Goal: Transaction & Acquisition: Purchase product/service

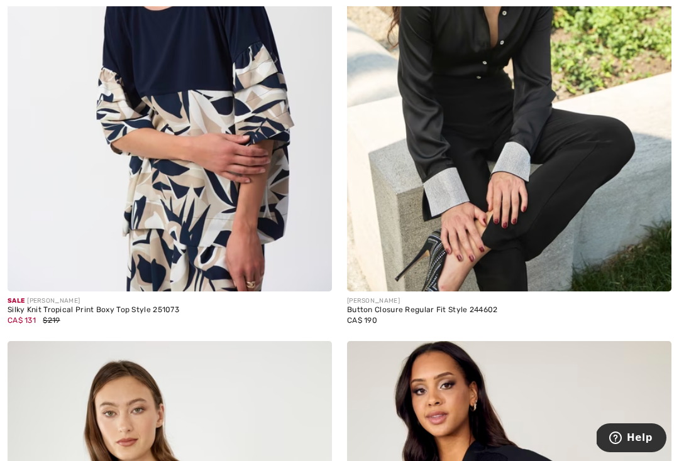
scroll to position [986, 0]
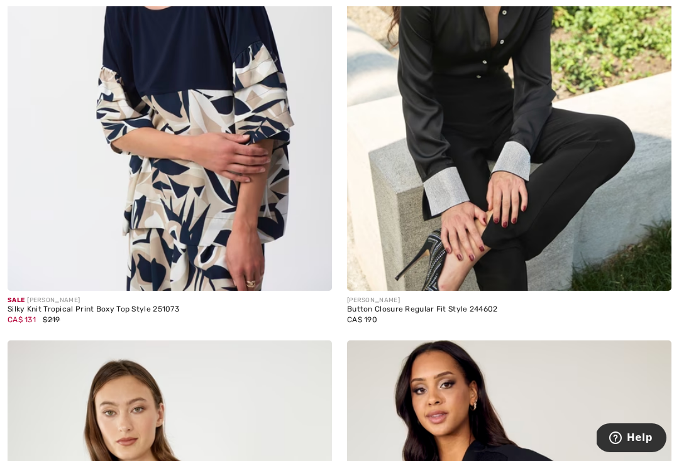
click at [489, 122] on img at bounding box center [509, 48] width 324 height 486
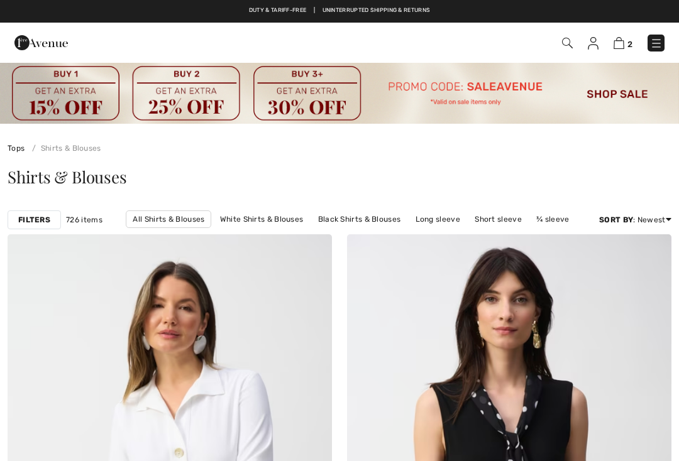
checkbox input "true"
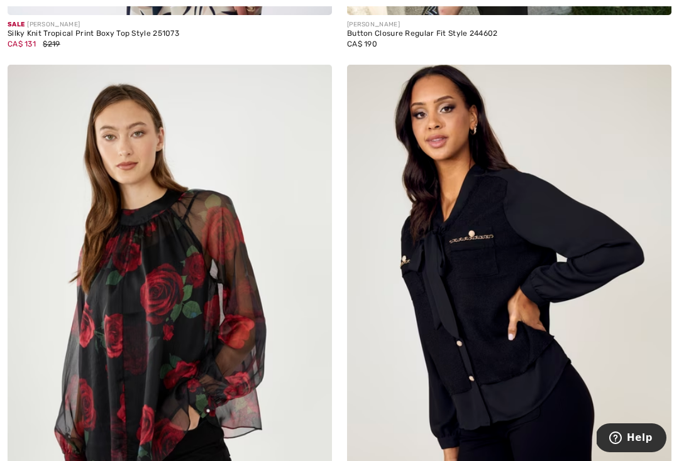
scroll to position [1270, 0]
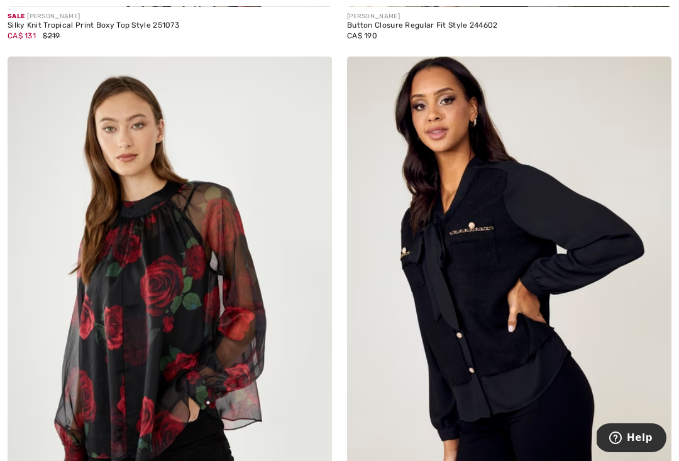
click at [479, 257] on img at bounding box center [509, 300] width 324 height 486
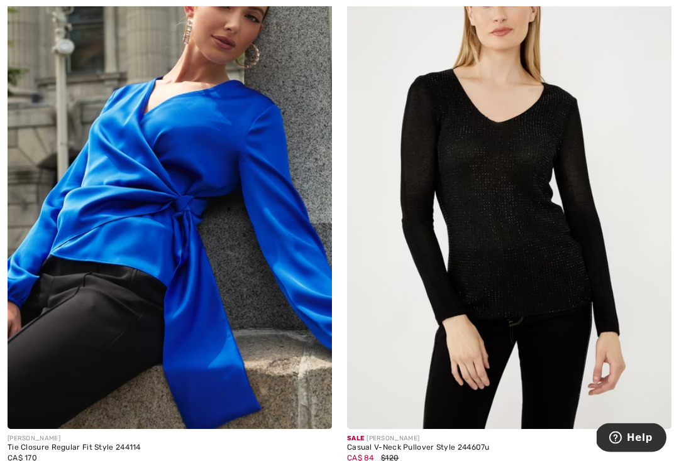
scroll to position [3033, 0]
click at [498, 191] on img at bounding box center [509, 186] width 324 height 486
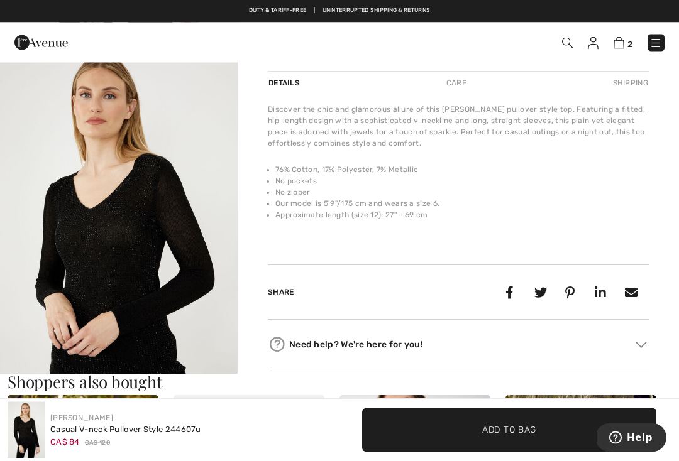
scroll to position [354, 0]
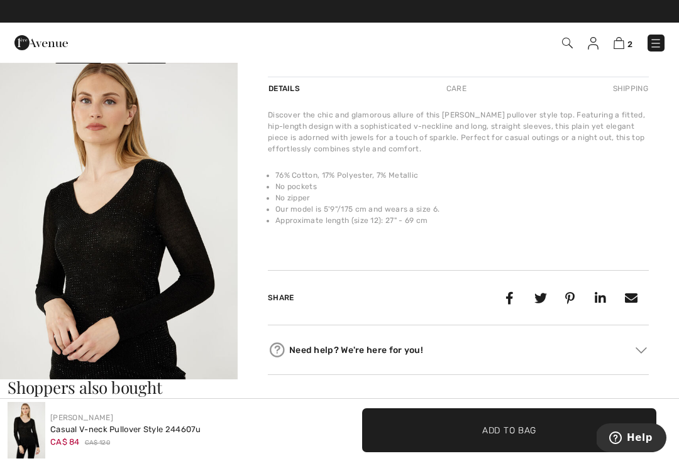
click at [175, 238] on img "2 / 4" at bounding box center [119, 241] width 238 height 356
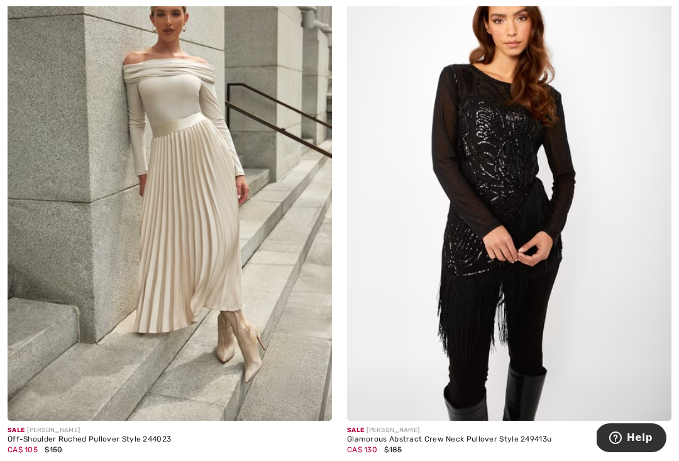
scroll to position [5881, 0]
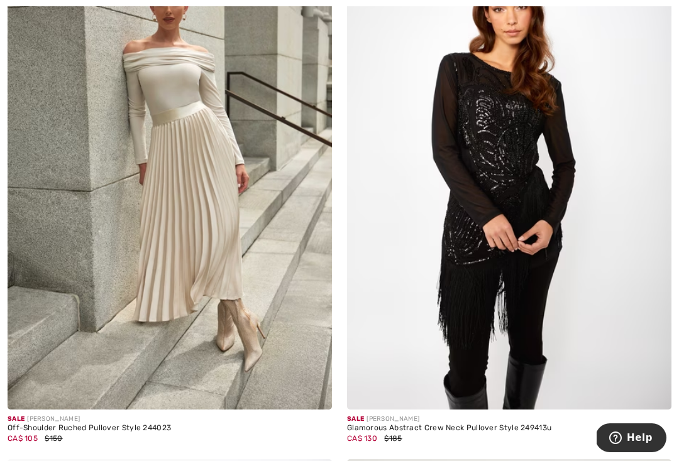
click at [511, 143] on img at bounding box center [509, 166] width 324 height 486
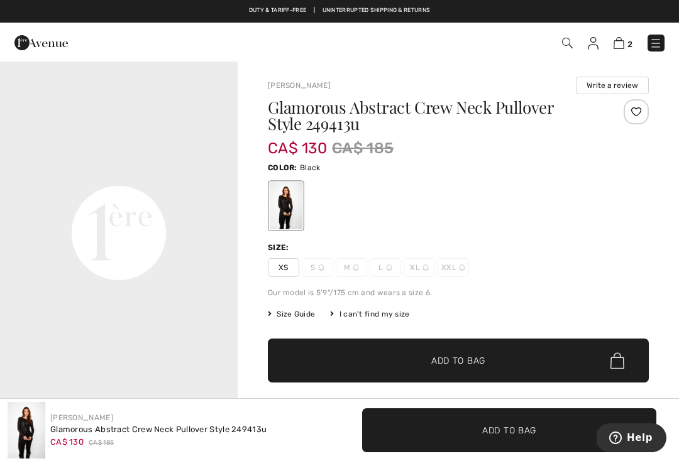
scroll to position [720, 0]
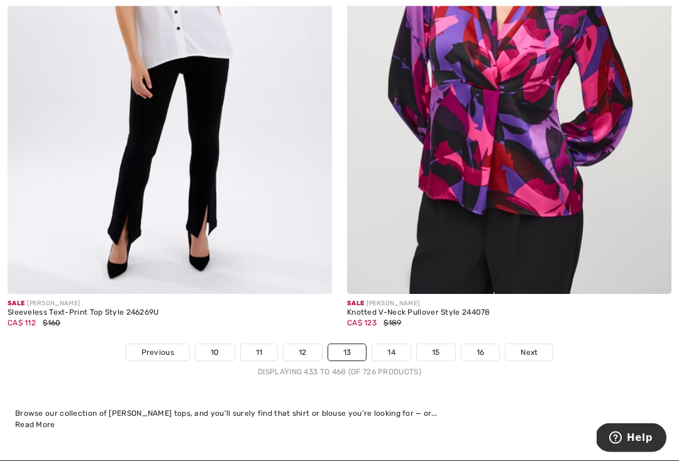
scroll to position [10021, 0]
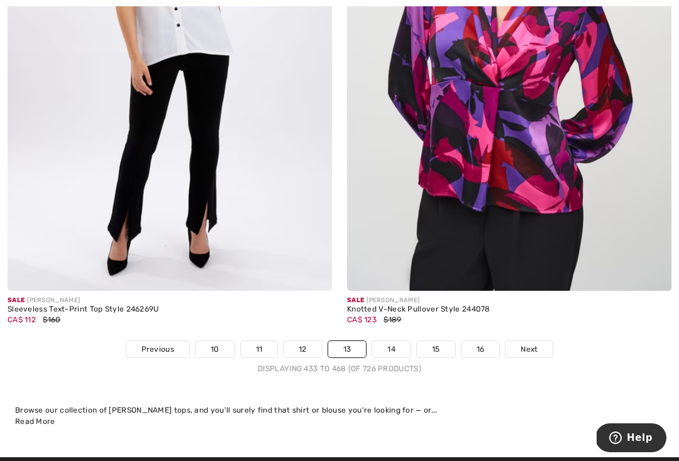
click at [399, 341] on link "14" at bounding box center [391, 349] width 38 height 16
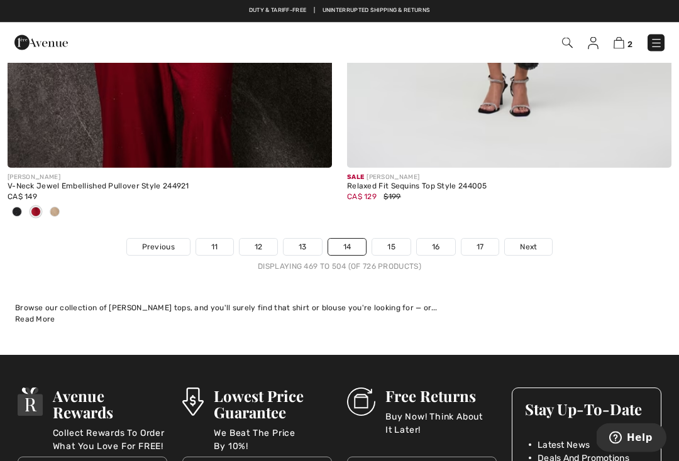
scroll to position [10269, 0]
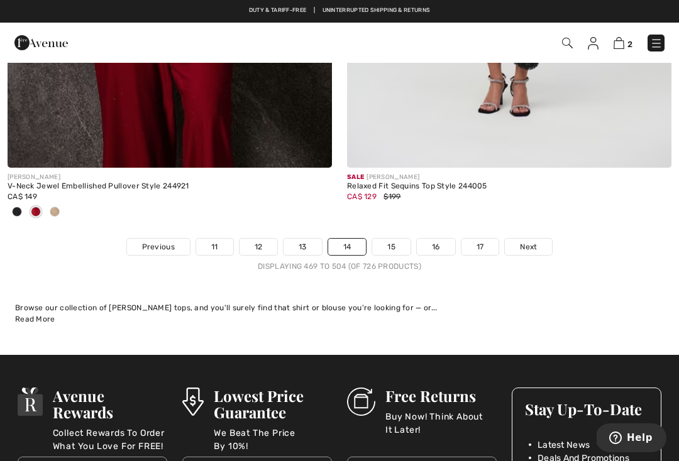
click at [393, 239] on link "15" at bounding box center [391, 247] width 38 height 16
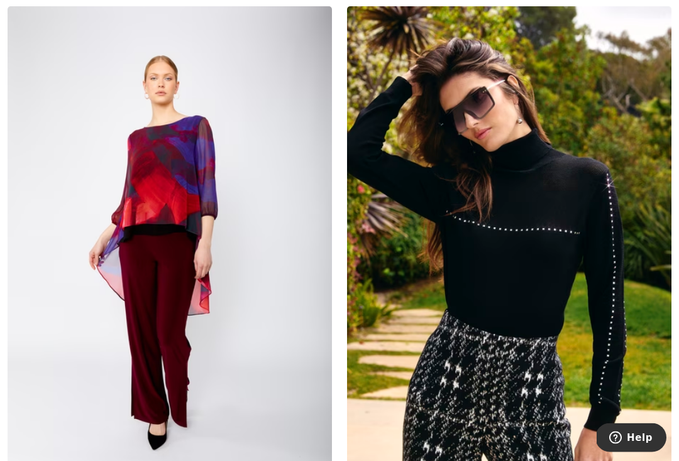
scroll to position [7057, 0]
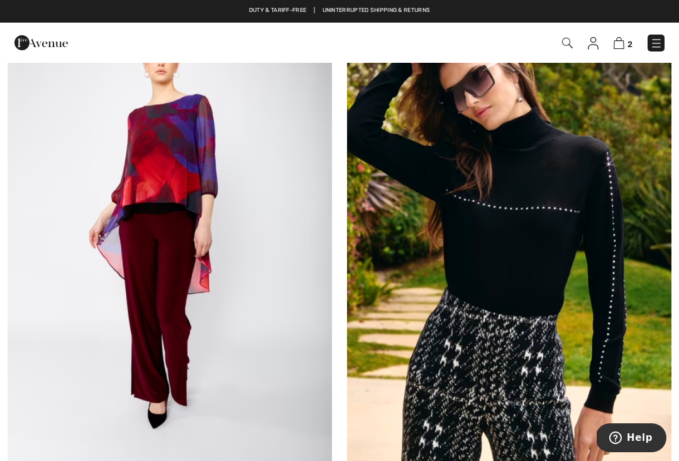
click at [525, 224] on img at bounding box center [509, 228] width 324 height 486
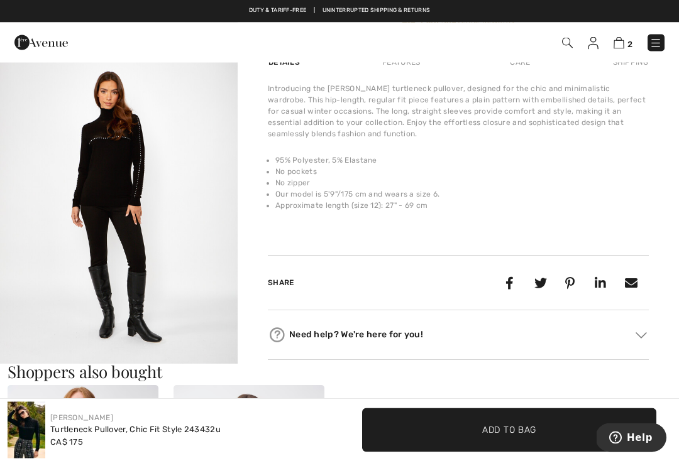
click at [184, 177] on img "2 / 5" at bounding box center [119, 200] width 238 height 356
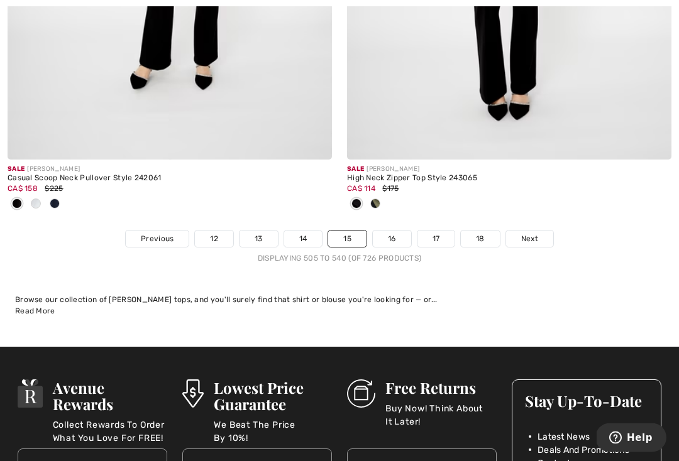
scroll to position [10092, 0]
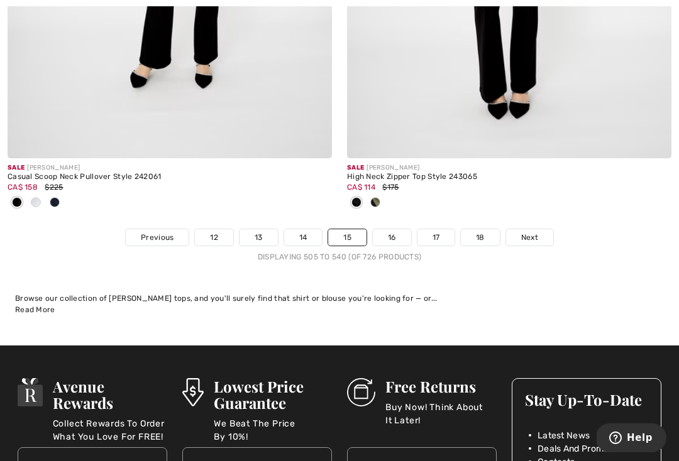
click at [393, 230] on link "16" at bounding box center [392, 237] width 38 height 16
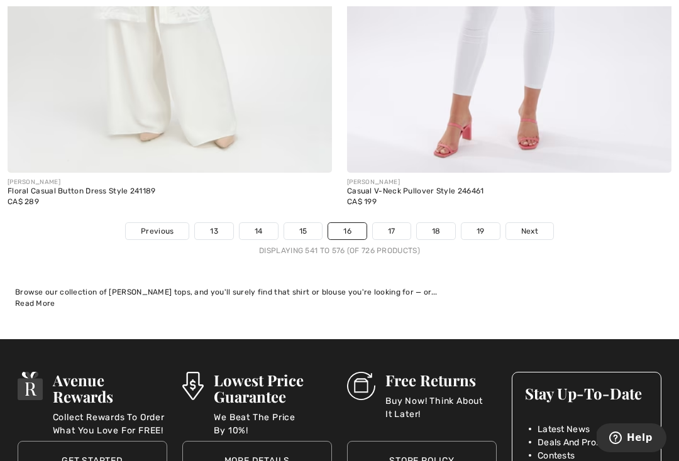
scroll to position [10165, 0]
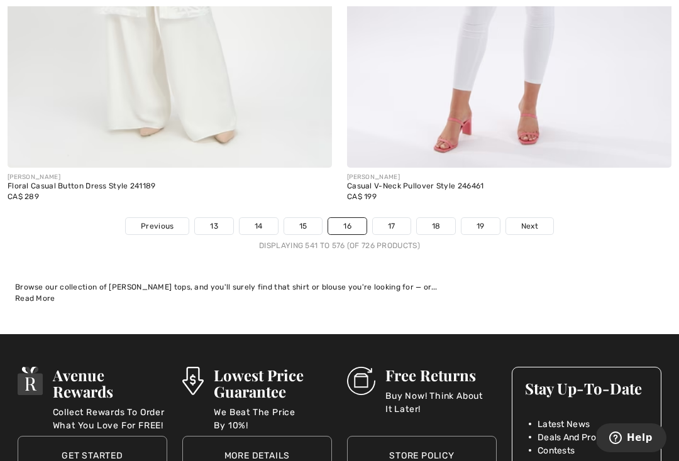
click at [396, 218] on link "17" at bounding box center [392, 226] width 38 height 16
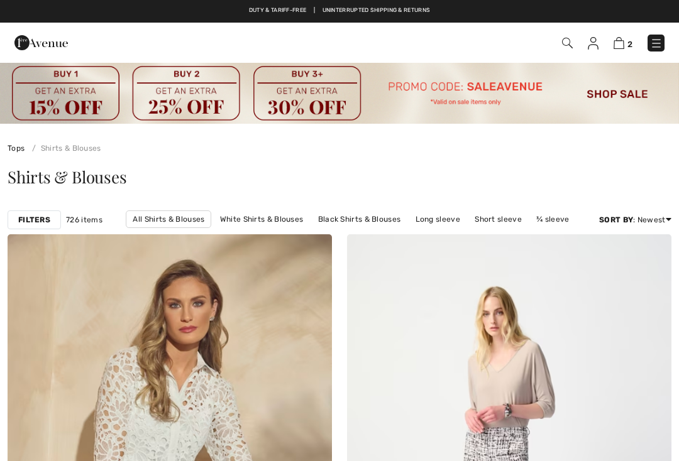
checkbox input "true"
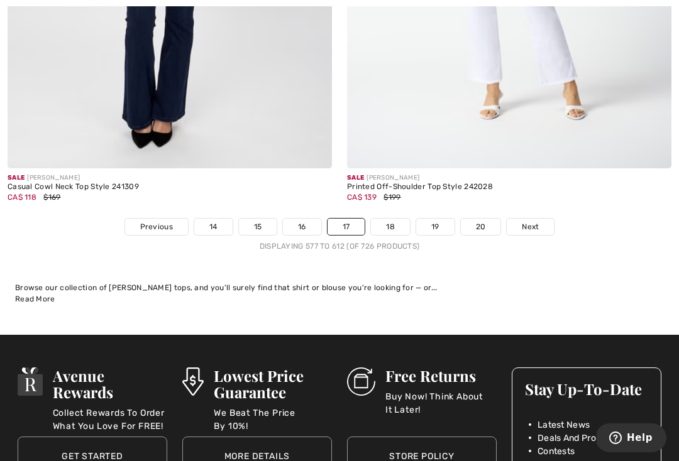
scroll to position [10286, 0]
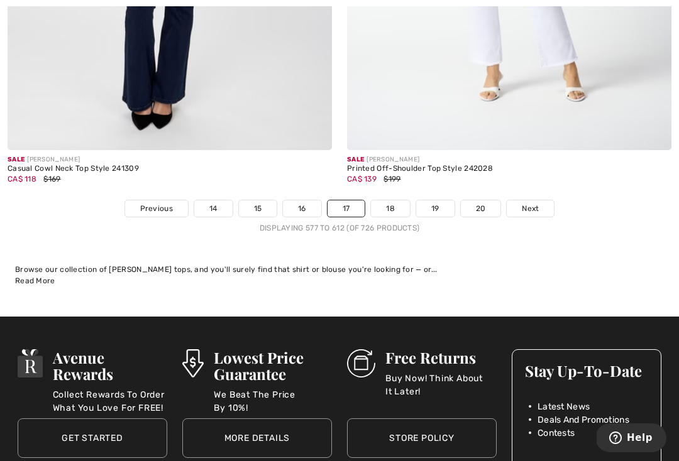
click at [400, 205] on link "18" at bounding box center [390, 208] width 39 height 16
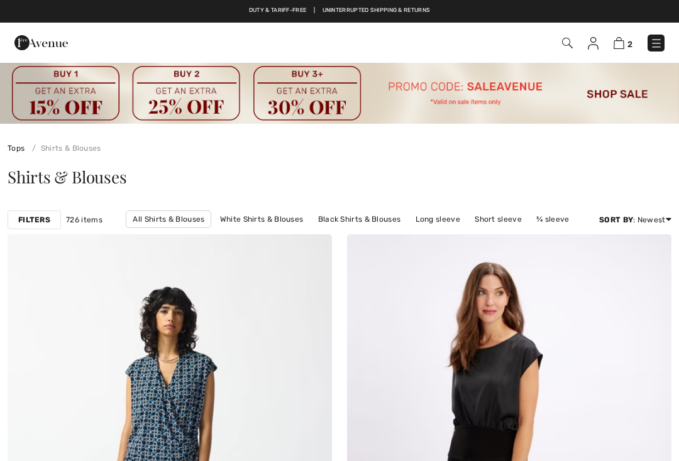
checkbox input "true"
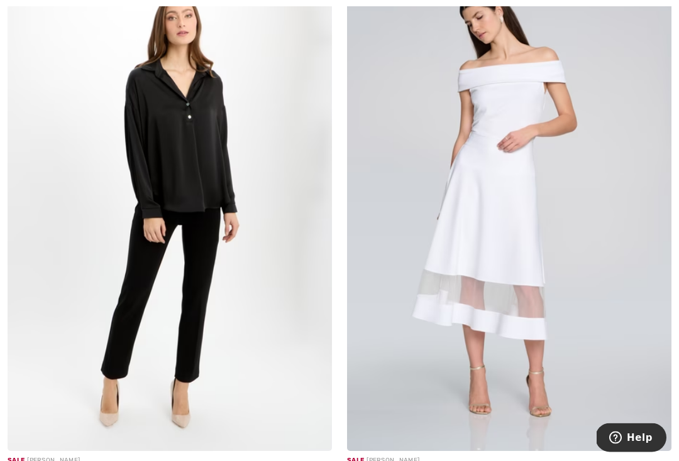
scroll to position [4211, 0]
click at [170, 139] on img at bounding box center [170, 208] width 324 height 486
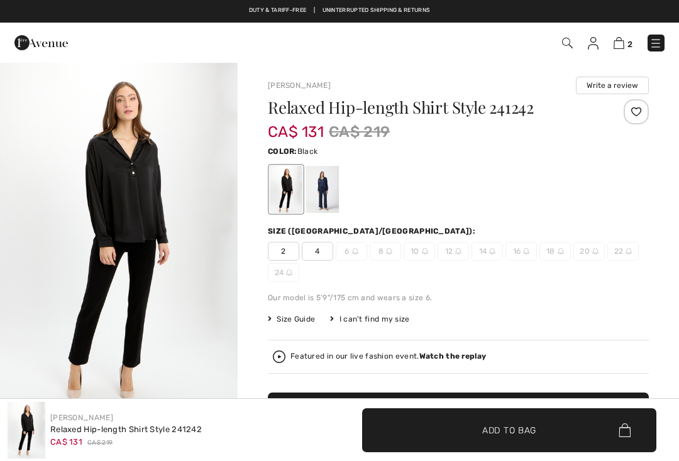
checkbox input "true"
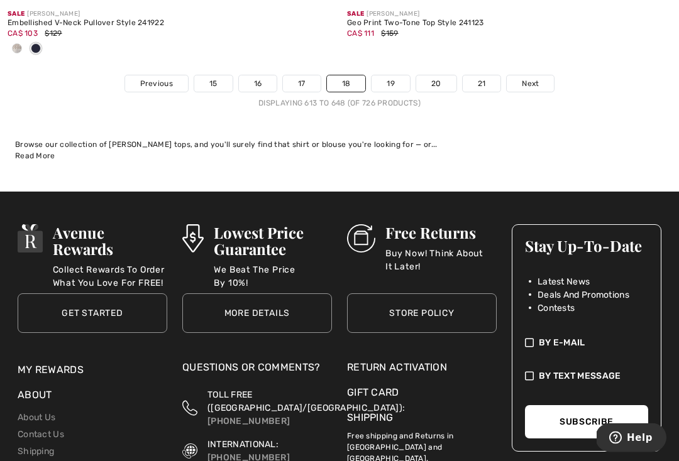
scroll to position [10370, 0]
click at [393, 76] on link "19" at bounding box center [390, 83] width 38 height 16
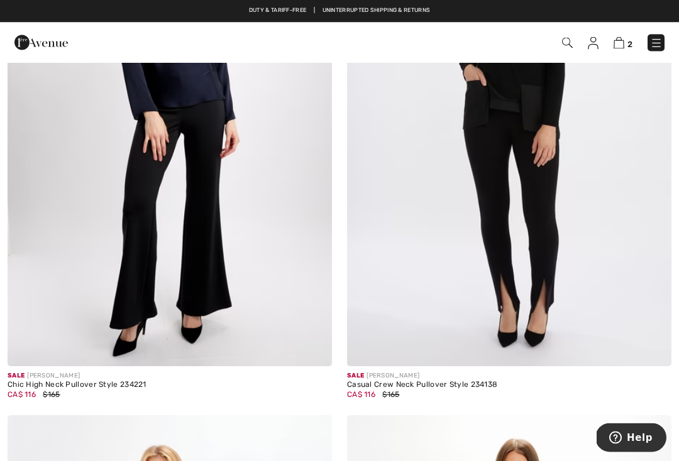
scroll to position [1426, 0]
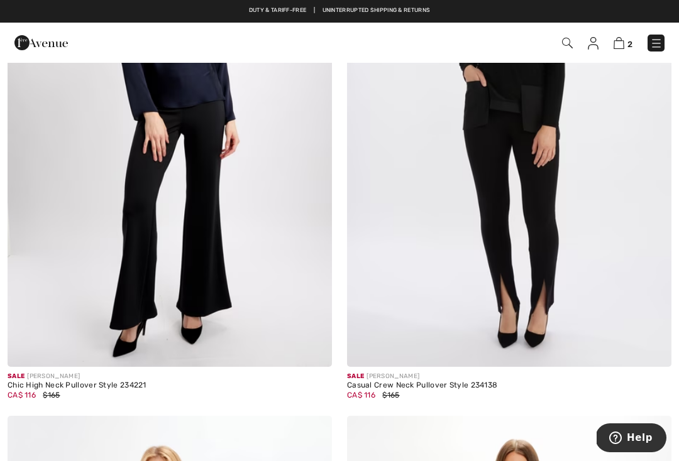
click at [513, 168] on img at bounding box center [509, 124] width 324 height 486
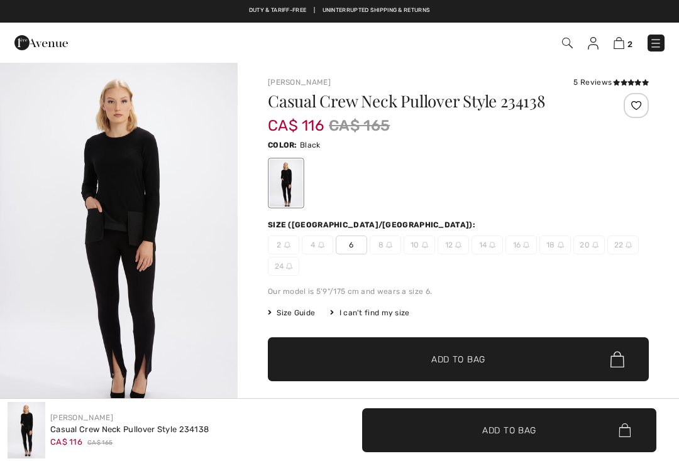
checkbox input "true"
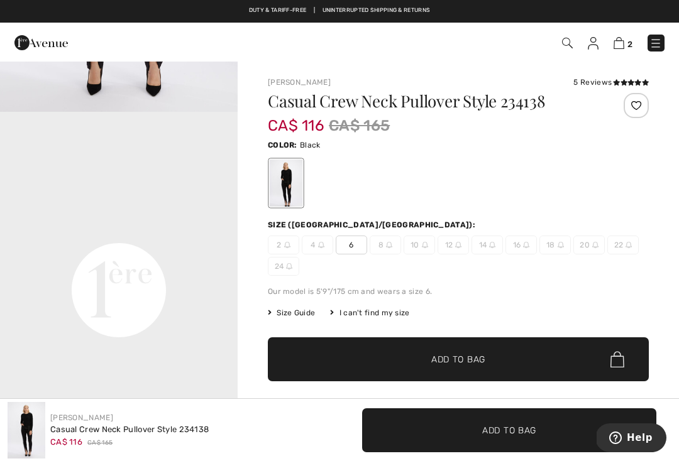
scroll to position [670, 0]
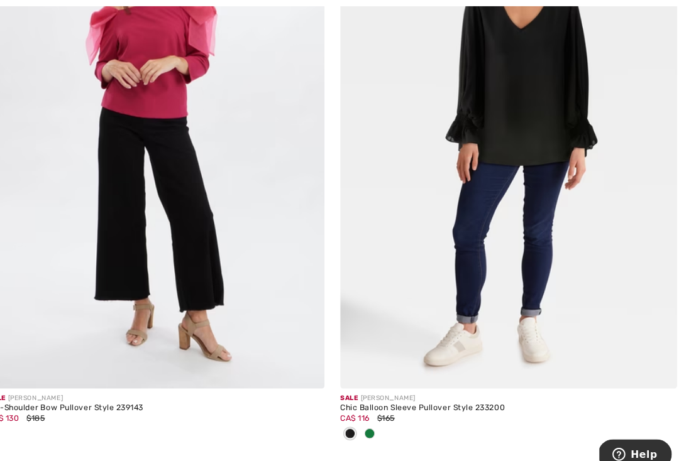
scroll to position [4788, 0]
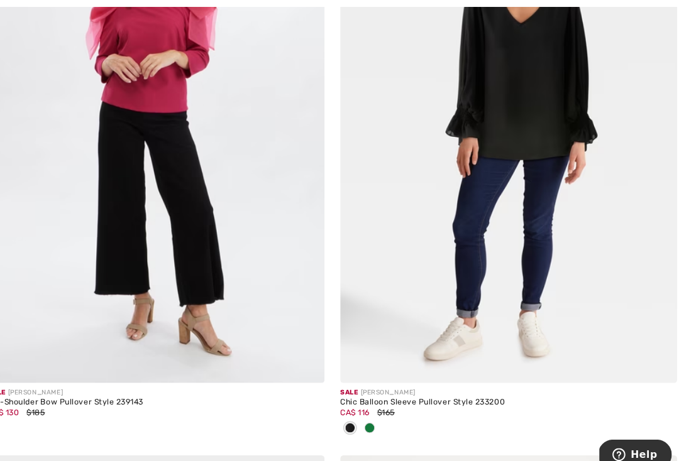
click at [515, 196] on img at bounding box center [509, 126] width 324 height 486
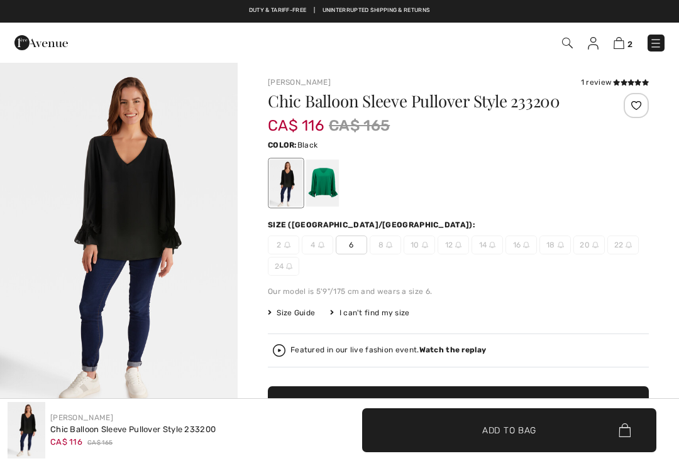
checkbox input "true"
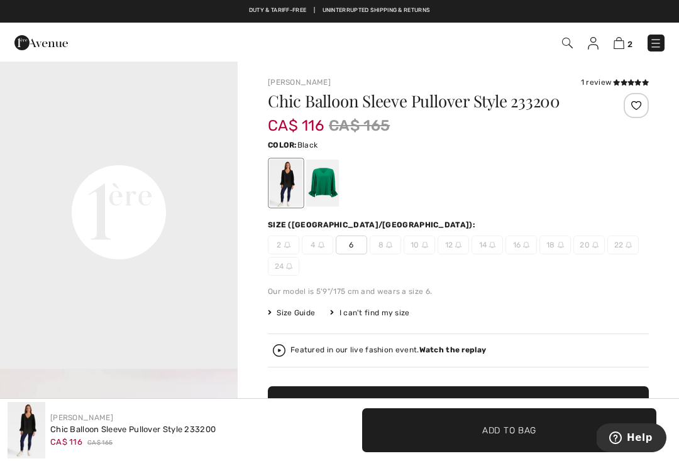
scroll to position [735, 0]
click at [292, 181] on div at bounding box center [286, 183] width 33 height 47
click at [329, 183] on div at bounding box center [322, 183] width 33 height 47
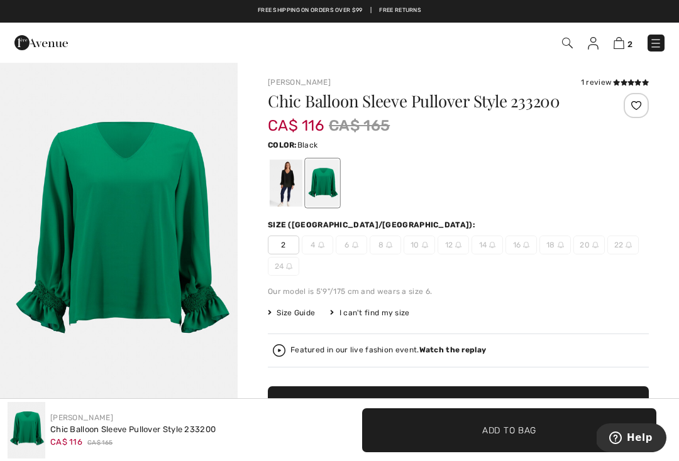
click at [287, 180] on div at bounding box center [286, 183] width 33 height 47
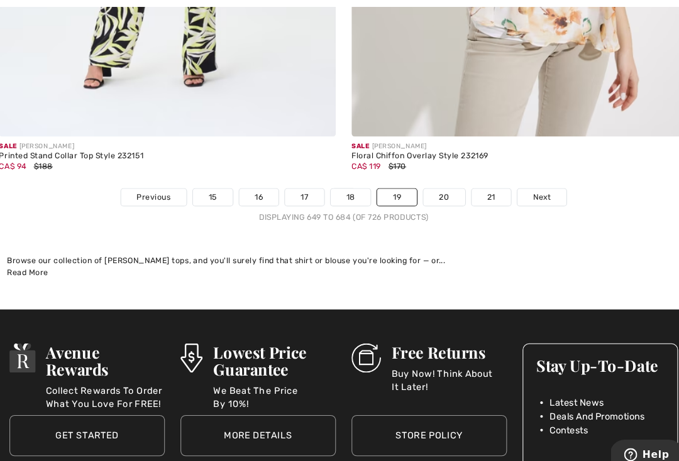
scroll to position [10229, 0]
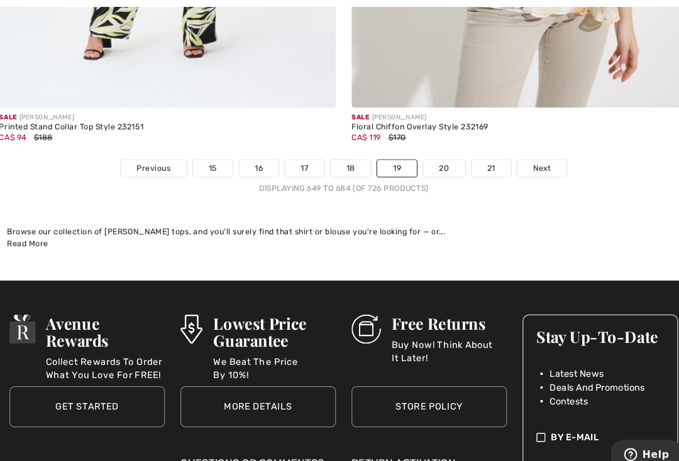
click at [432, 154] on link "20" at bounding box center [436, 162] width 40 height 16
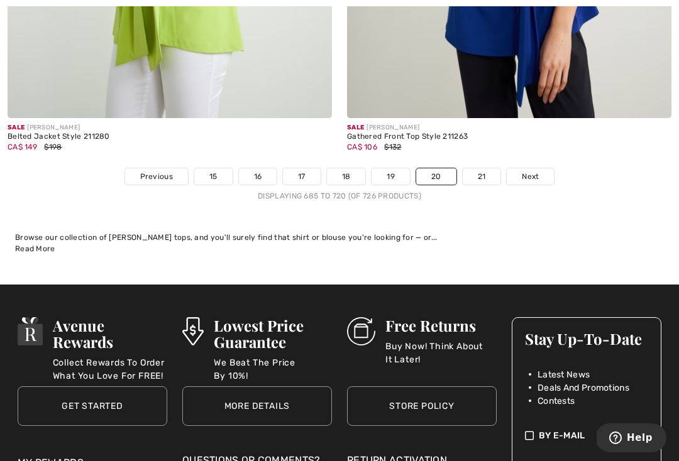
scroll to position [10154, 0]
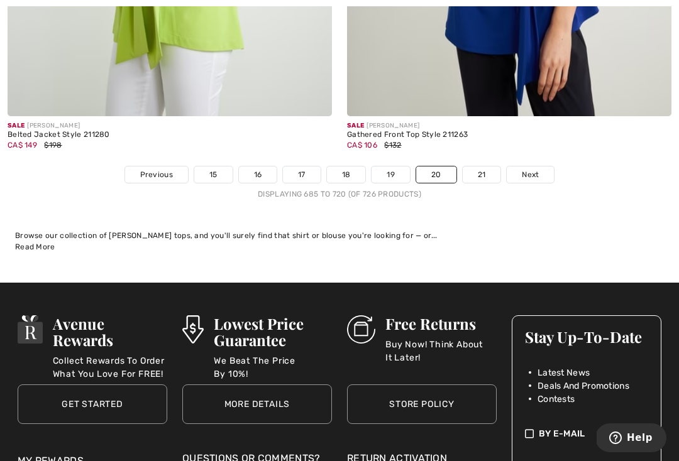
click at [488, 172] on link "21" at bounding box center [481, 175] width 38 height 16
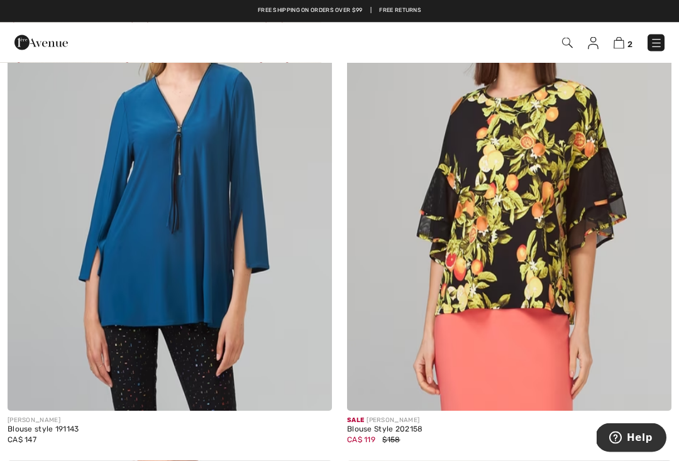
scroll to position [846, 0]
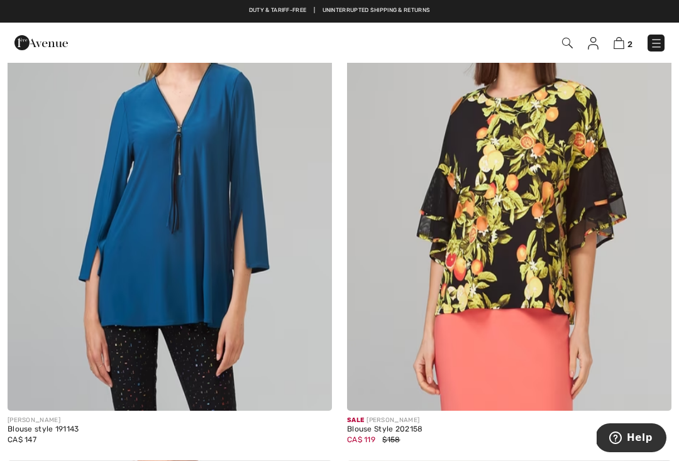
click at [651, 49] on img at bounding box center [656, 43] width 13 height 13
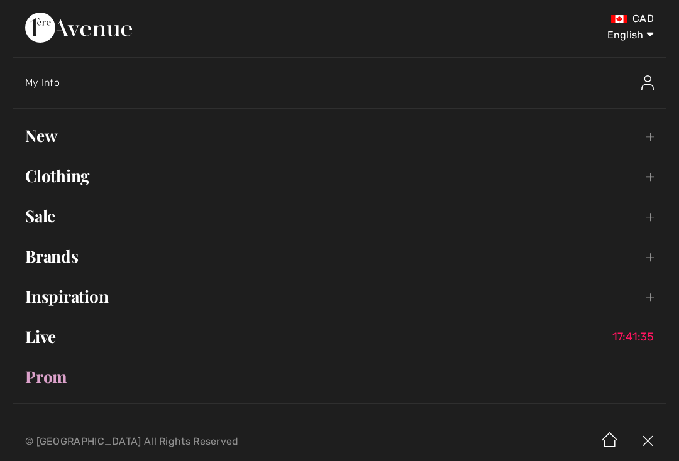
click at [212, 169] on link "Clothing Toggle submenu" at bounding box center [339, 176] width 653 height 28
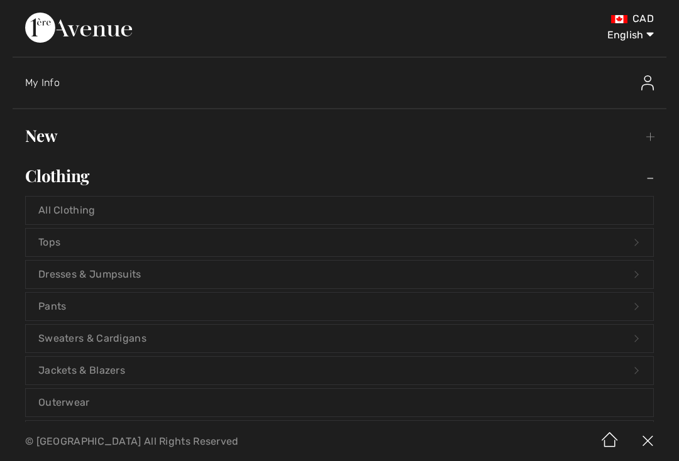
click at [281, 245] on link "Tops Open submenu" at bounding box center [339, 243] width 627 height 28
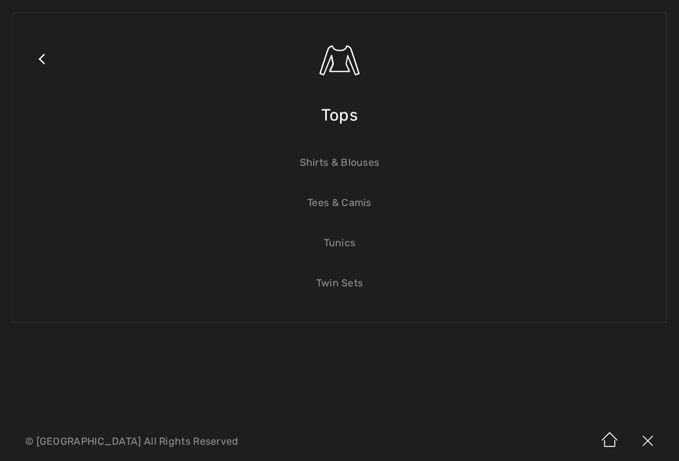
click at [362, 208] on link "Tees & Camis" at bounding box center [339, 203] width 627 height 28
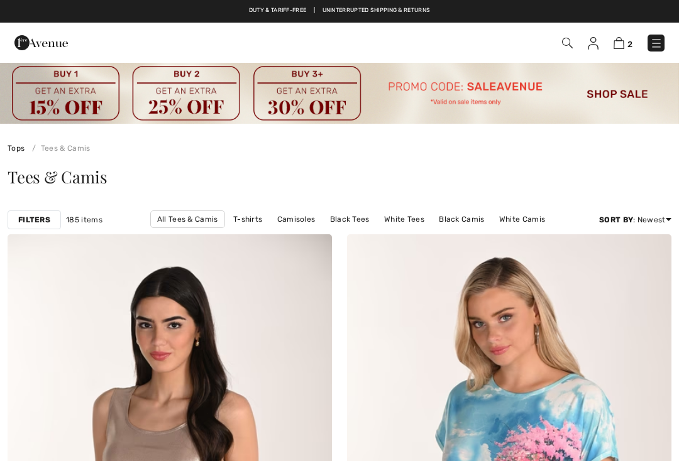
checkbox input "true"
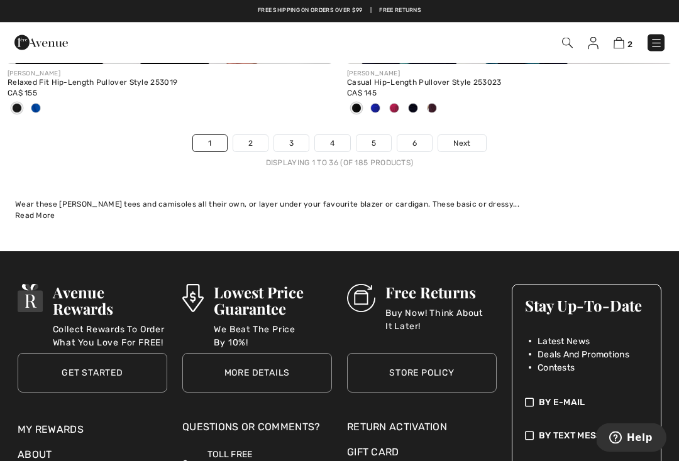
scroll to position [10310, 0]
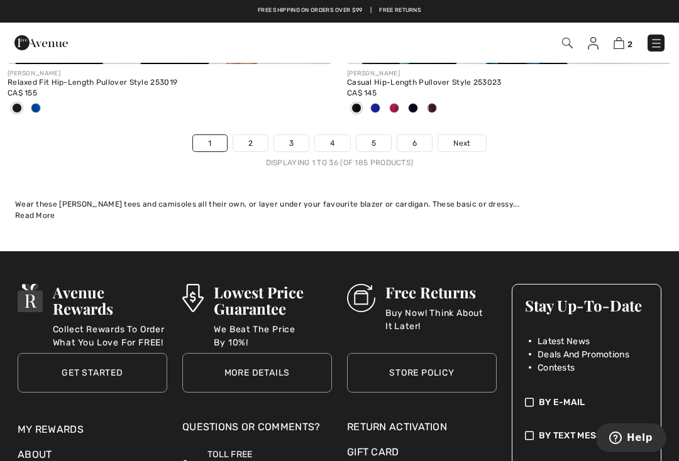
click at [253, 135] on link "2" at bounding box center [250, 143] width 35 height 16
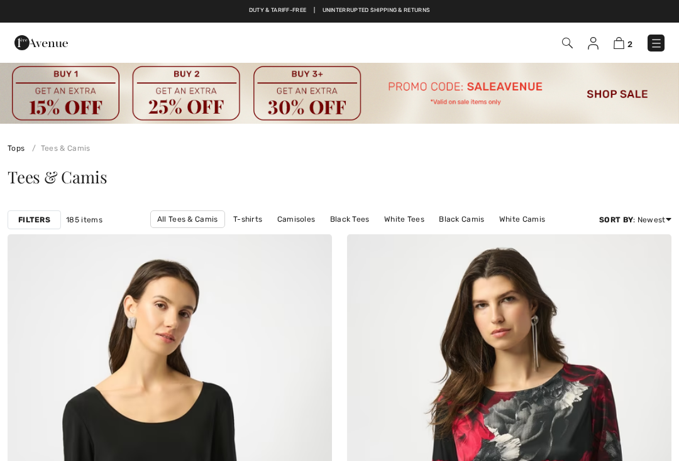
checkbox input "true"
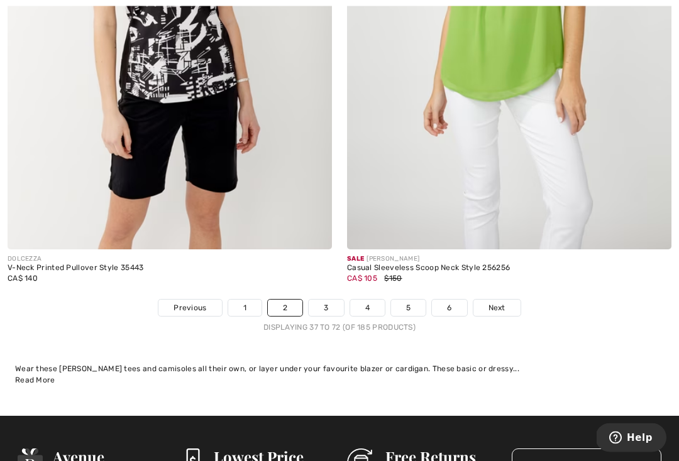
scroll to position [10156, 0]
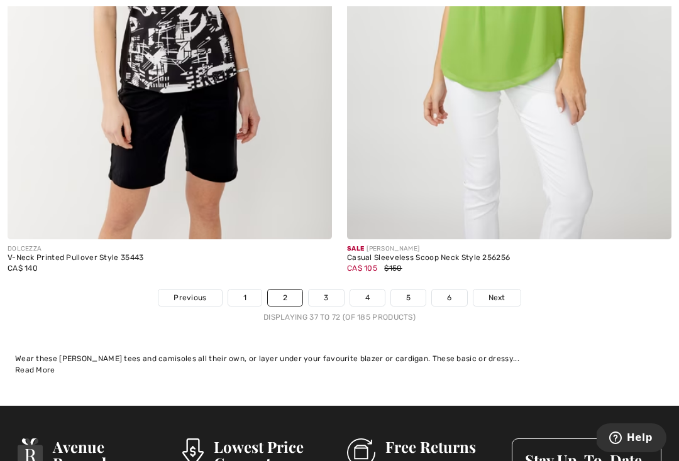
click at [332, 291] on link "3" at bounding box center [326, 298] width 35 height 16
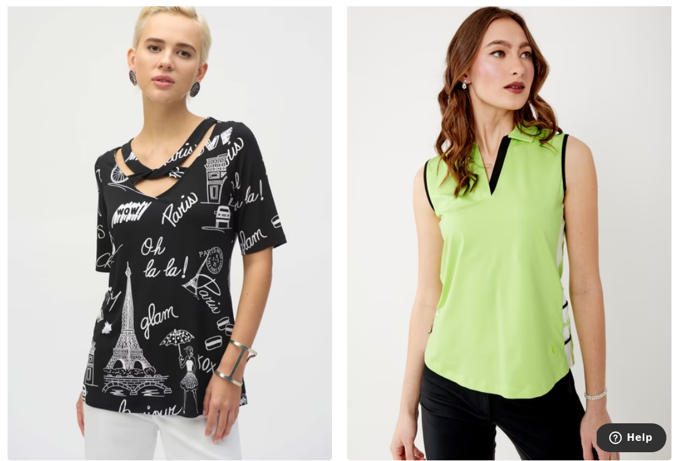
scroll to position [262, 0]
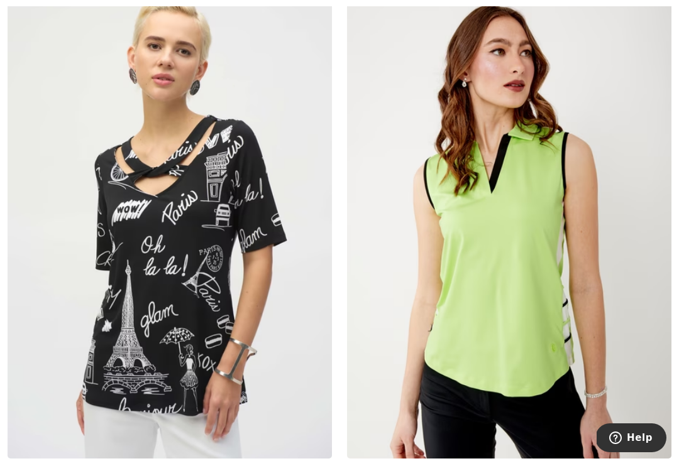
click at [530, 277] on img at bounding box center [509, 215] width 324 height 486
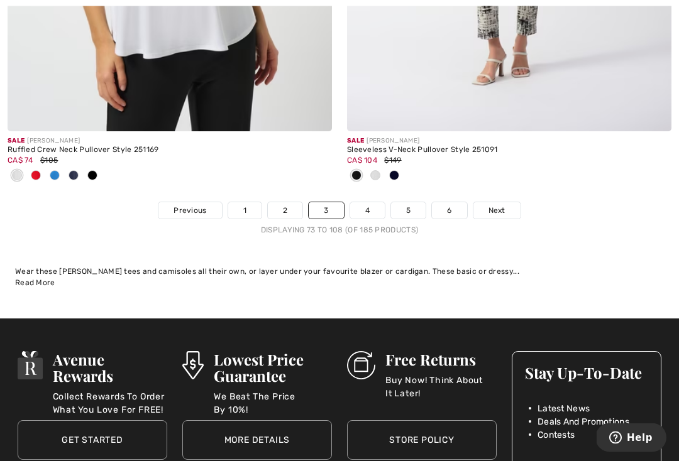
scroll to position [10305, 0]
click at [371, 204] on link "4" at bounding box center [367, 210] width 35 height 16
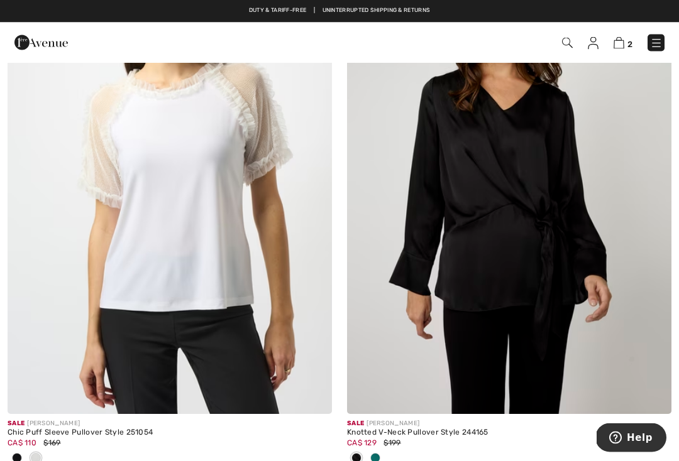
scroll to position [3733, 0]
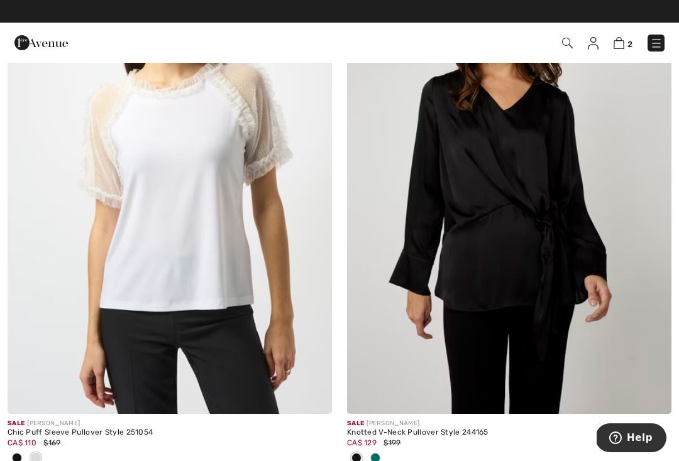
click at [507, 185] on img at bounding box center [509, 171] width 324 height 486
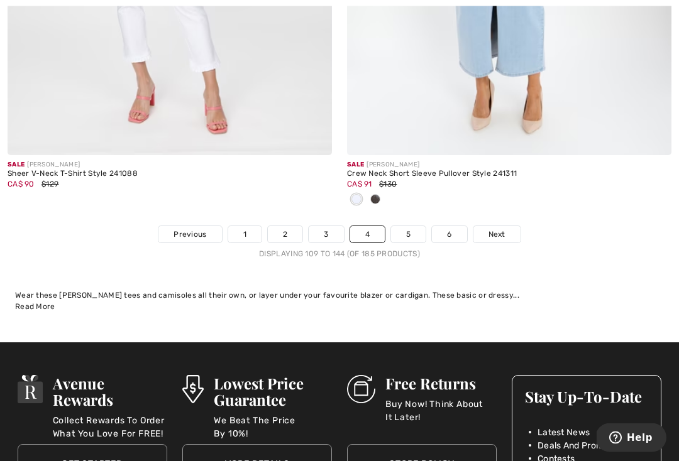
scroll to position [10261, 0]
click at [403, 227] on link "5" at bounding box center [408, 234] width 35 height 16
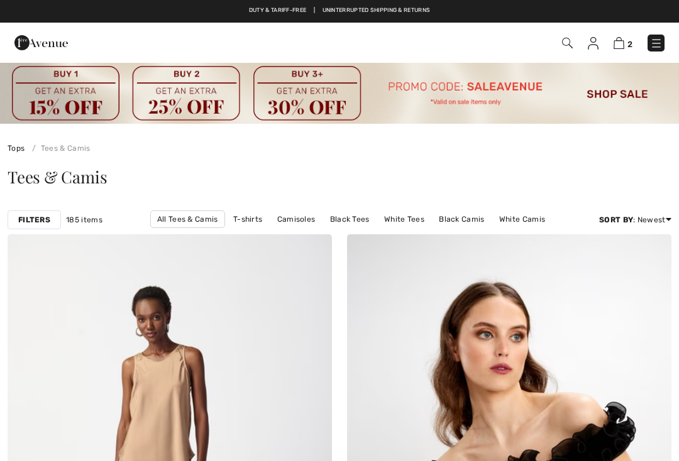
checkbox input "true"
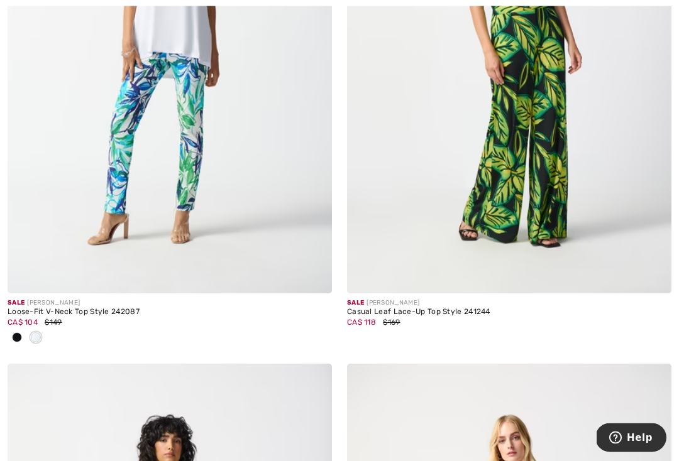
scroll to position [2057, 0]
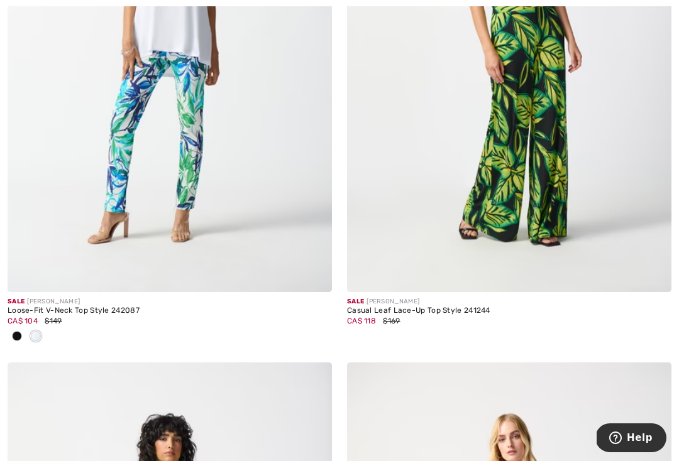
click at [24, 332] on div at bounding box center [17, 337] width 19 height 21
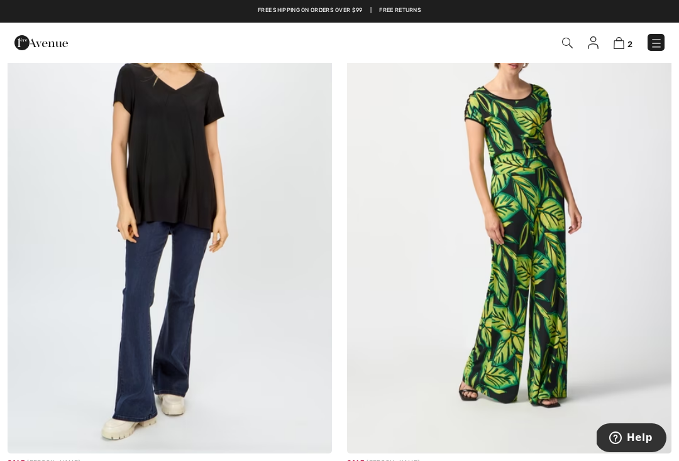
scroll to position [1890, 0]
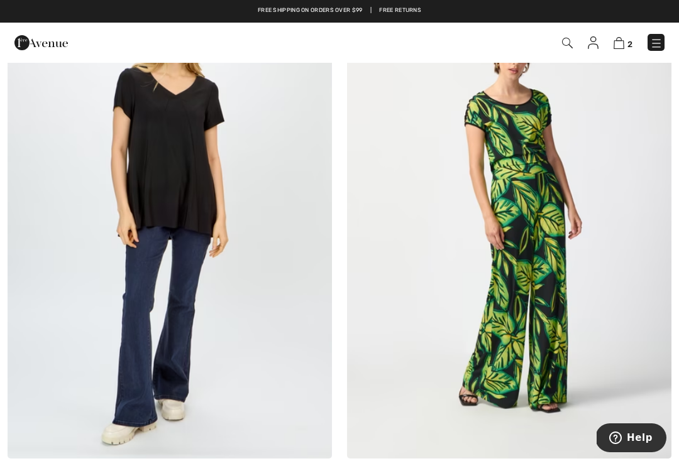
click at [215, 176] on img at bounding box center [170, 215] width 324 height 486
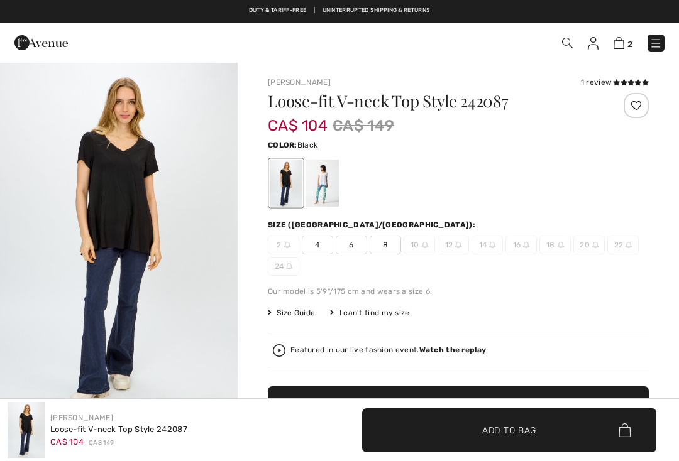
checkbox input "true"
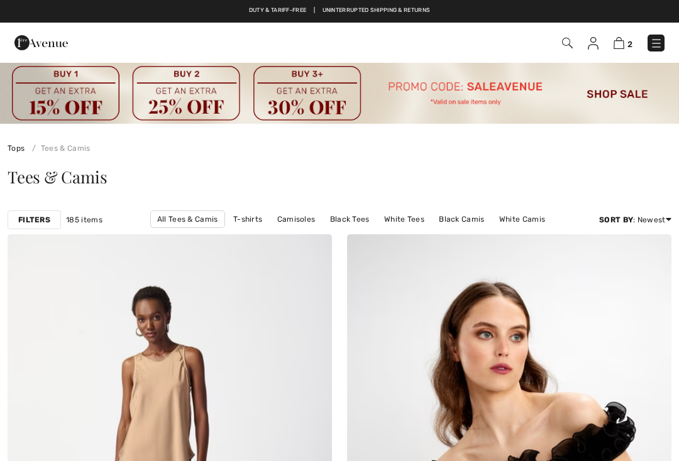
checkbox input "true"
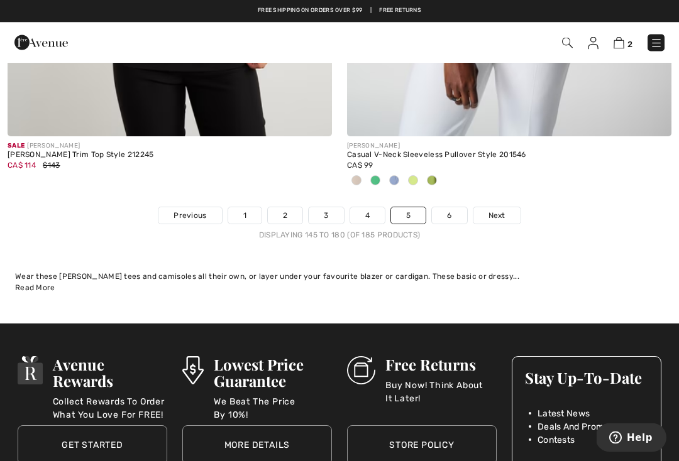
scroll to position [10188, 0]
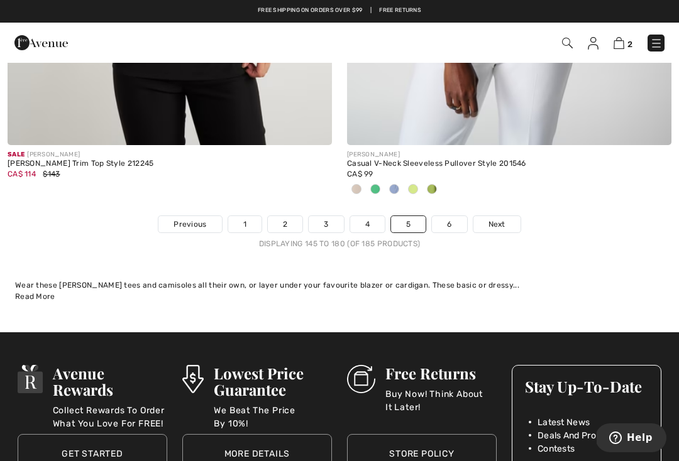
click at [460, 216] on link "6" at bounding box center [449, 224] width 35 height 16
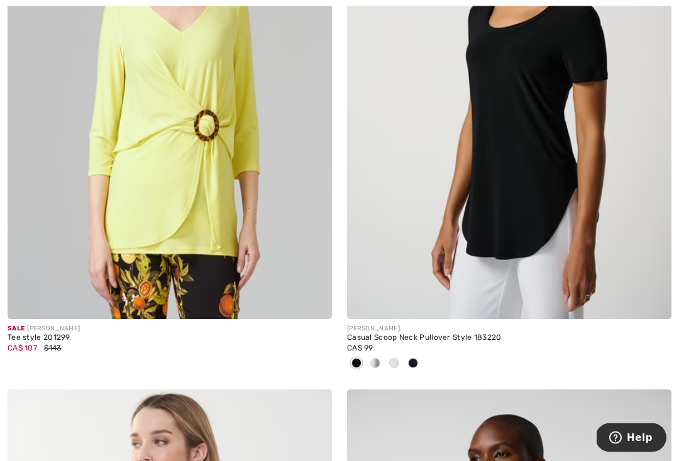
scroll to position [402, 0]
click at [535, 210] on img at bounding box center [509, 76] width 324 height 486
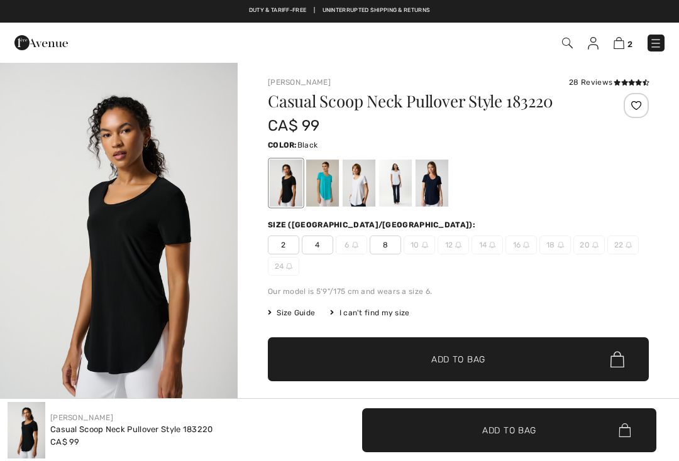
checkbox input "true"
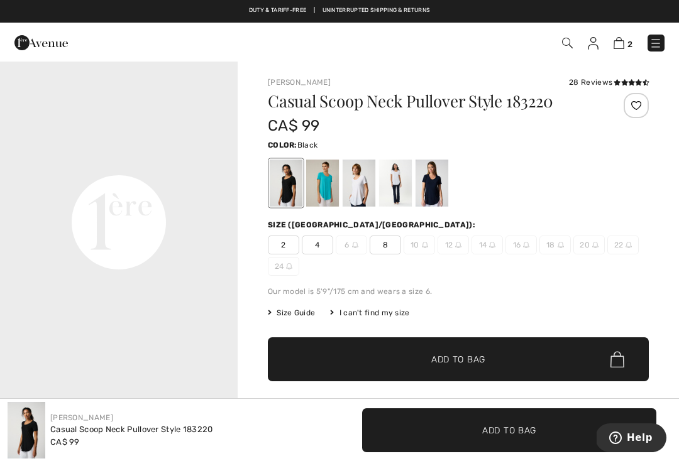
scroll to position [726, 0]
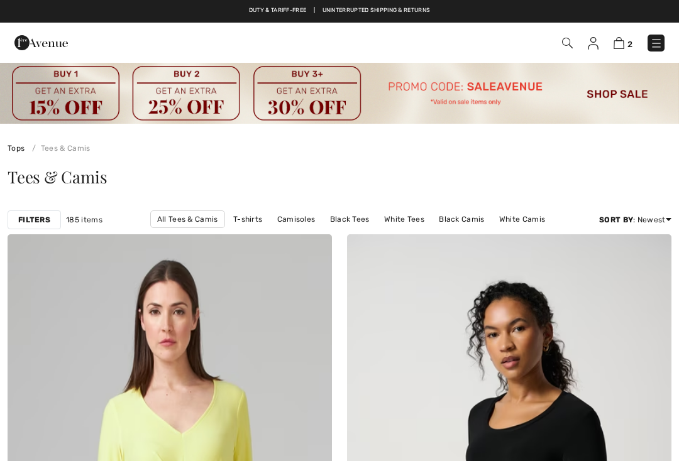
checkbox input "true"
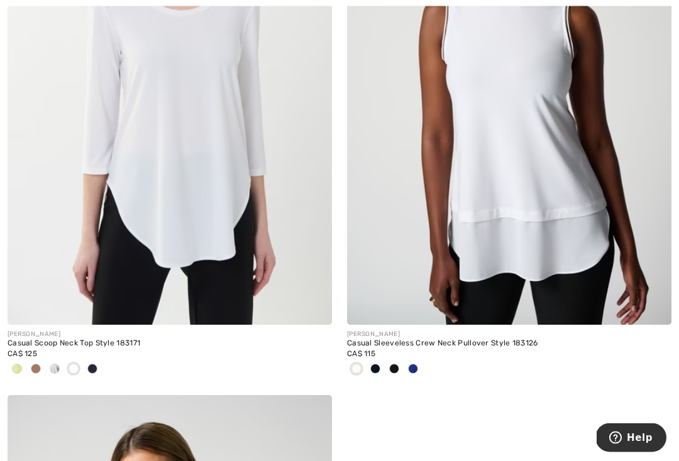
scroll to position [953, 0]
click at [177, 199] on img at bounding box center [170, 82] width 324 height 486
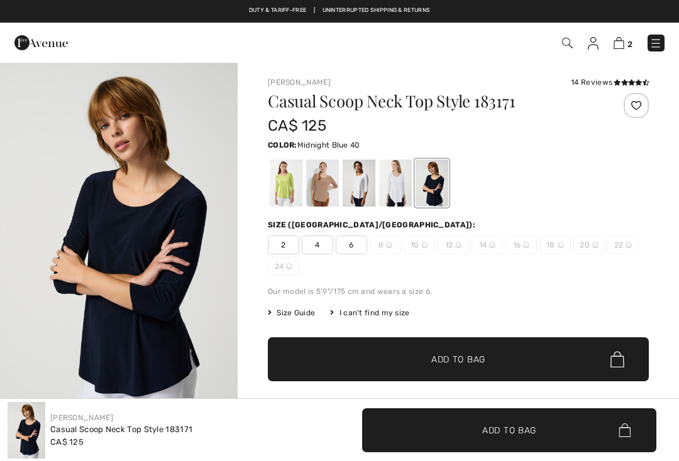
checkbox input "true"
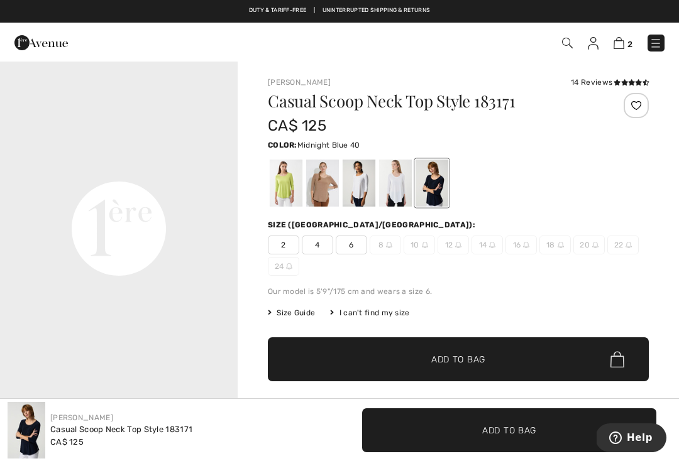
scroll to position [711, 0]
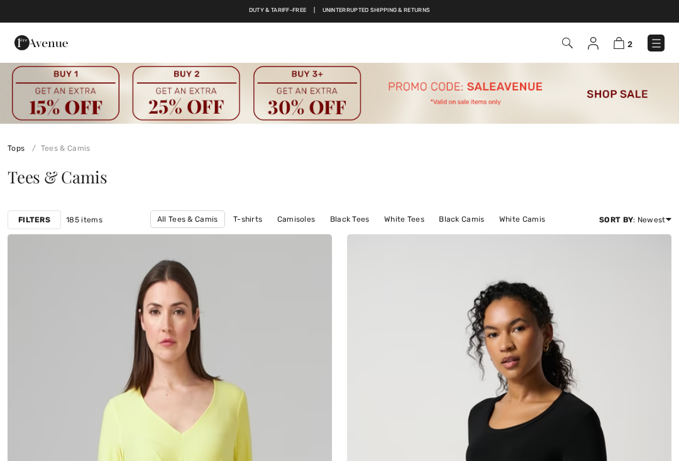
checkbox input "true"
click at [658, 45] on img at bounding box center [656, 43] width 13 height 13
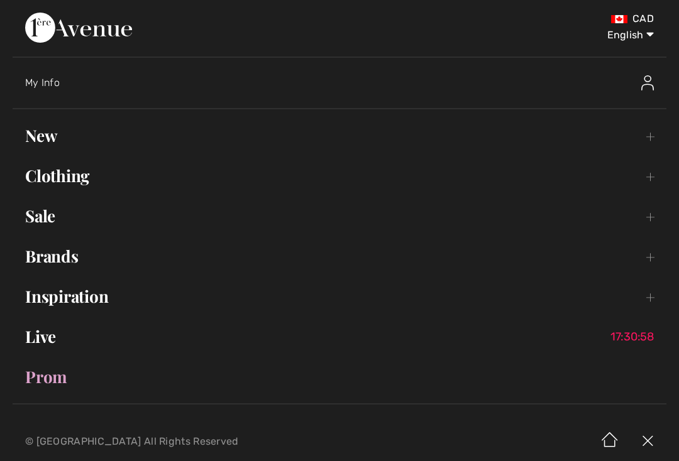
click at [102, 173] on link "Clothing Toggle submenu" at bounding box center [339, 176] width 653 height 28
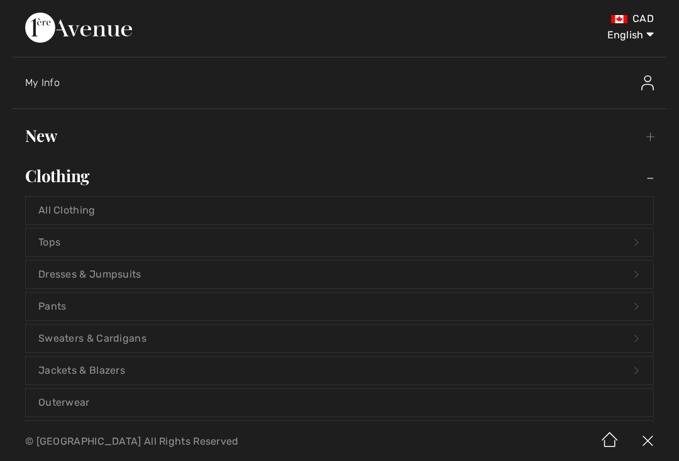
click at [155, 235] on link "Tops Open submenu" at bounding box center [339, 243] width 627 height 28
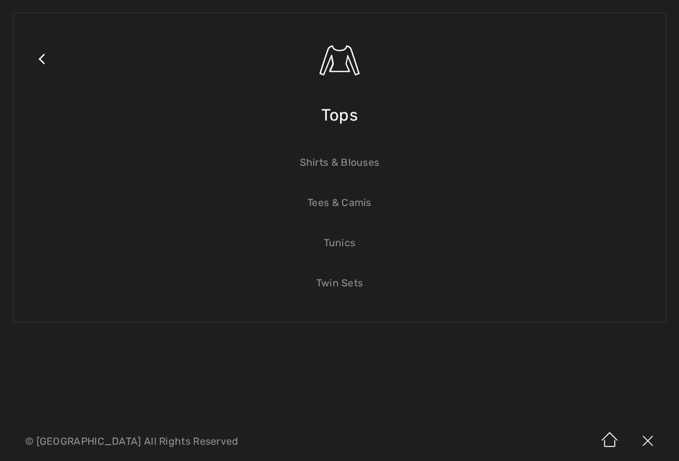
click at [354, 251] on link "Tunics" at bounding box center [339, 243] width 627 height 28
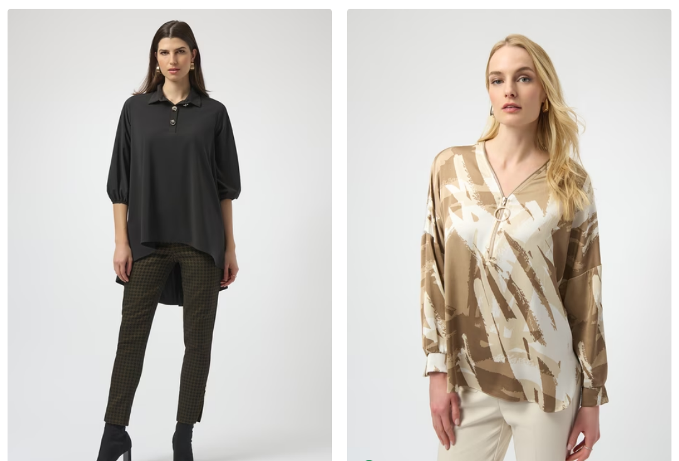
checkbox input "true"
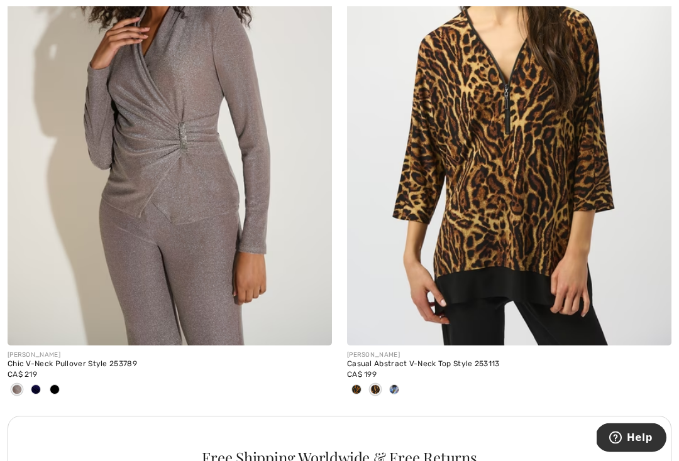
scroll to position [3159, 0]
click at [224, 199] on img at bounding box center [170, 102] width 324 height 486
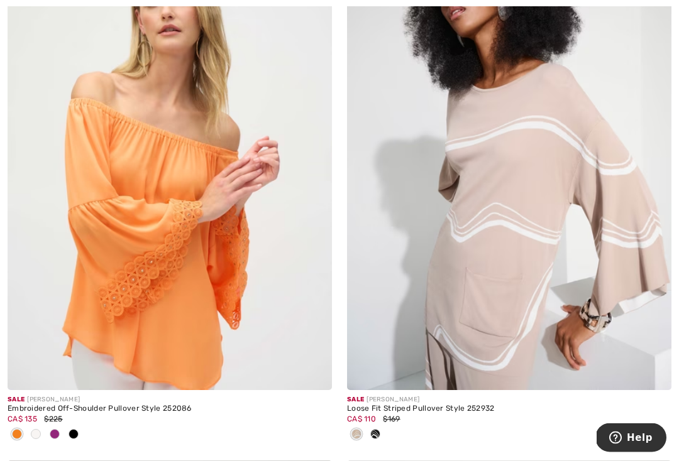
scroll to position [5385, 0]
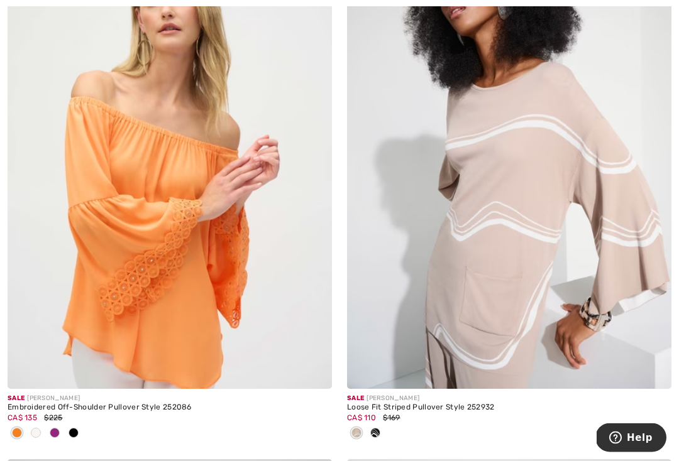
click at [385, 425] on div at bounding box center [509, 434] width 324 height 21
click at [377, 429] on span at bounding box center [375, 434] width 10 height 10
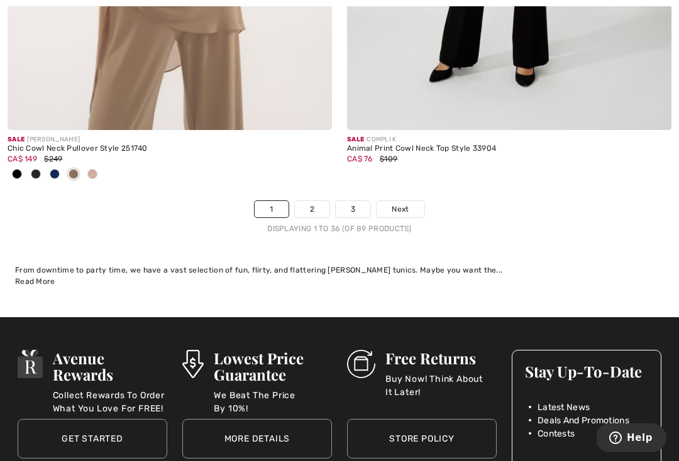
scroll to position [10310, 0]
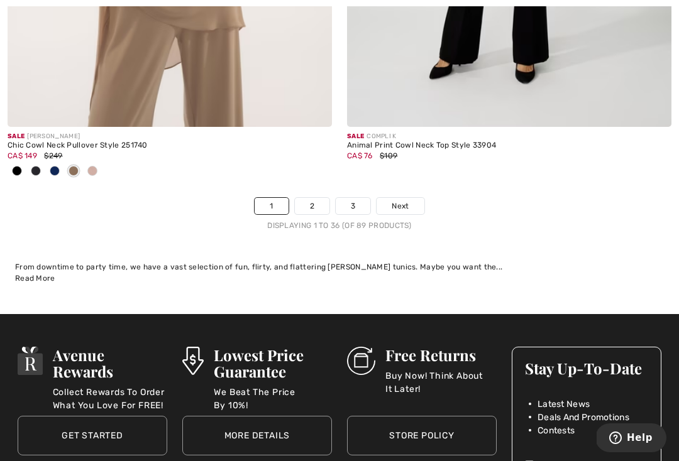
click at [314, 198] on link "2" at bounding box center [312, 206] width 35 height 16
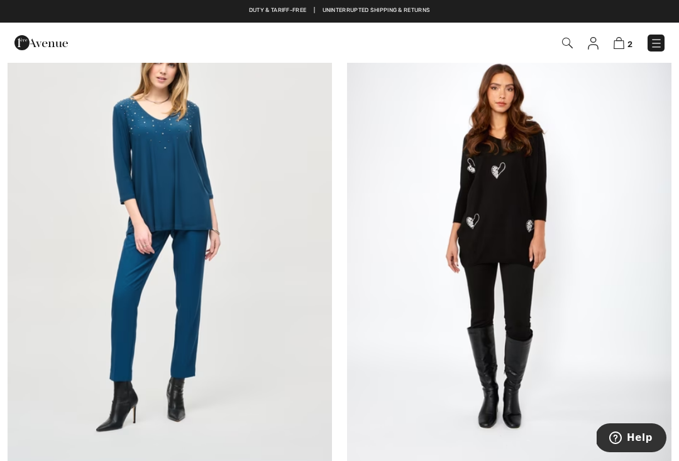
scroll to position [3695, 0]
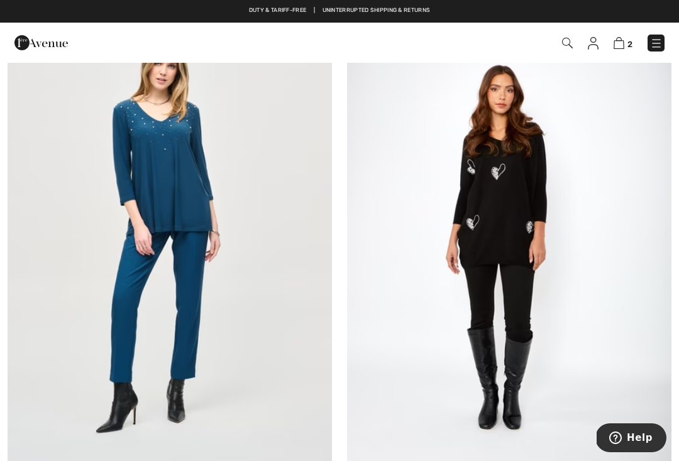
click at [519, 175] on img at bounding box center [509, 230] width 324 height 486
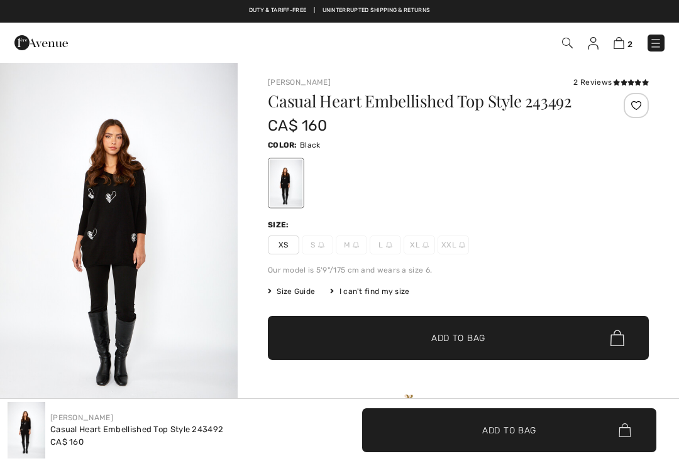
checkbox input "true"
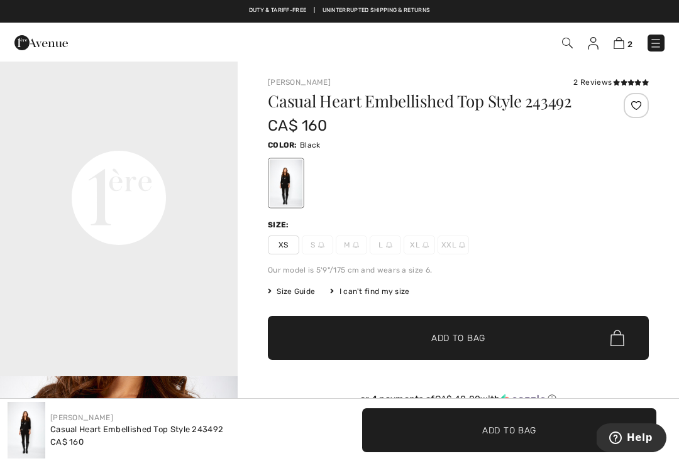
scroll to position [763, 0]
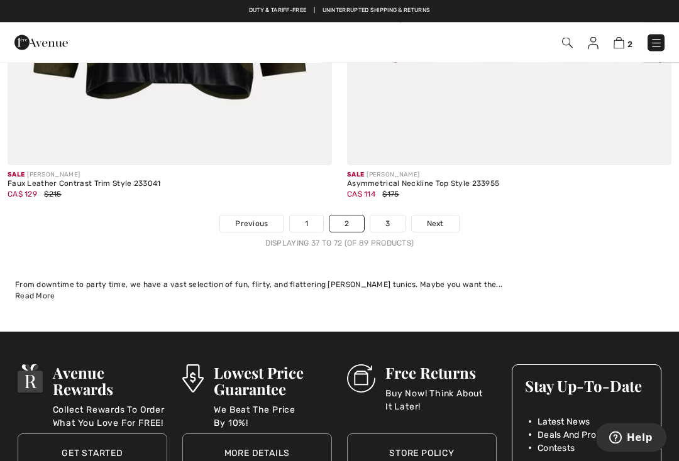
scroll to position [10292, 0]
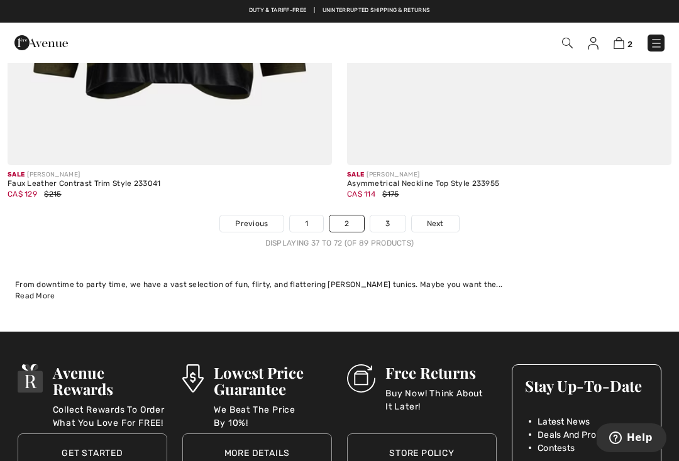
click at [394, 216] on link "3" at bounding box center [387, 224] width 35 height 16
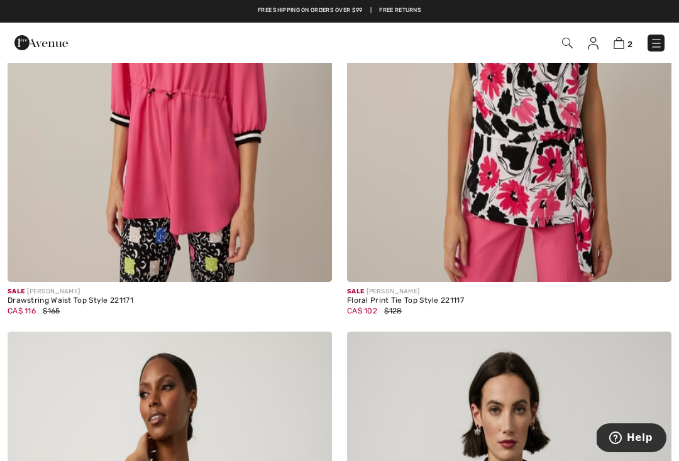
scroll to position [3796, 0]
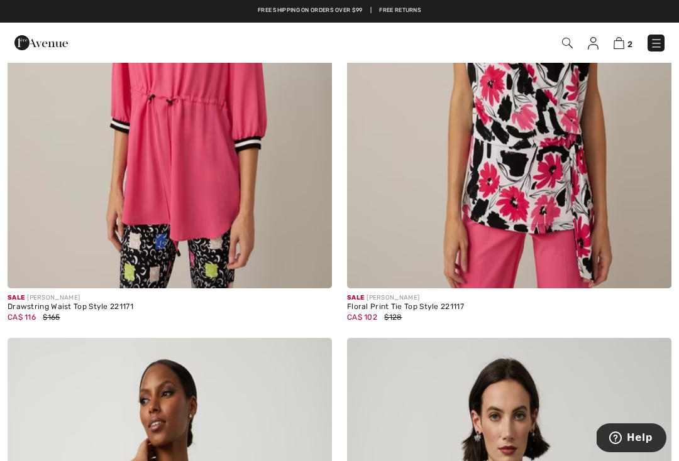
click at [658, 46] on img at bounding box center [656, 43] width 13 height 13
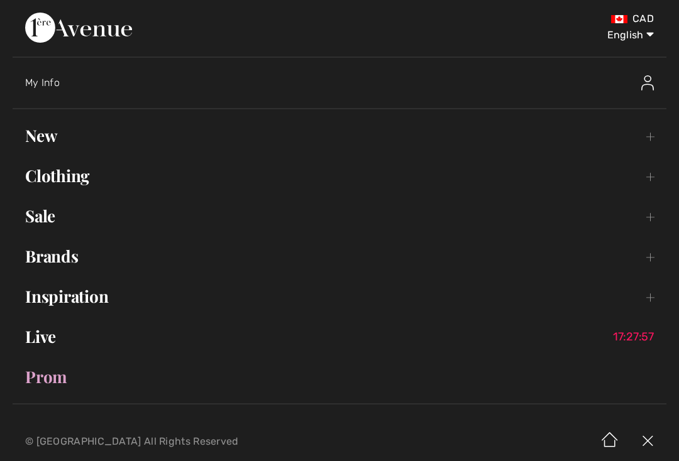
click at [235, 149] on link "New Toggle submenu" at bounding box center [339, 136] width 653 height 28
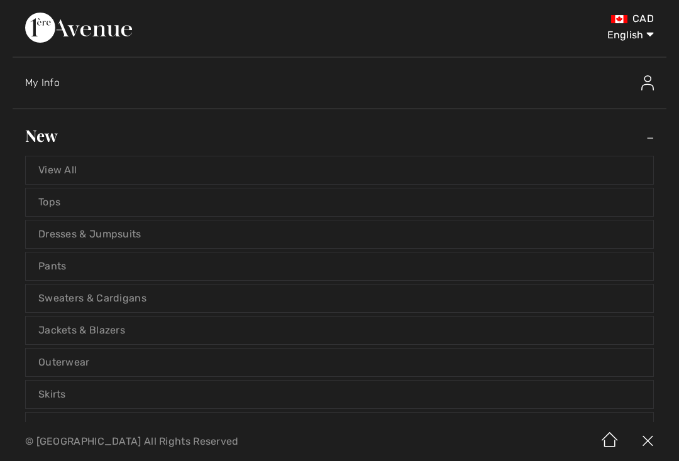
click at [208, 201] on link "Tops" at bounding box center [339, 202] width 627 height 28
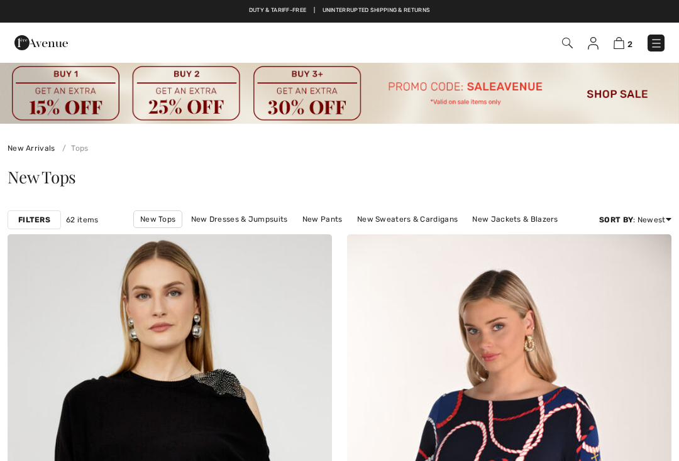
checkbox input "true"
click at [657, 49] on img at bounding box center [656, 43] width 13 height 13
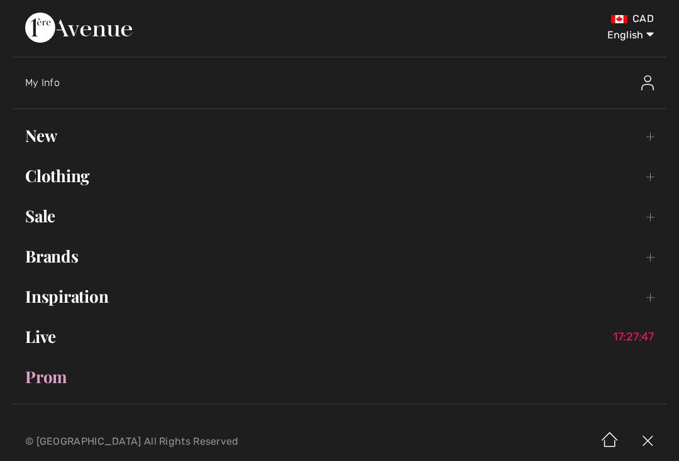
click at [128, 174] on link "Clothing Toggle submenu" at bounding box center [339, 176] width 653 height 28
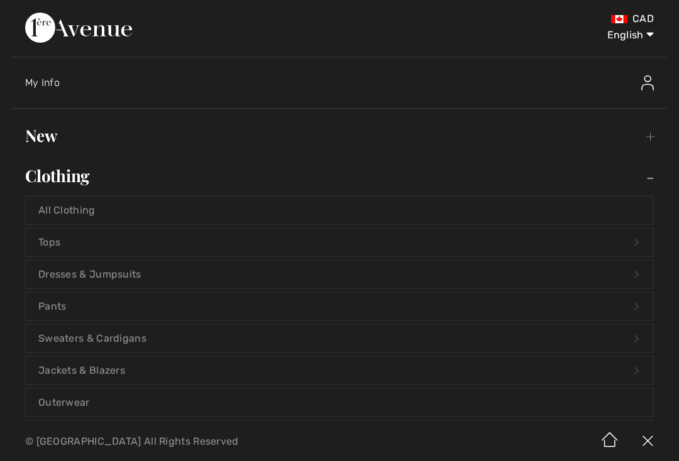
click at [172, 245] on link "Tops Open submenu" at bounding box center [339, 243] width 627 height 28
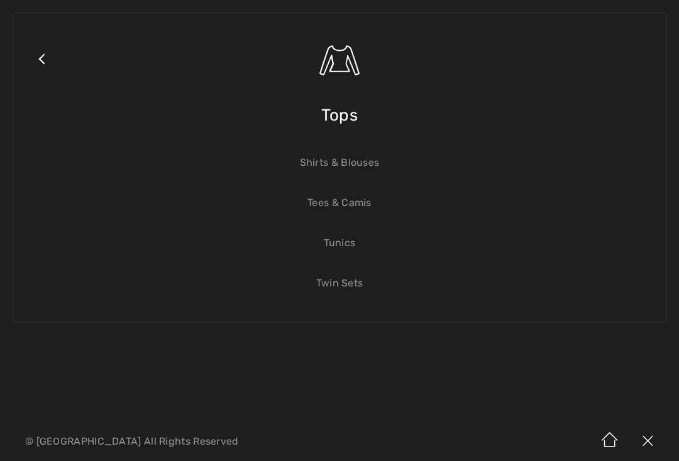
click at [359, 287] on link "Twin Sets" at bounding box center [339, 284] width 627 height 28
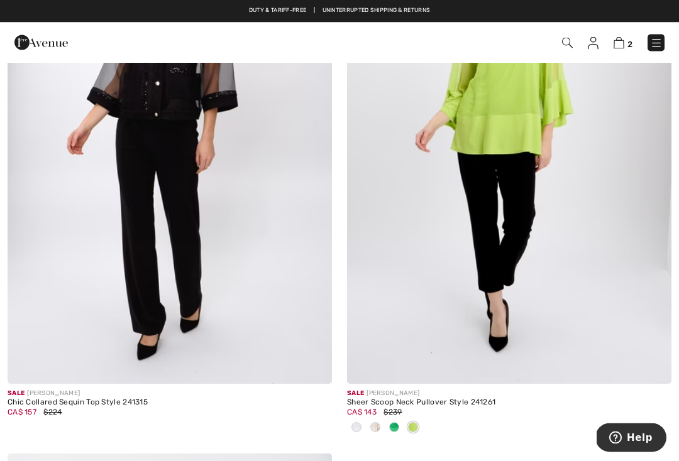
scroll to position [4357, 0]
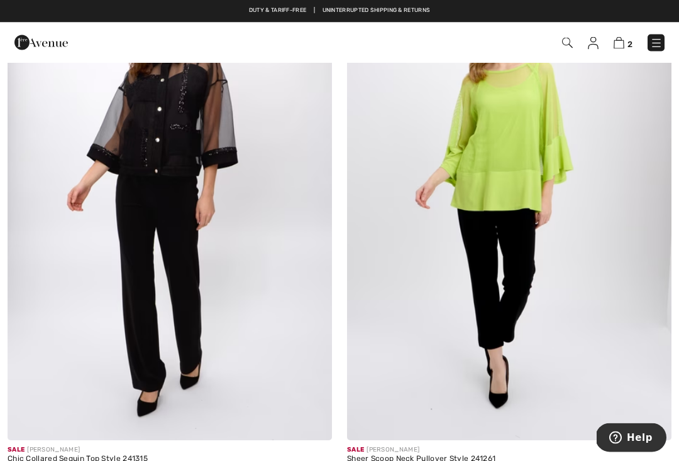
click at [652, 48] on img at bounding box center [656, 43] width 13 height 13
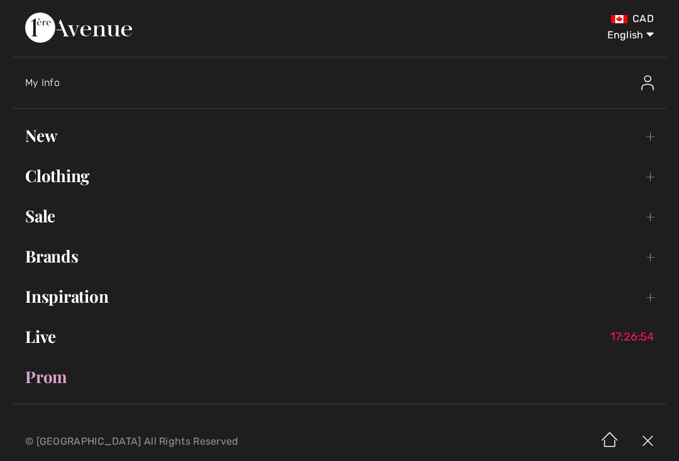
click at [191, 172] on link "Clothing Toggle submenu" at bounding box center [339, 176] width 653 height 28
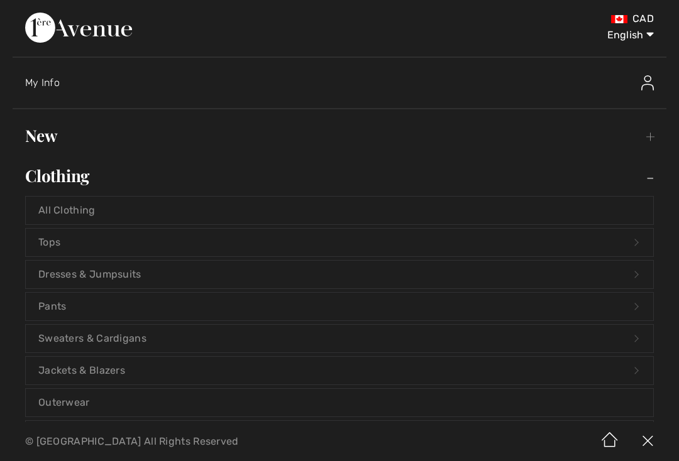
click at [276, 341] on link "Sweaters & Cardigans Open submenu" at bounding box center [339, 339] width 627 height 28
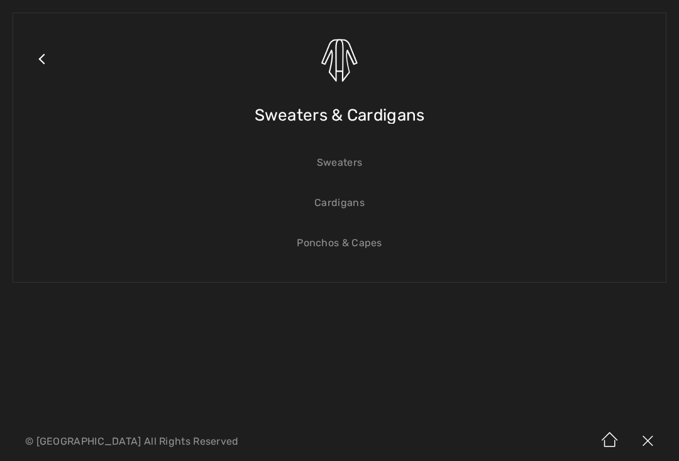
click at [50, 65] on link "Close submenu" at bounding box center [41, 75] width 31 height 98
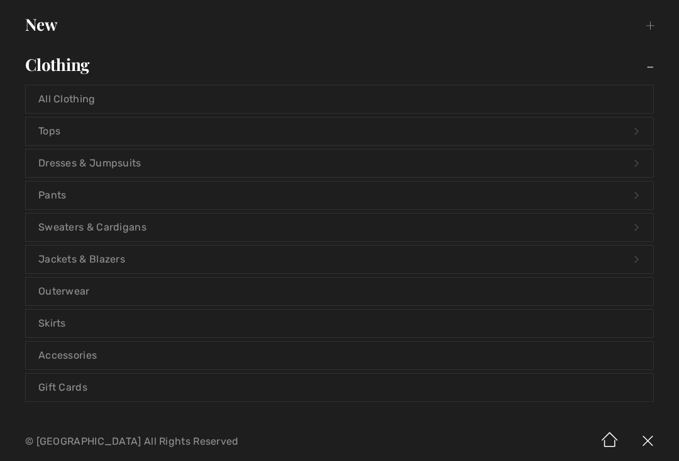
scroll to position [110, 0]
click at [140, 193] on link "Pants Open submenu" at bounding box center [339, 197] width 627 height 28
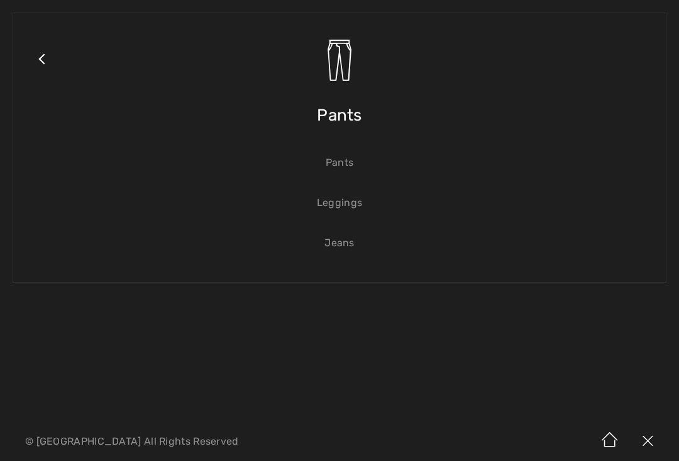
click at [351, 249] on link "Jeans" at bounding box center [339, 243] width 627 height 28
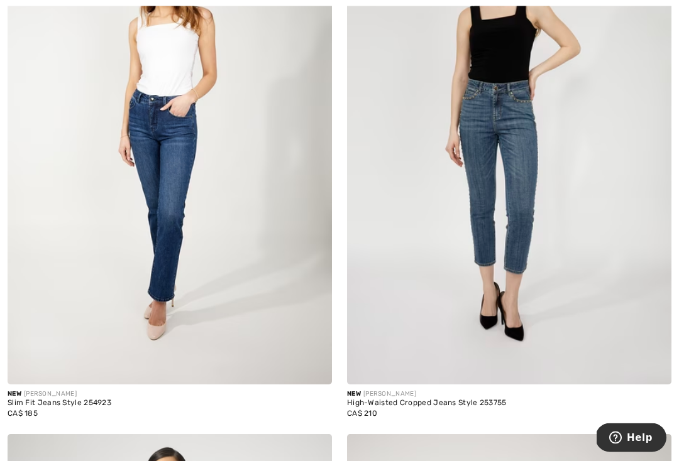
scroll to position [336, 0]
click at [177, 175] on img at bounding box center [170, 141] width 324 height 486
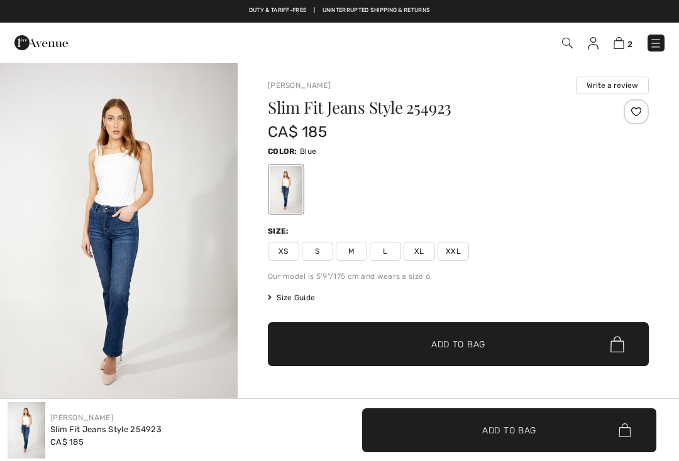
checkbox input "true"
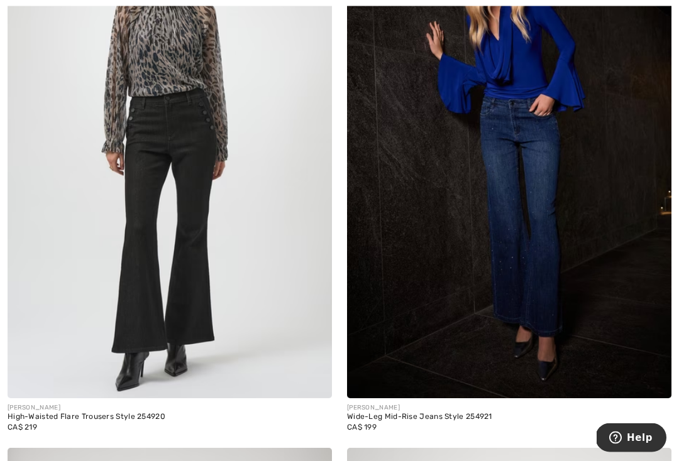
scroll to position [3666, 0]
click at [522, 158] on img at bounding box center [509, 155] width 324 height 486
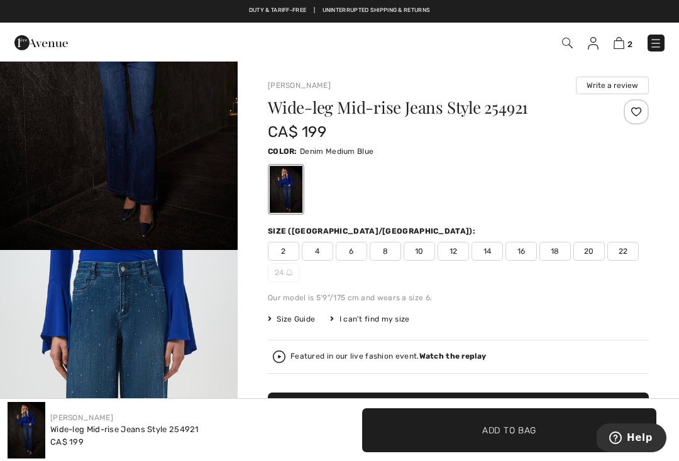
scroll to position [118, 0]
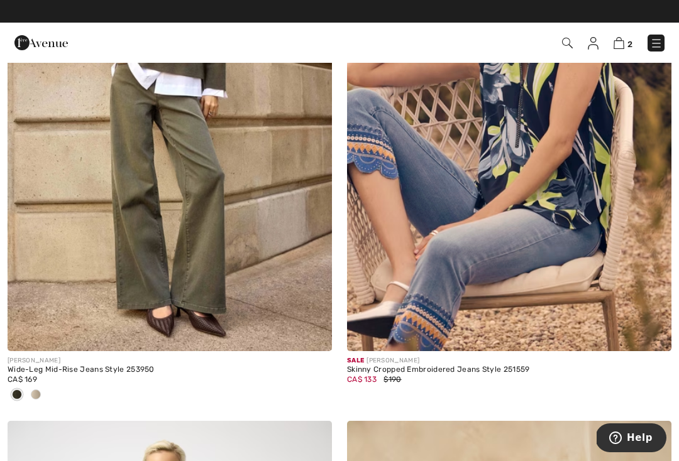
scroll to position [8290, 0]
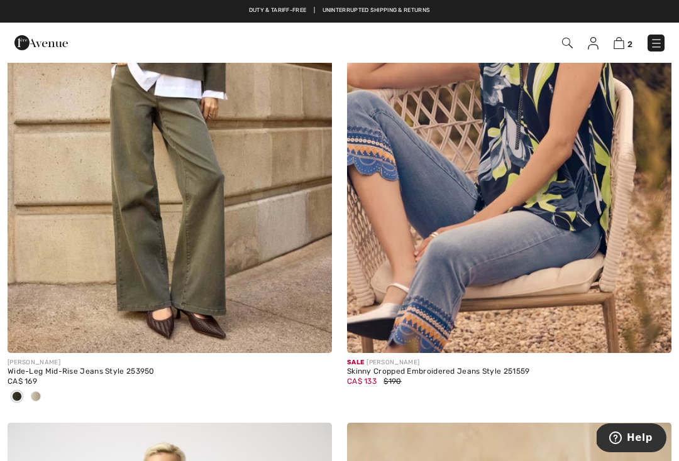
click at [178, 193] on img at bounding box center [170, 110] width 324 height 486
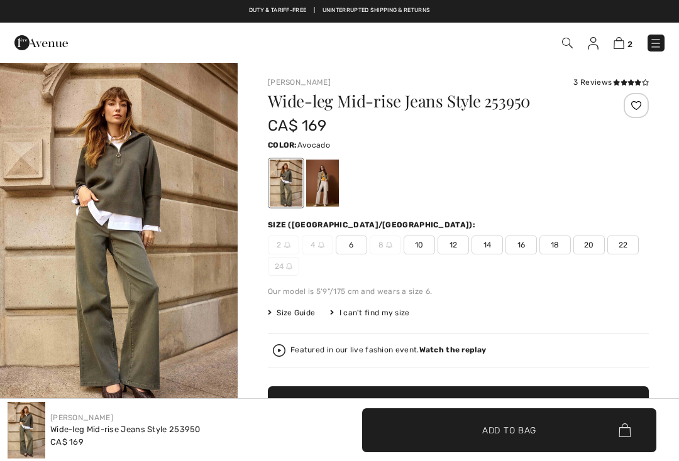
checkbox input "true"
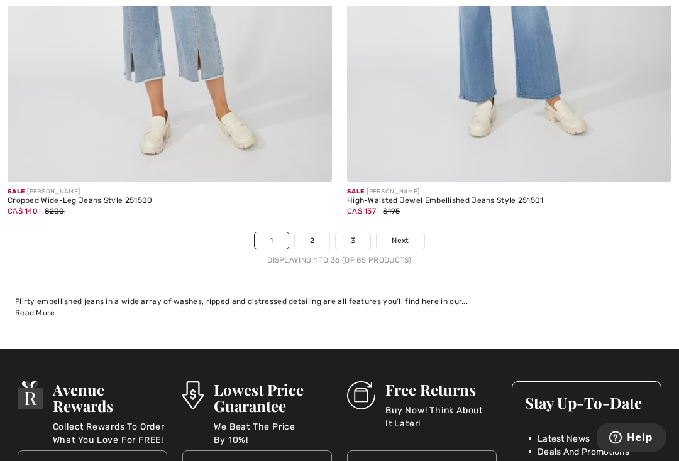
scroll to position [10109, 0]
click at [313, 235] on link "2" at bounding box center [312, 240] width 35 height 16
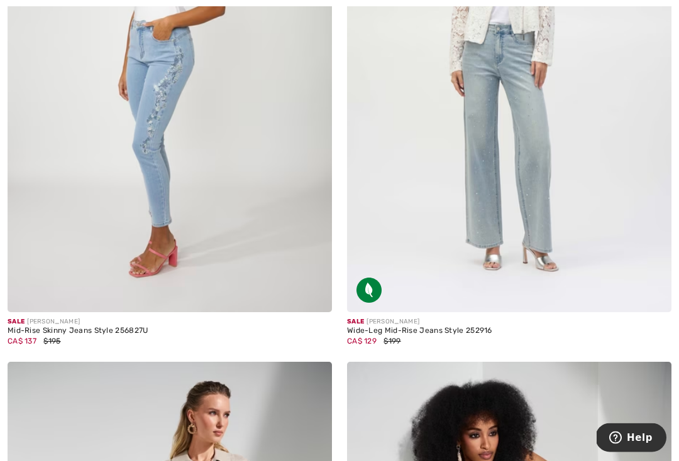
scroll to position [2572, 0]
click at [523, 164] on img at bounding box center [509, 69] width 324 height 486
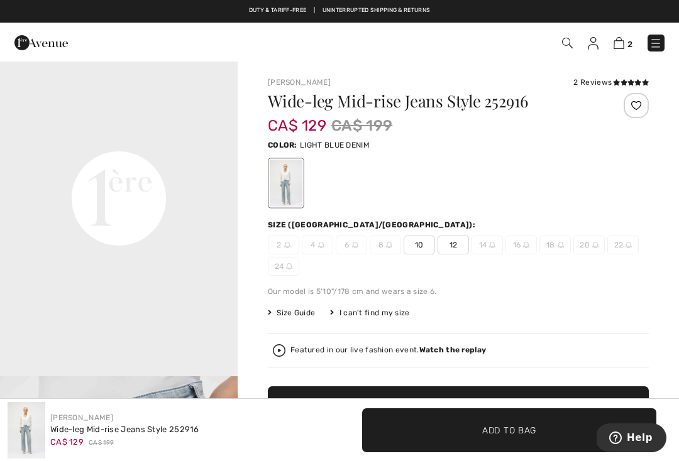
scroll to position [755, 0]
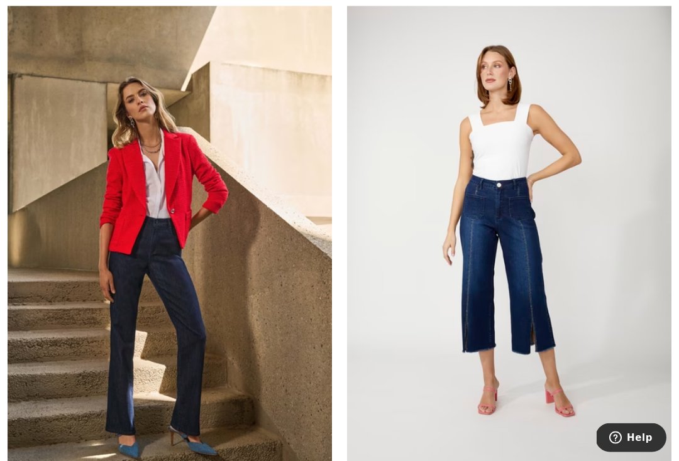
scroll to position [5228, 0]
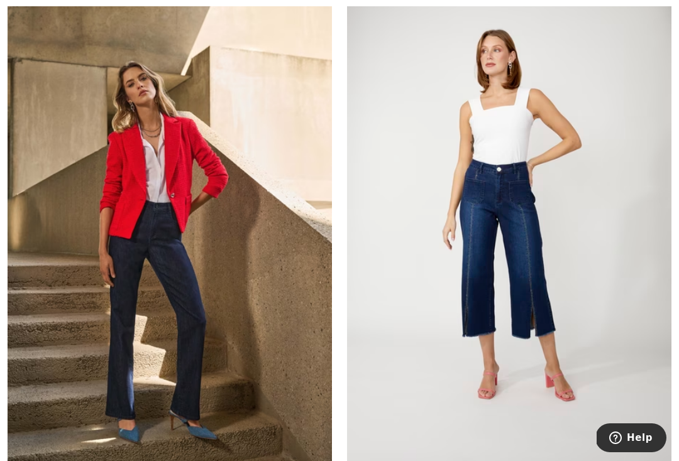
click at [234, 297] on img at bounding box center [170, 221] width 324 height 486
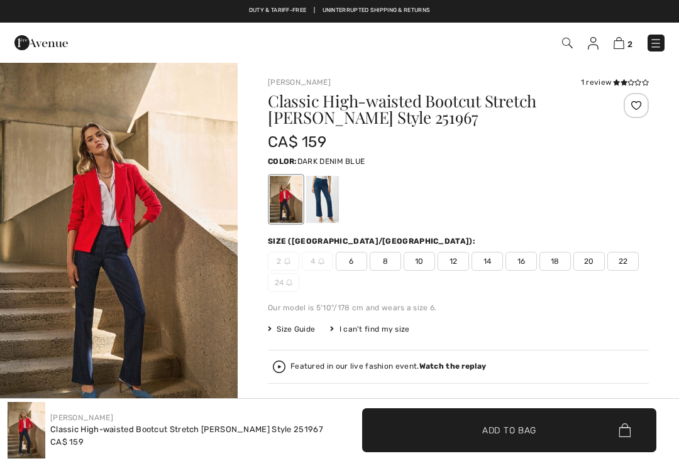
checkbox input "true"
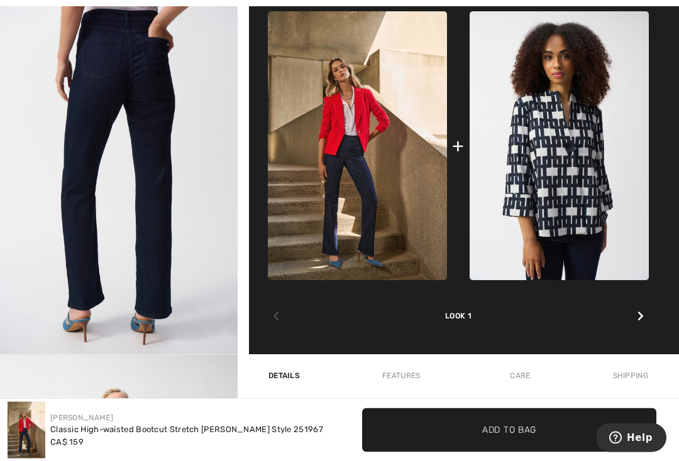
scroll to position [601, 0]
click at [202, 245] on img "4 / 5" at bounding box center [119, 177] width 238 height 356
click at [648, 314] on div "Complete this look Our stylists have chosen these pieces that come together bea…" at bounding box center [458, 143] width 381 height 422
click at [648, 320] on div "Complete this look Our stylists have chosen these pieces that come together bea…" at bounding box center [458, 143] width 381 height 422
click at [645, 314] on div at bounding box center [640, 316] width 16 height 25
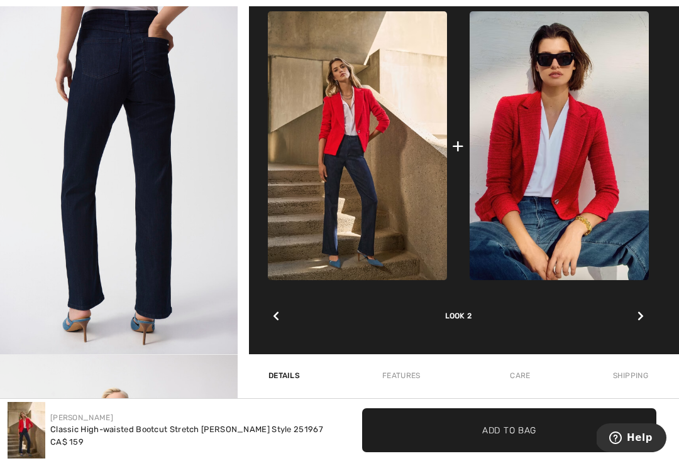
click at [648, 313] on div at bounding box center [640, 316] width 16 height 25
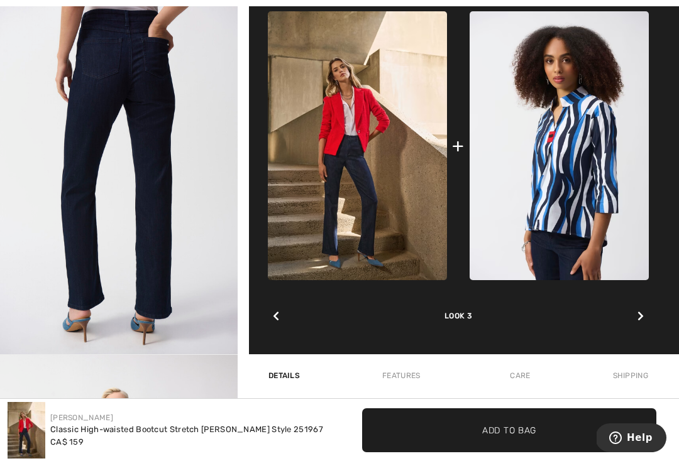
click at [648, 310] on div "Complete this look Our stylists have chosen these pieces that come together bea…" at bounding box center [458, 143] width 381 height 422
click at [283, 324] on div at bounding box center [276, 316] width 16 height 25
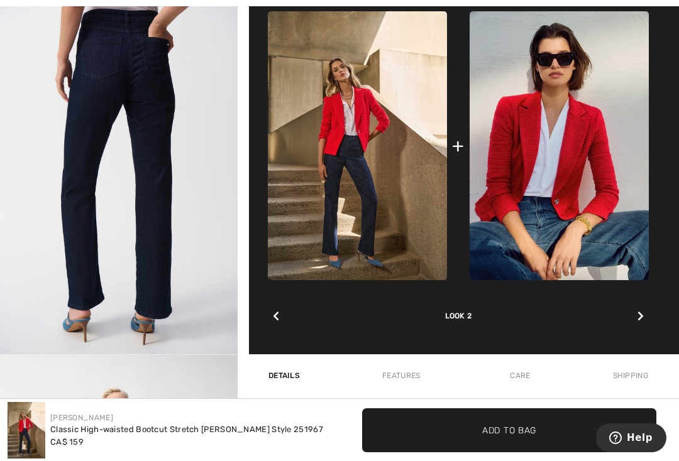
click at [276, 320] on icon at bounding box center [276, 316] width 6 height 10
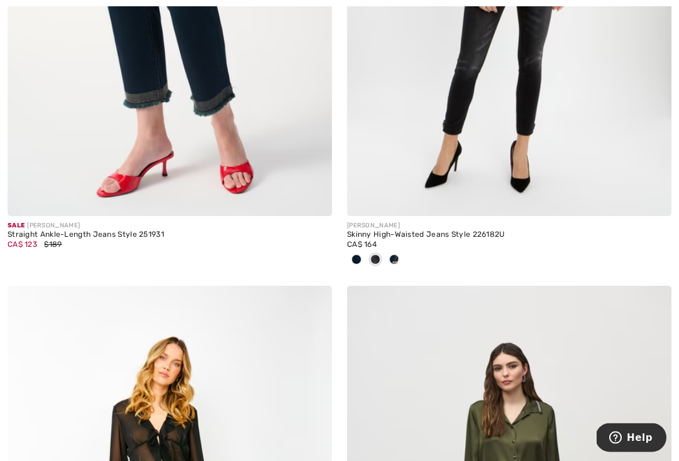
scroll to position [8447, 0]
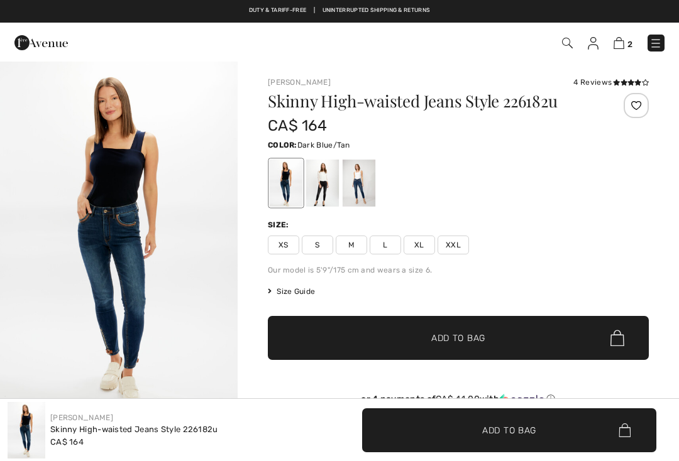
checkbox input "true"
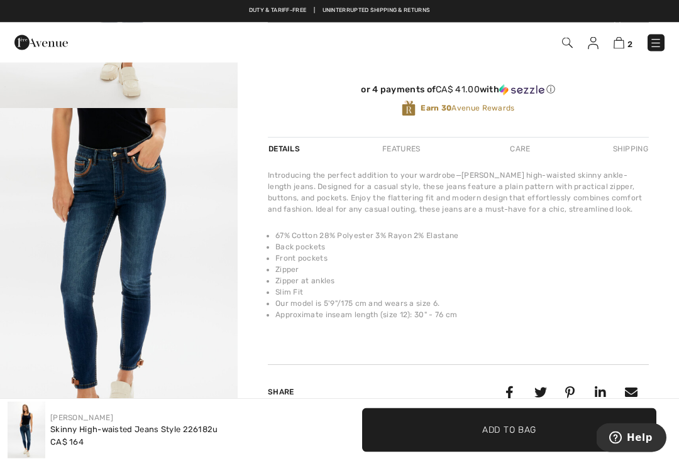
scroll to position [307, 0]
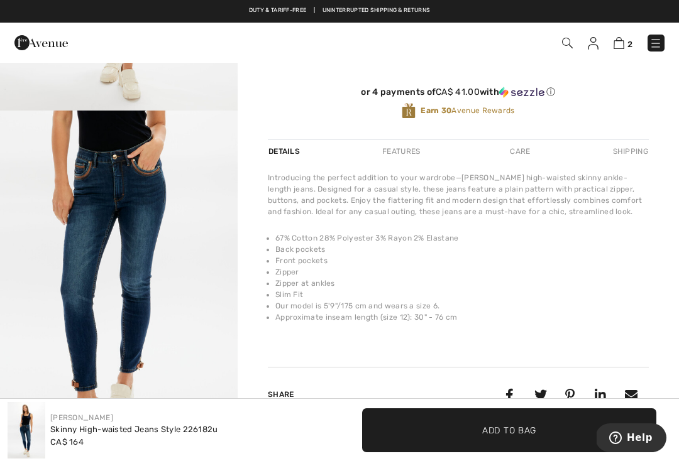
click at [194, 246] on img "2 / 7" at bounding box center [119, 289] width 238 height 356
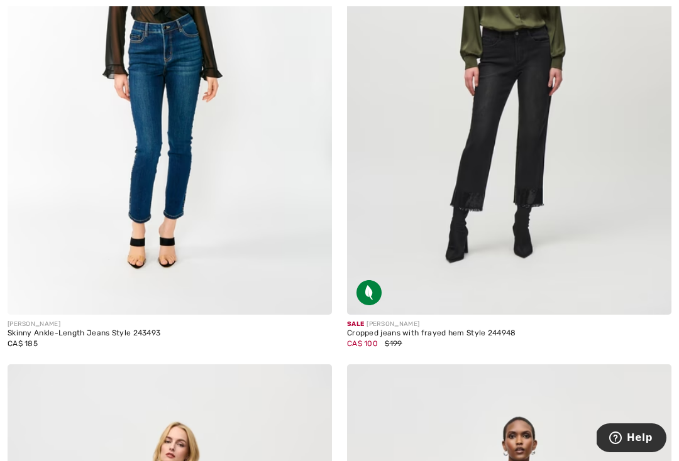
scroll to position [8905, 0]
click at [174, 153] on img at bounding box center [170, 71] width 324 height 486
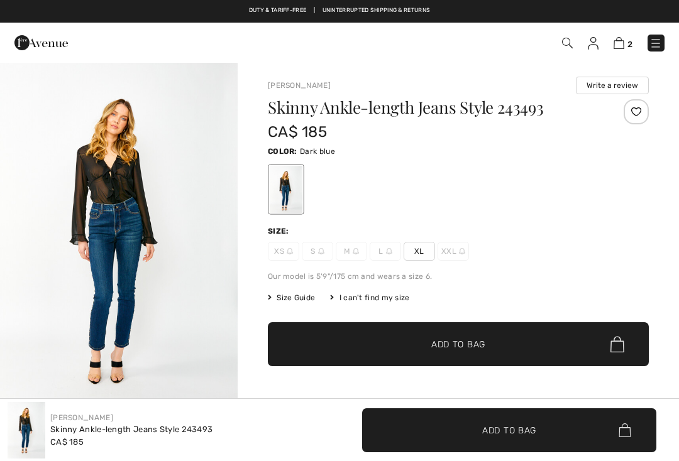
checkbox input "true"
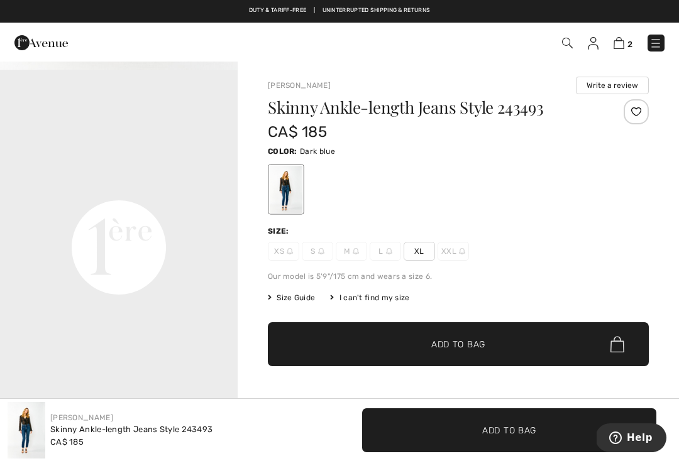
scroll to position [775, 0]
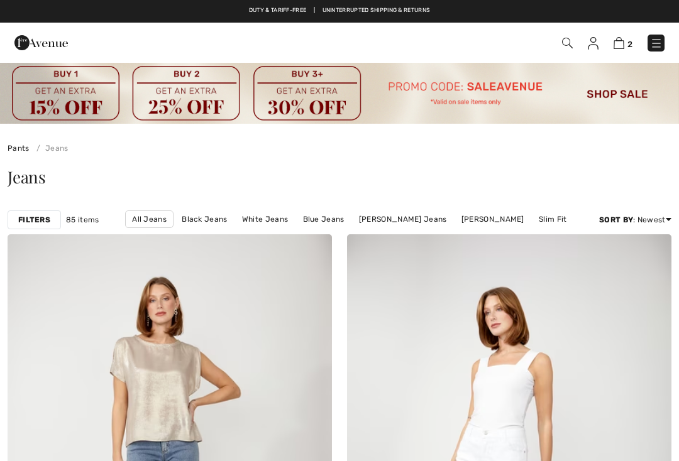
checkbox input "true"
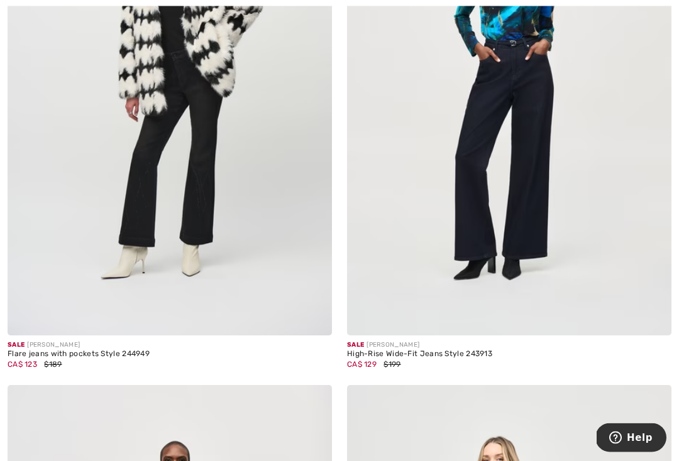
scroll to position [9420, 0]
click at [194, 187] on img at bounding box center [170, 92] width 324 height 486
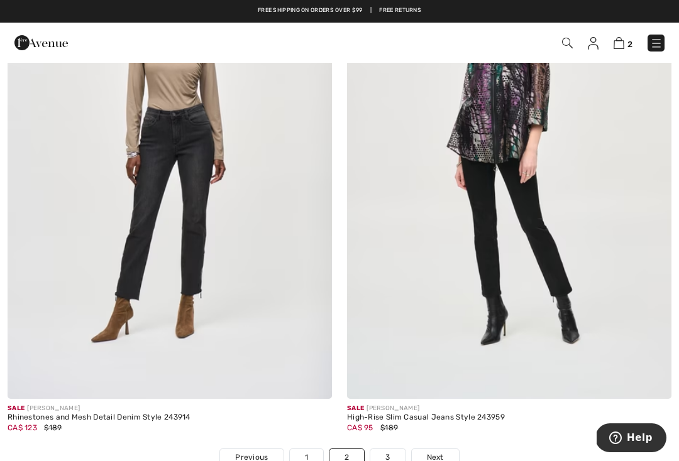
scroll to position [9891, 0]
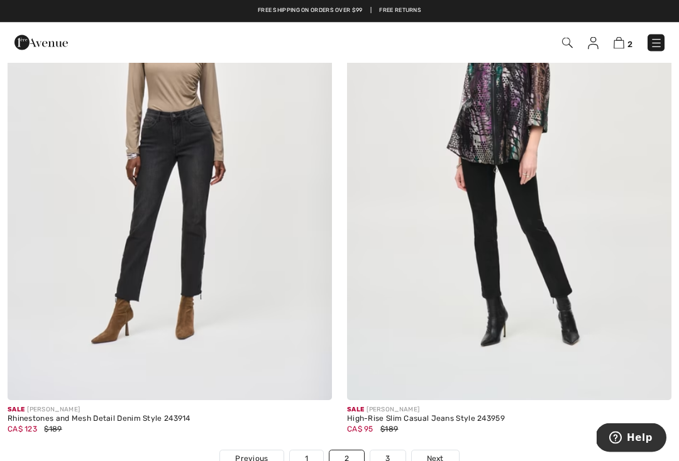
click at [508, 181] on img at bounding box center [509, 158] width 324 height 486
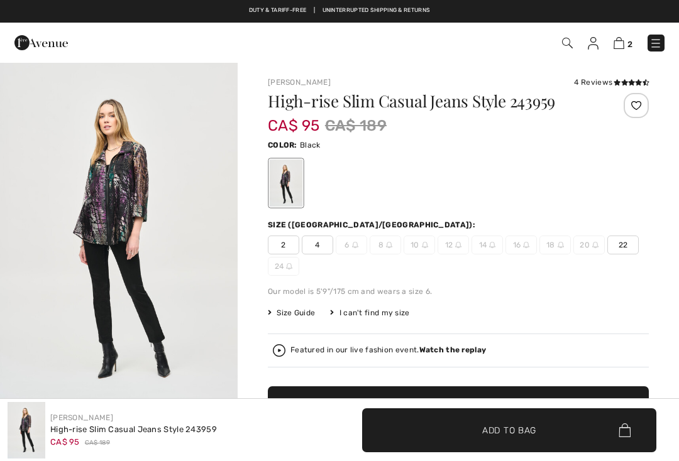
checkbox input "true"
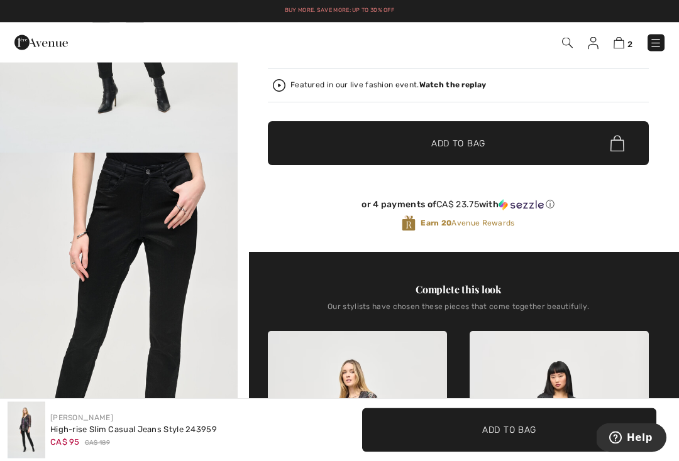
scroll to position [251, 0]
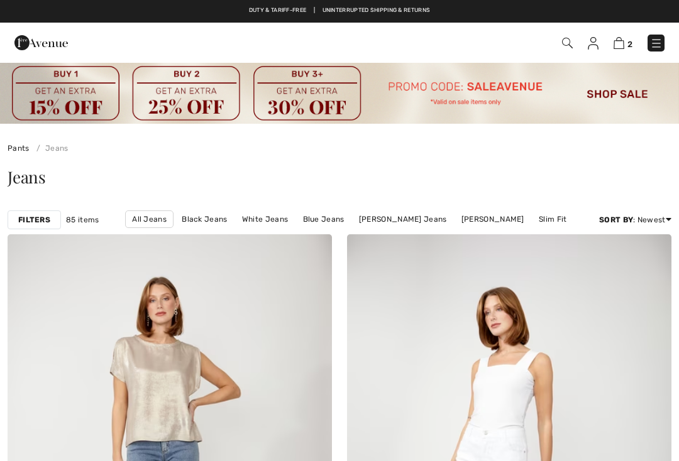
checkbox input "true"
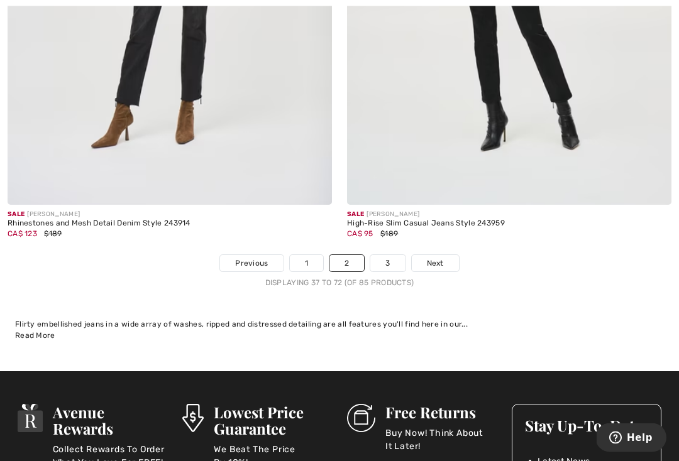
scroll to position [10087, 0]
click at [389, 255] on link "3" at bounding box center [387, 263] width 35 height 16
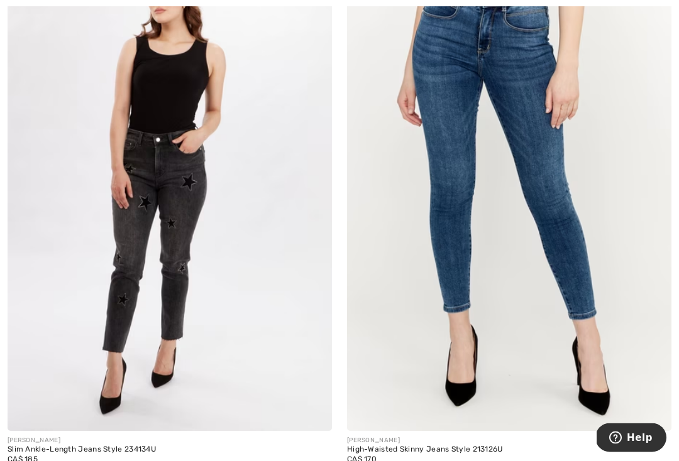
scroll to position [1429, 0]
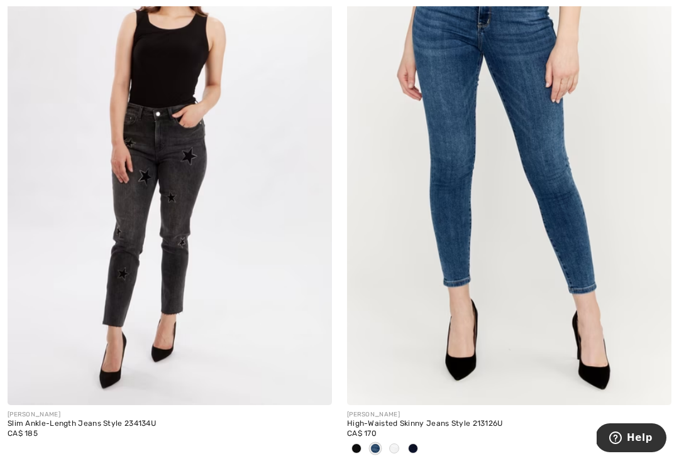
click at [537, 119] on img at bounding box center [509, 162] width 324 height 486
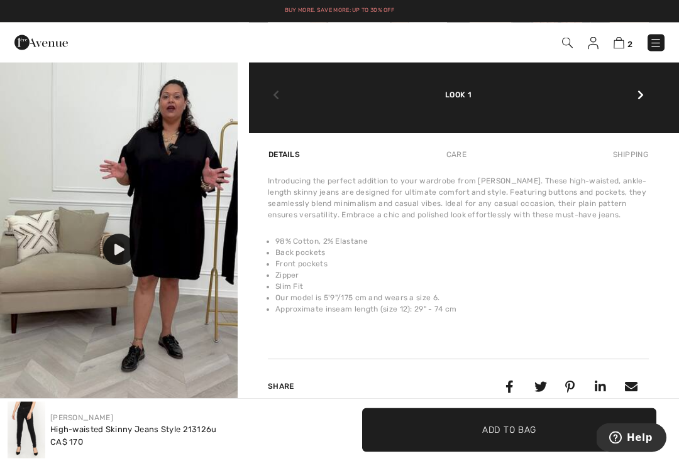
scroll to position [736, 0]
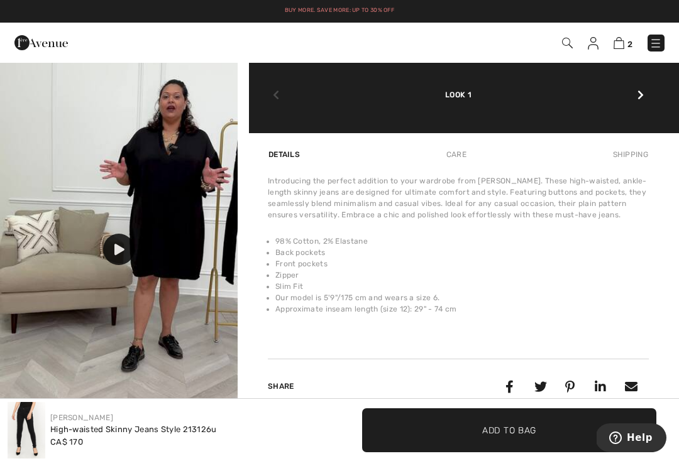
click at [124, 242] on div at bounding box center [118, 249] width 31 height 31
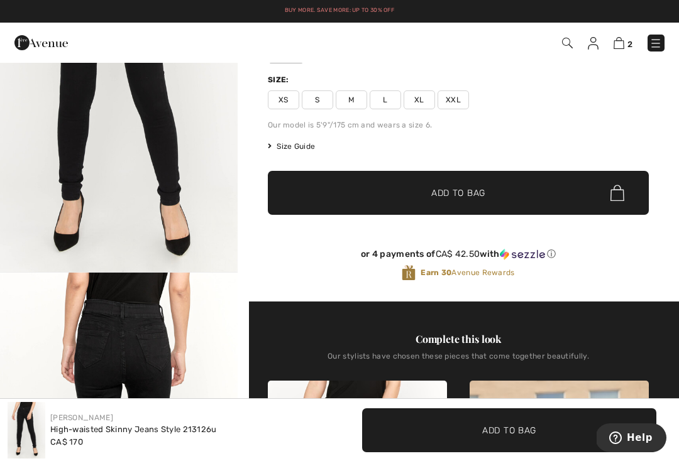
scroll to position [145, 0]
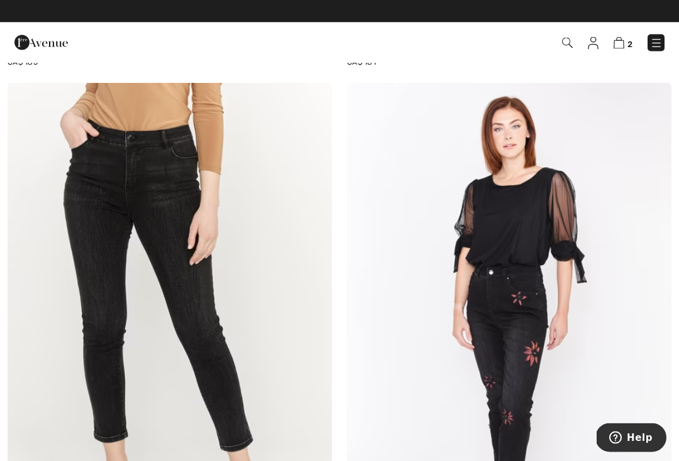
scroll to position [2893, 0]
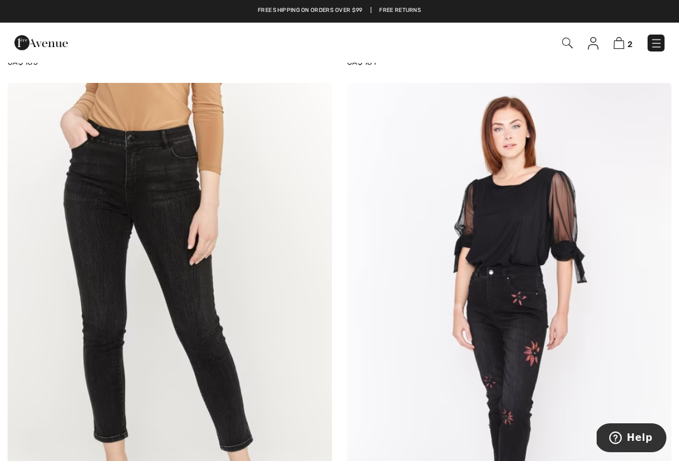
click at [659, 50] on img at bounding box center [656, 43] width 13 height 13
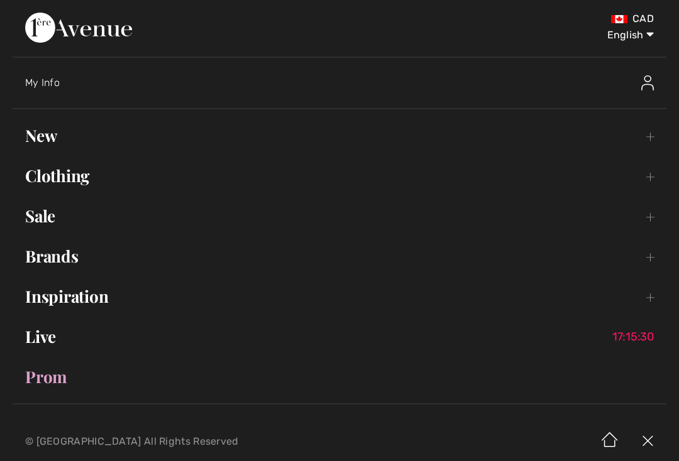
click at [148, 173] on link "Clothing Toggle submenu" at bounding box center [339, 176] width 653 height 28
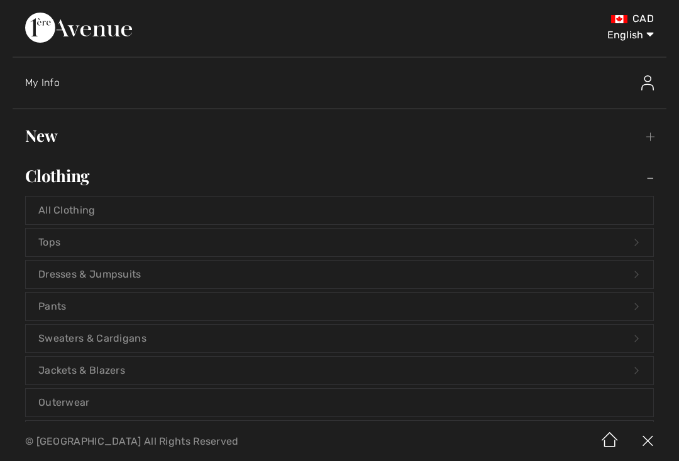
click at [229, 371] on link "Jackets & Blazers Open submenu" at bounding box center [339, 371] width 627 height 28
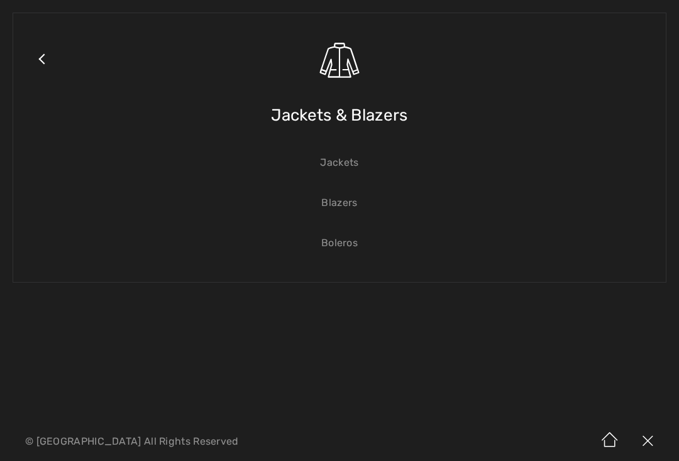
click at [350, 170] on link "Jackets" at bounding box center [339, 163] width 627 height 28
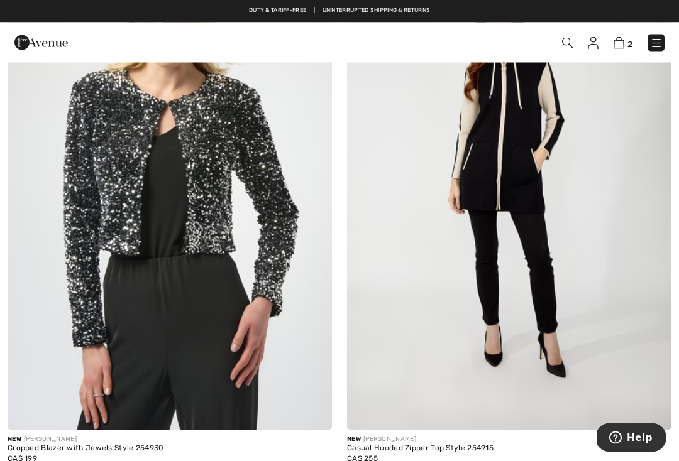
scroll to position [280, 0]
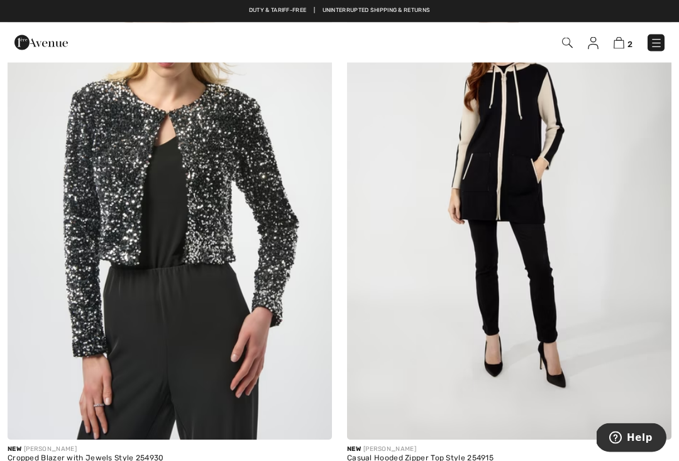
click at [528, 153] on img at bounding box center [509, 197] width 324 height 486
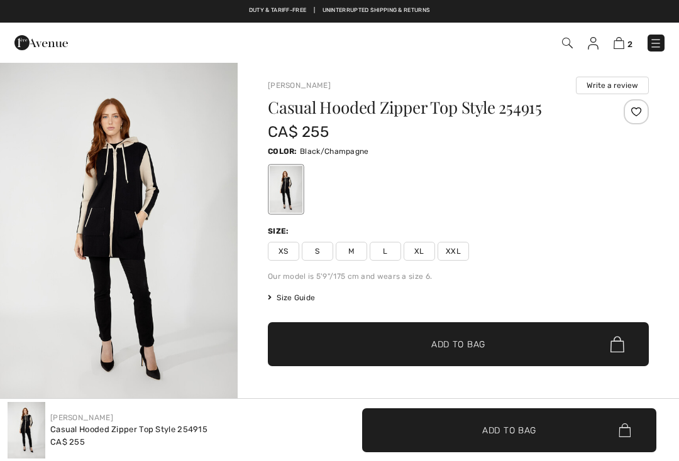
checkbox input "true"
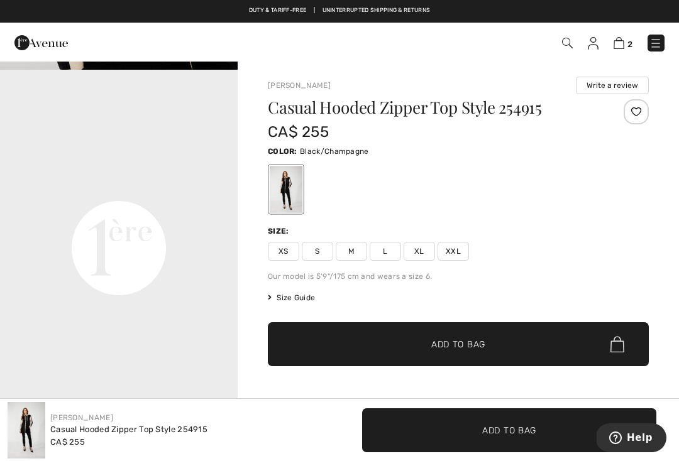
scroll to position [766, 0]
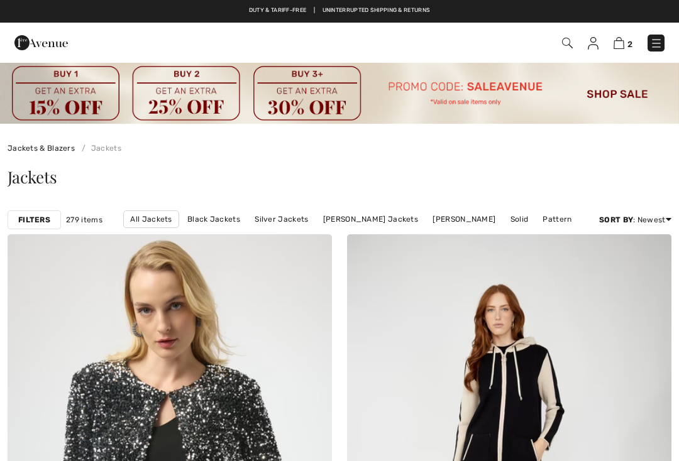
checkbox input "true"
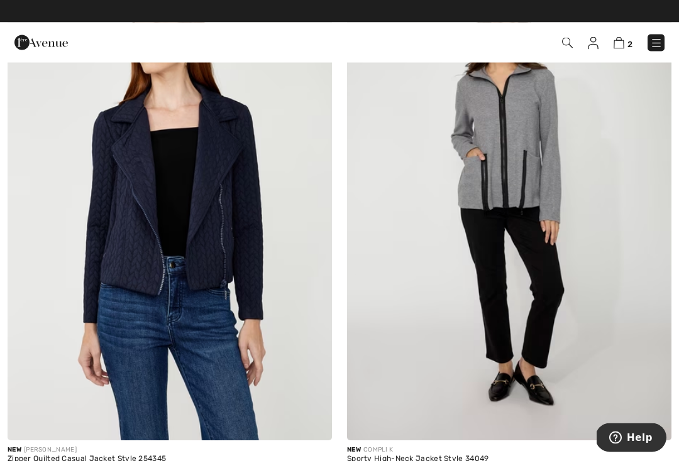
scroll to position [1352, 0]
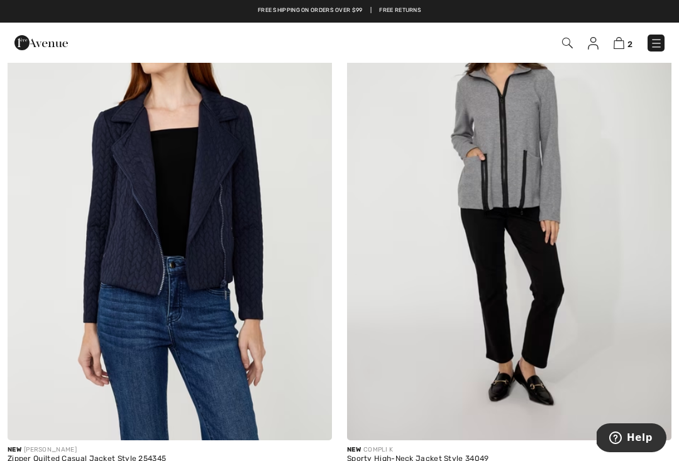
click at [168, 212] on img at bounding box center [170, 197] width 324 height 486
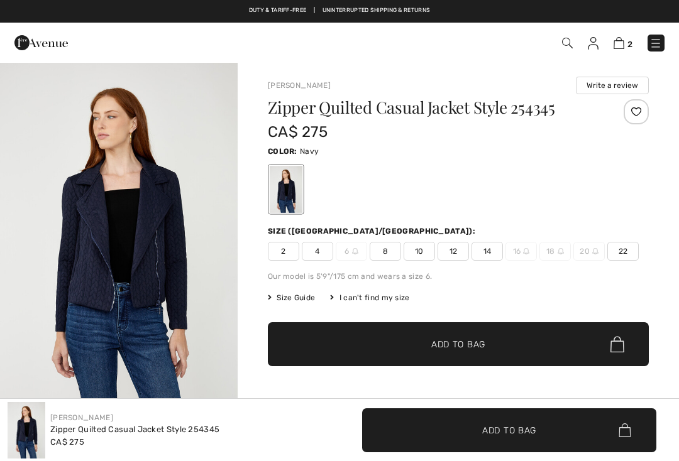
checkbox input "true"
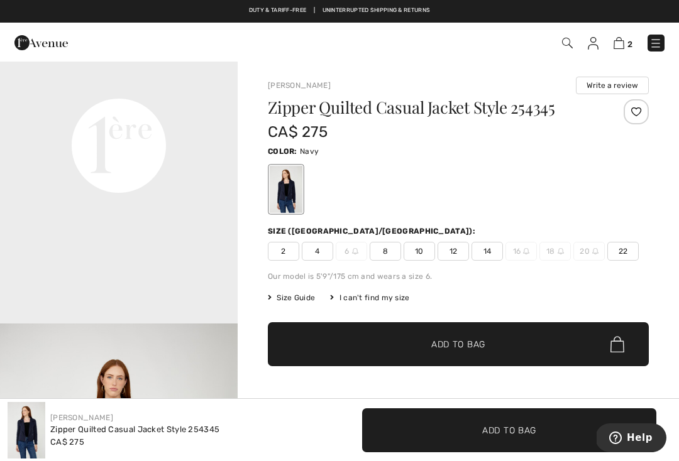
scroll to position [809, 0]
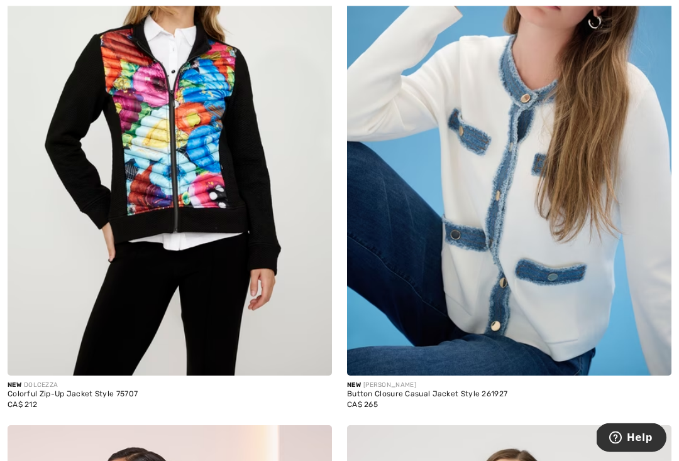
scroll to position [2509, 0]
click at [507, 172] on img at bounding box center [509, 132] width 324 height 486
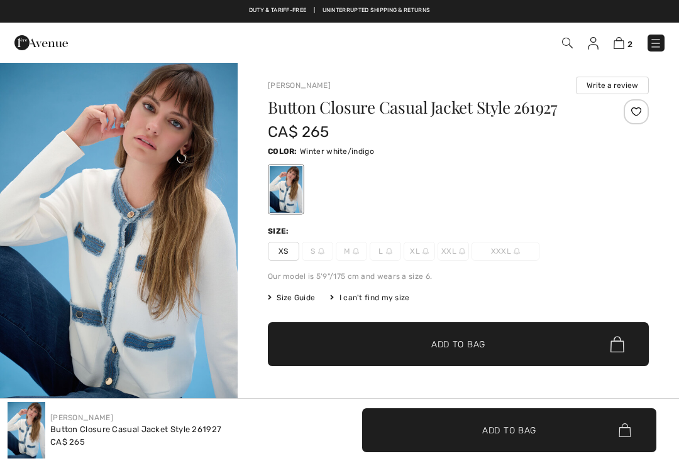
checkbox input "true"
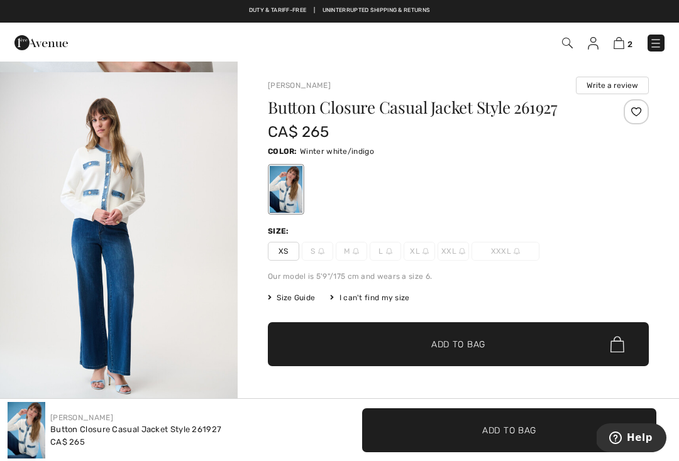
scroll to position [1072, 0]
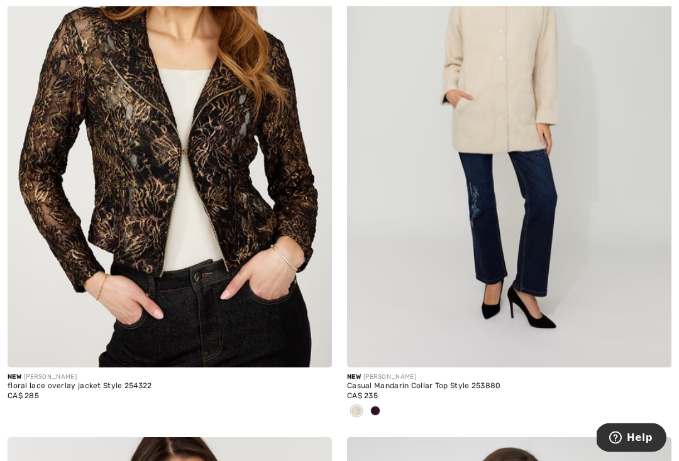
scroll to position [4789, 0]
click at [383, 406] on div at bounding box center [375, 412] width 19 height 21
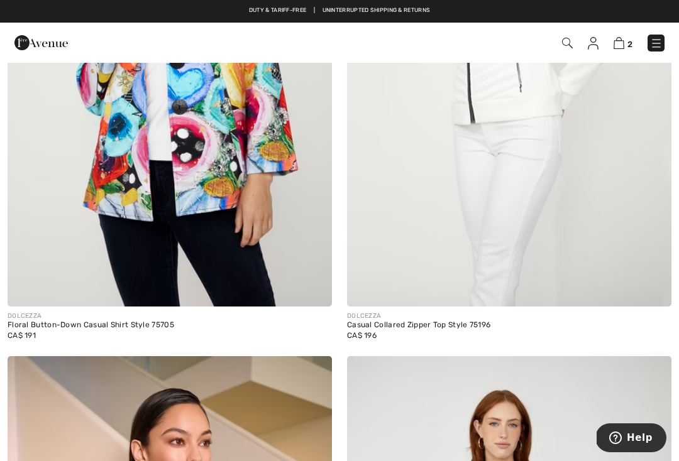
scroll to position [9485, 0]
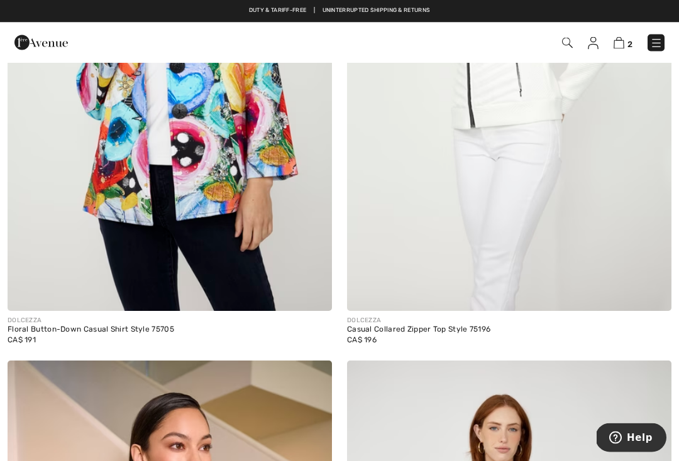
click at [522, 181] on img at bounding box center [509, 68] width 324 height 486
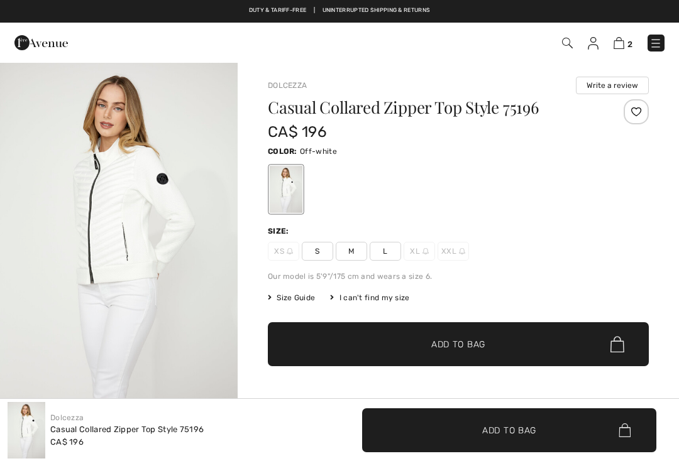
checkbox input "true"
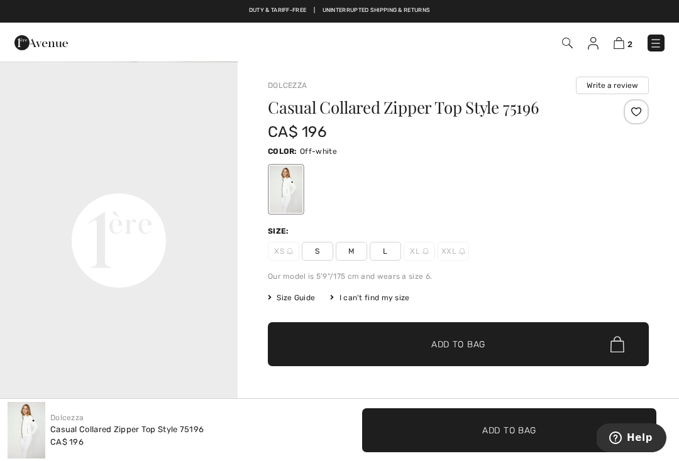
scroll to position [713, 0]
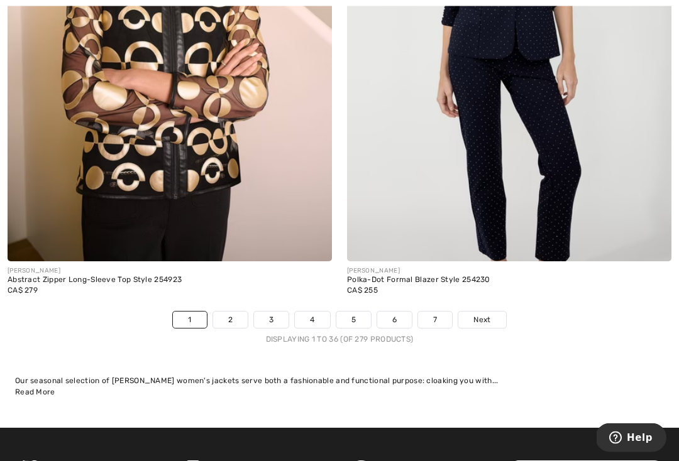
scroll to position [10072, 0]
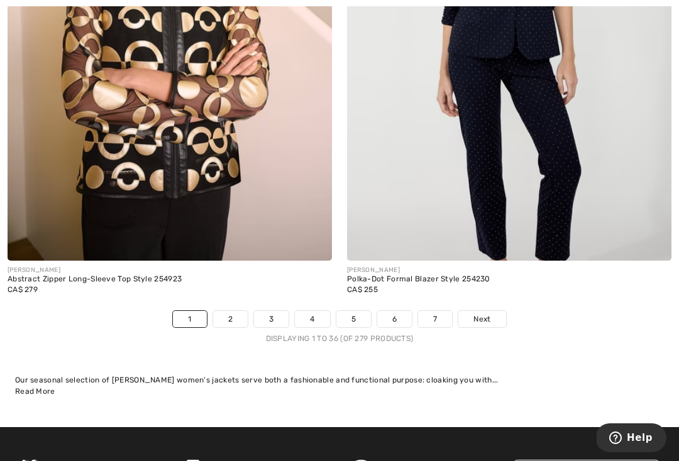
click at [232, 311] on link "2" at bounding box center [230, 319] width 35 height 16
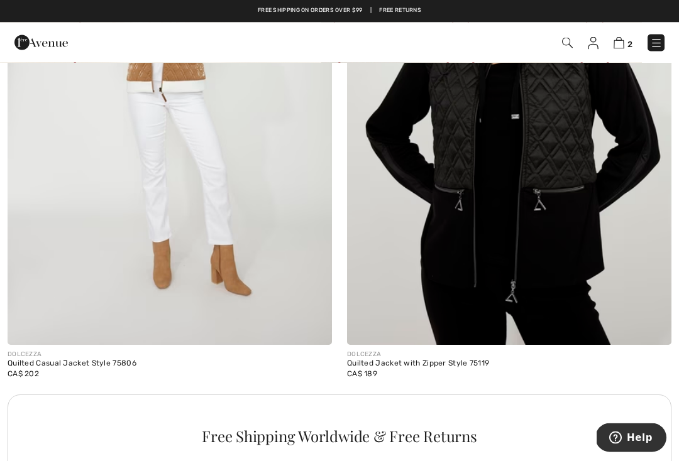
scroll to position [3062, 0]
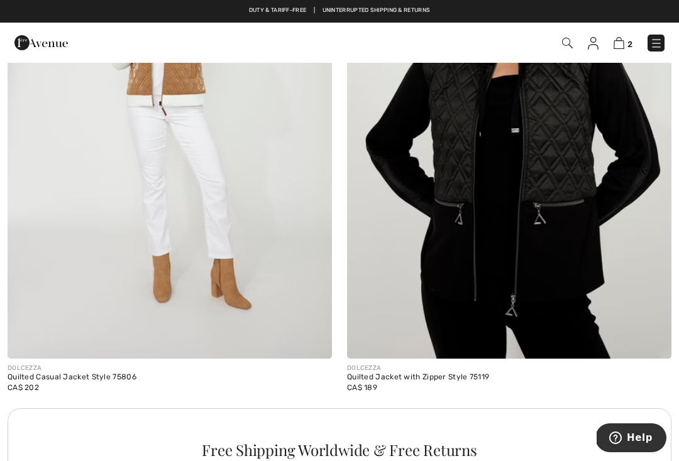
click at [554, 156] on img at bounding box center [509, 115] width 324 height 486
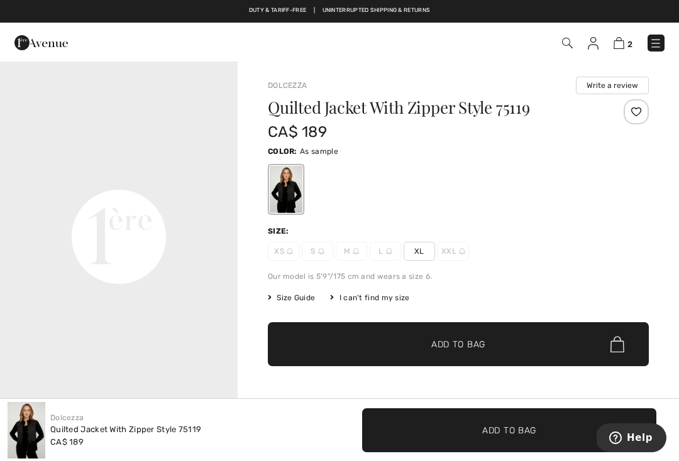
scroll to position [721, 0]
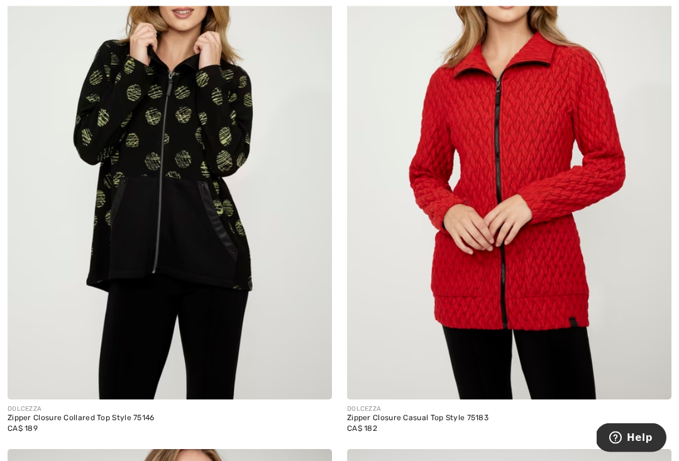
scroll to position [3664, 0]
click at [515, 184] on img at bounding box center [509, 156] width 324 height 486
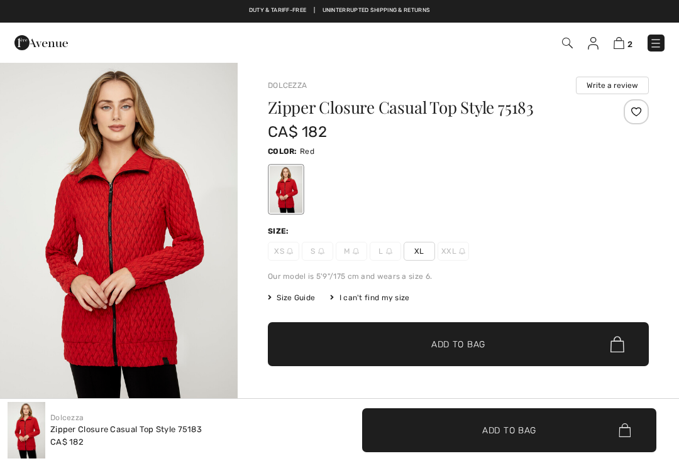
checkbox input "true"
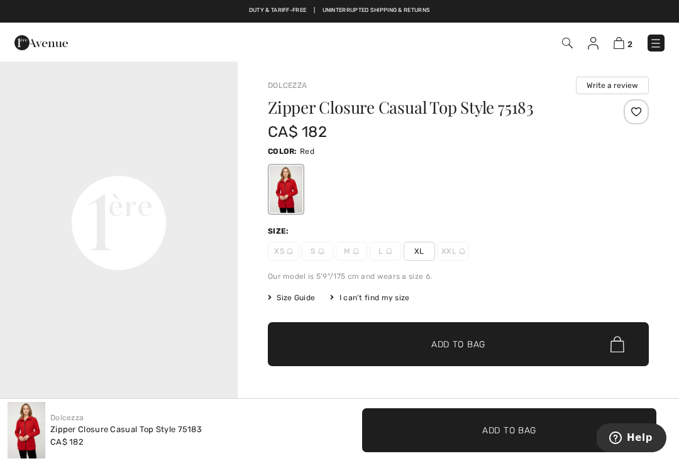
scroll to position [737, 0]
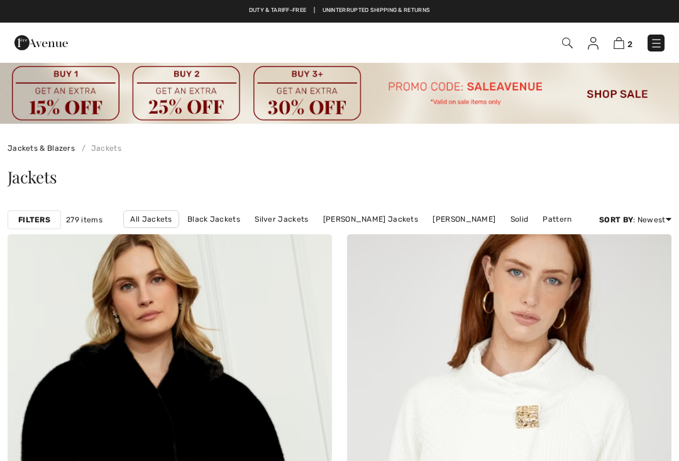
checkbox input "true"
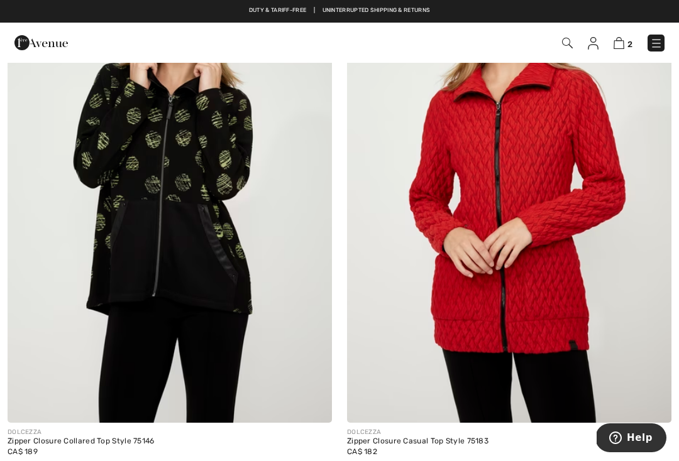
scroll to position [3605, 0]
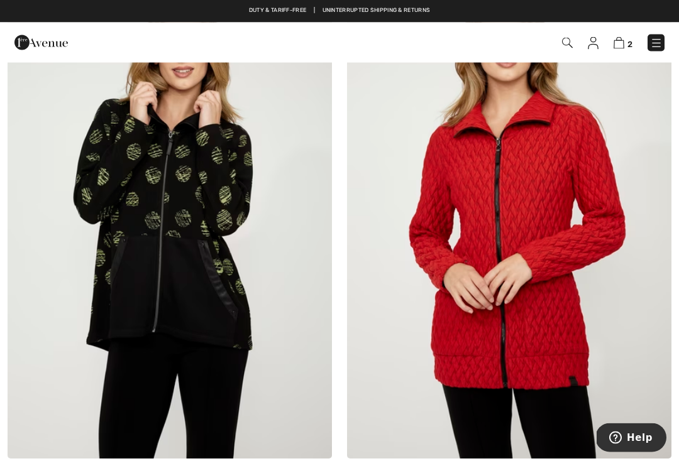
click at [201, 216] on img at bounding box center [170, 216] width 324 height 486
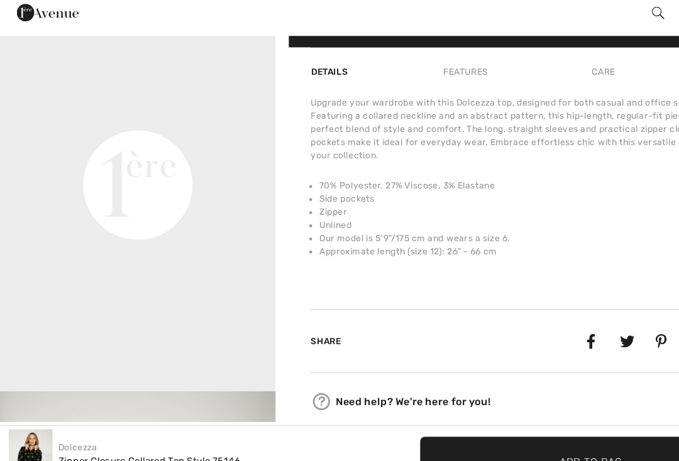
click at [200, 132] on video "Your browser does not support the video tag." at bounding box center [119, 72] width 238 height 119
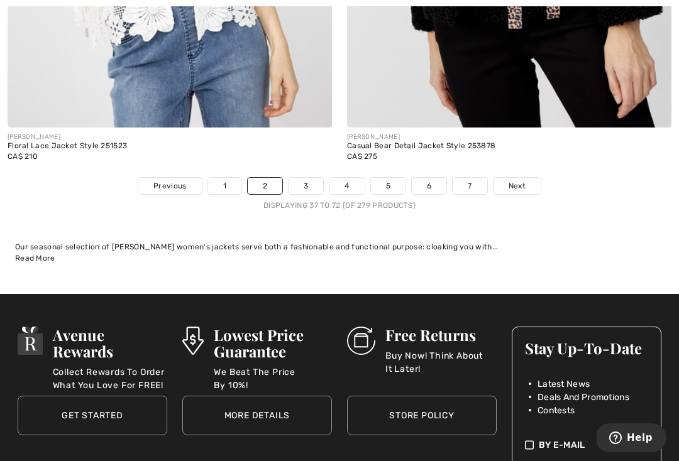
scroll to position [10156, 0]
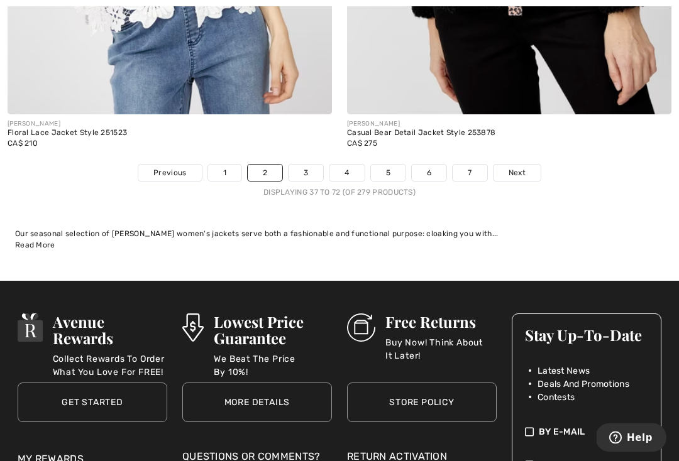
click at [309, 170] on link "3" at bounding box center [305, 173] width 35 height 16
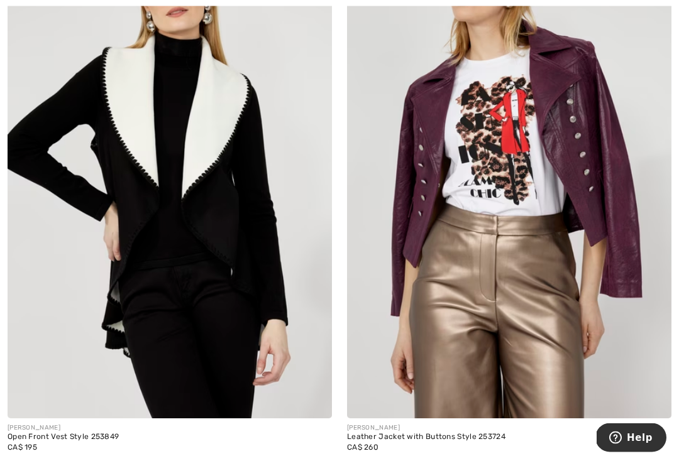
scroll to position [7235, 0]
click at [198, 206] on img at bounding box center [170, 175] width 324 height 486
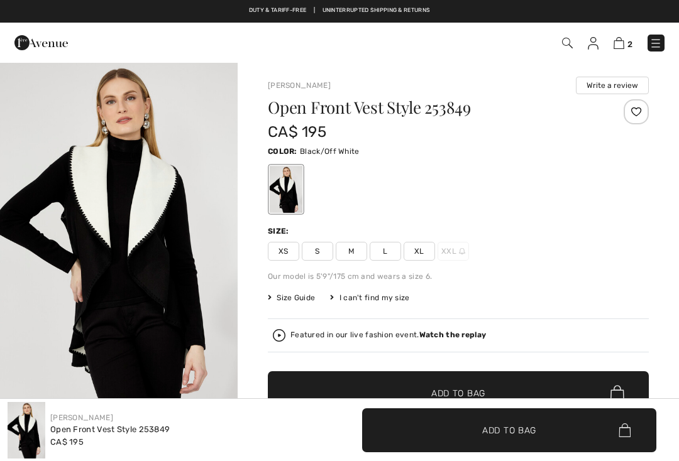
checkbox input "true"
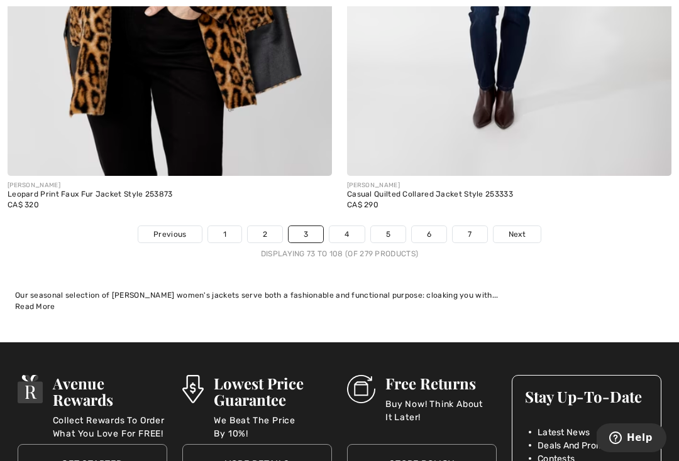
scroll to position [10185, 0]
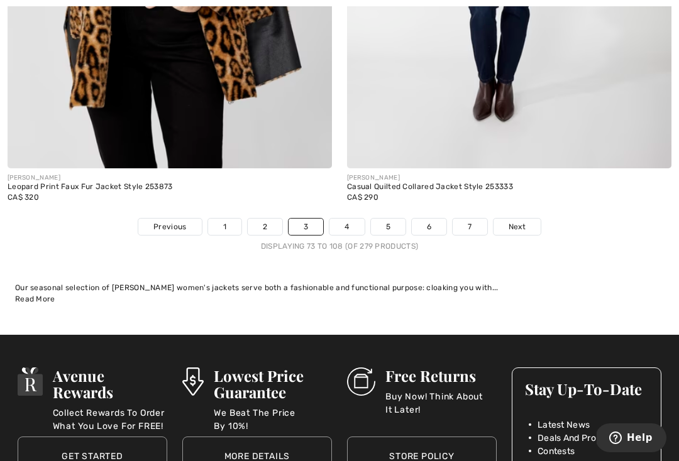
click at [345, 226] on link "4" at bounding box center [346, 227] width 35 height 16
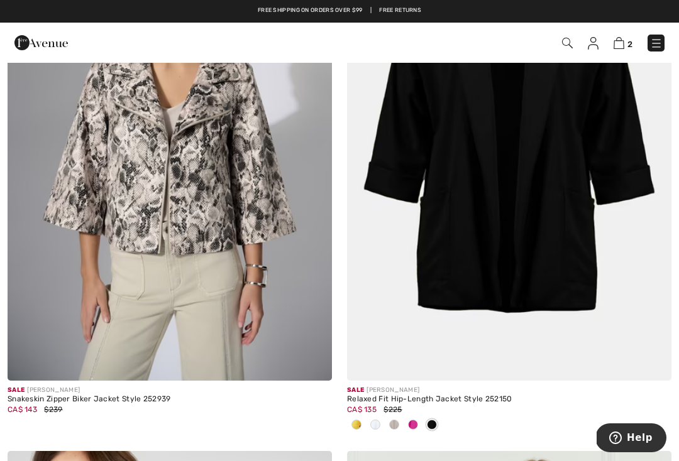
scroll to position [8770, 0]
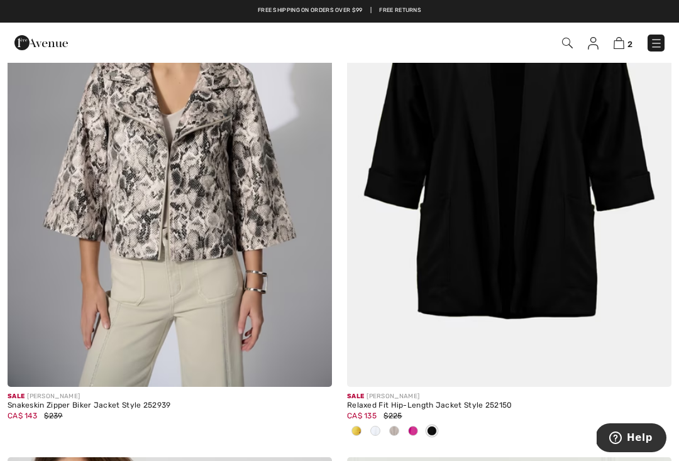
click at [552, 195] on img at bounding box center [509, 144] width 324 height 486
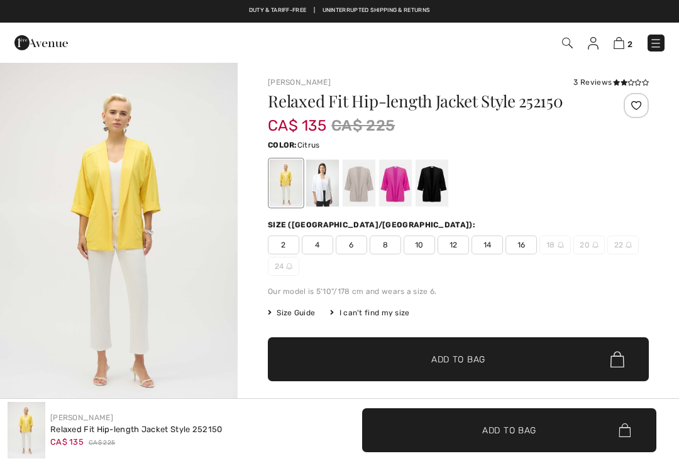
checkbox input "true"
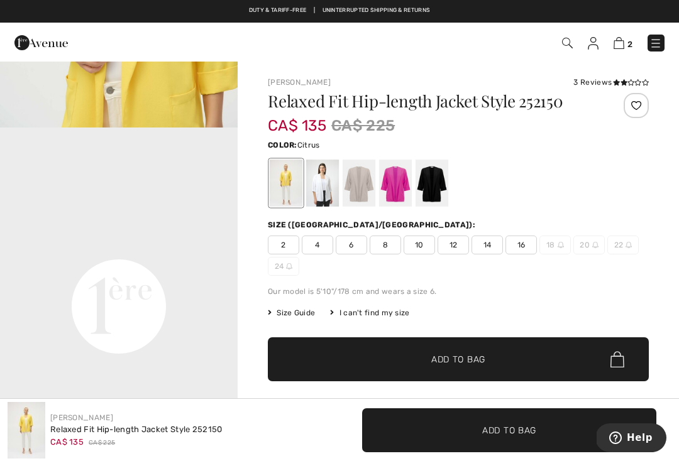
scroll to position [733, 0]
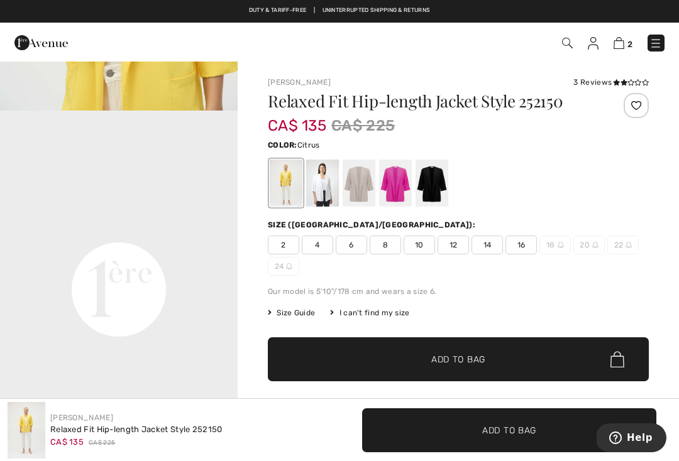
click at [224, 230] on video "Your browser does not support the video tag." at bounding box center [119, 170] width 238 height 119
click at [434, 186] on div at bounding box center [431, 183] width 33 height 47
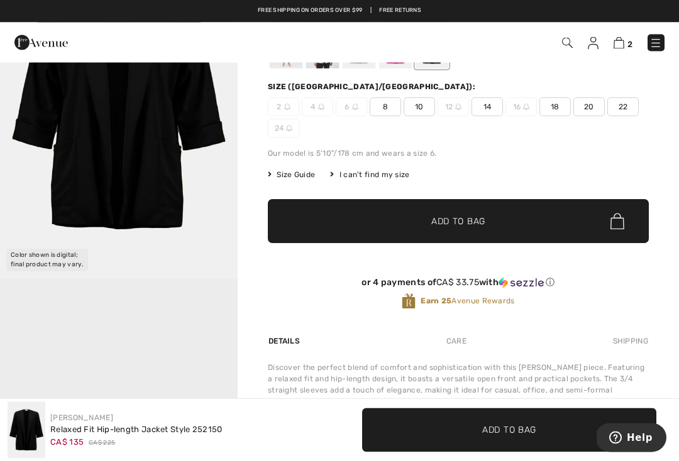
scroll to position [129, 0]
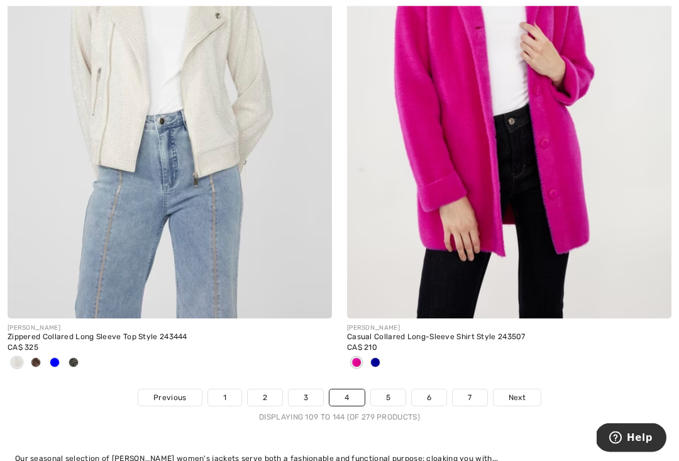
scroll to position [9931, 0]
click at [41, 353] on div at bounding box center [35, 363] width 19 height 21
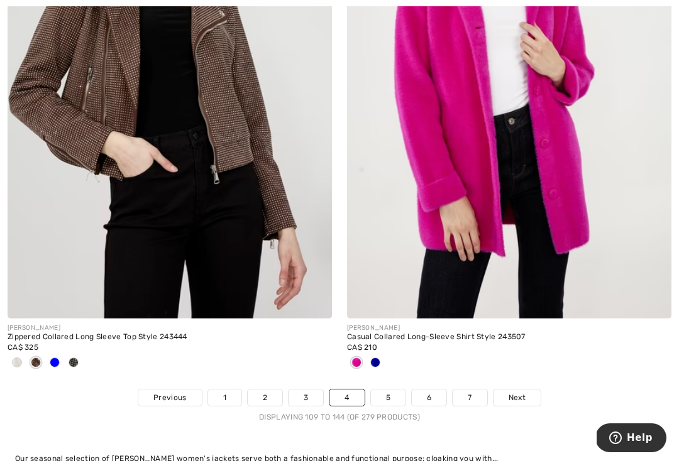
click at [59, 358] on span at bounding box center [55, 363] width 10 height 10
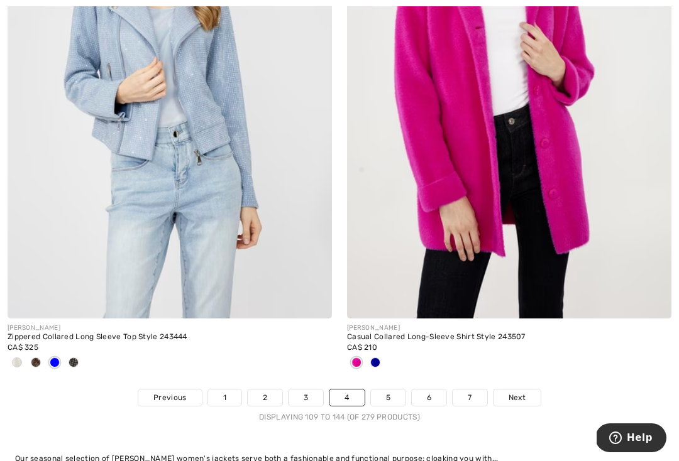
click at [79, 354] on div at bounding box center [73, 363] width 19 height 21
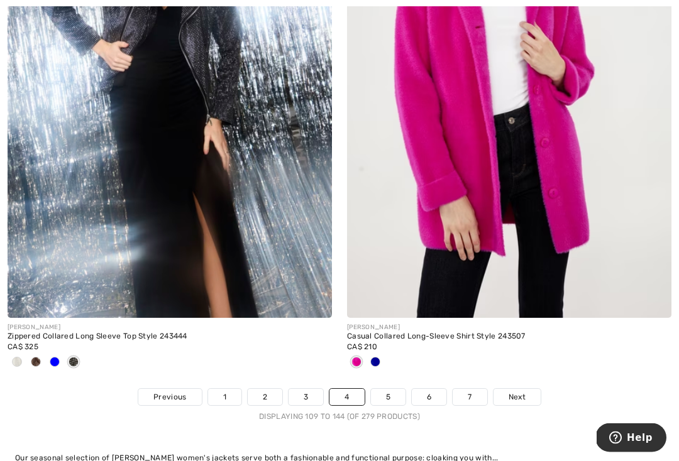
scroll to position [9932, 0]
click at [386, 354] on div at bounding box center [509, 362] width 324 height 21
click at [384, 352] on div at bounding box center [375, 362] width 19 height 21
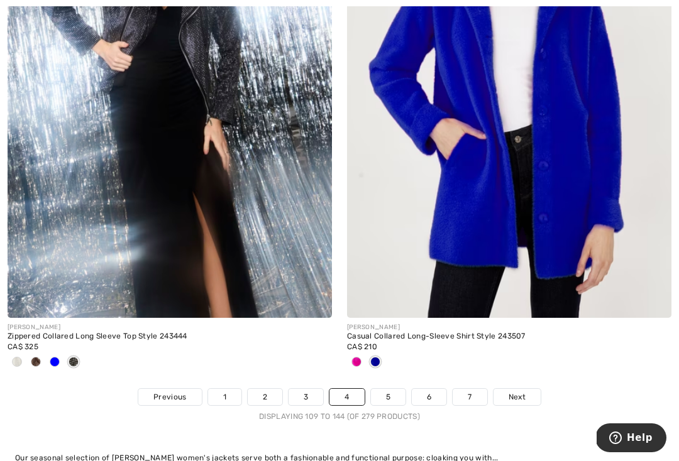
click at [361, 356] on div at bounding box center [356, 362] width 19 height 21
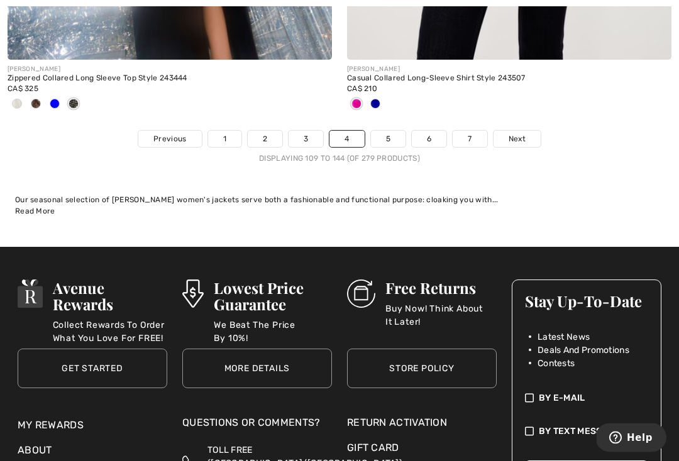
scroll to position [10190, 0]
click at [390, 134] on link "5" at bounding box center [388, 139] width 35 height 16
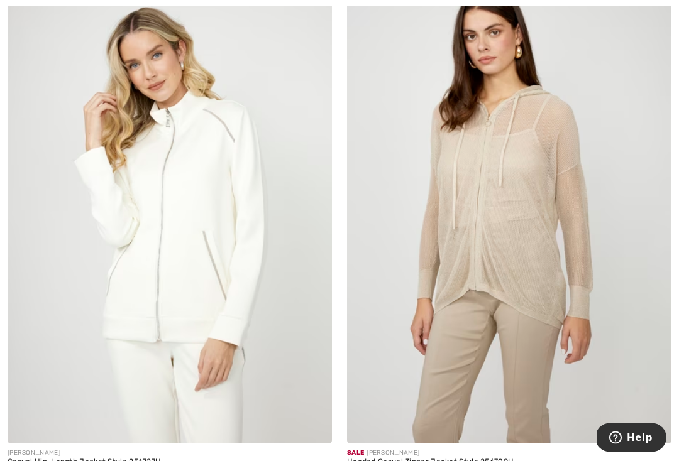
scroll to position [5270, 0]
click at [192, 219] on img at bounding box center [170, 200] width 324 height 486
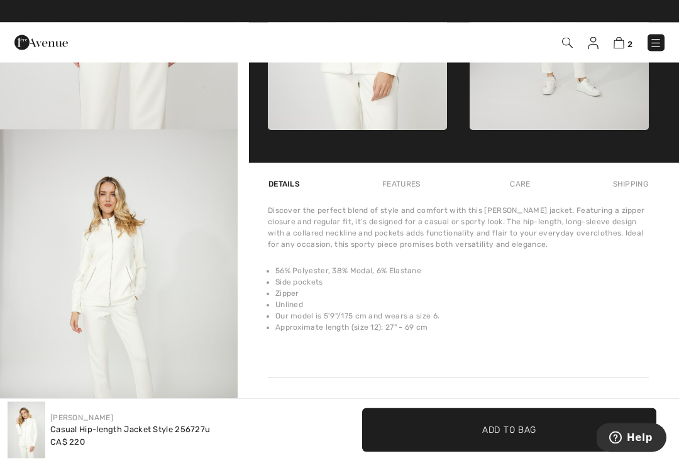
scroll to position [671, 0]
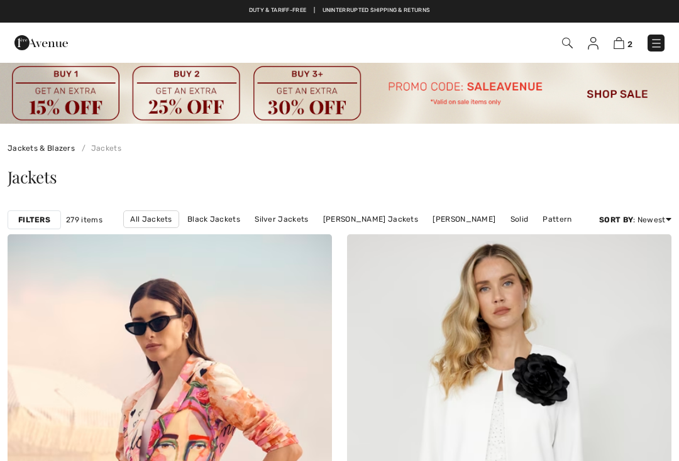
checkbox input "true"
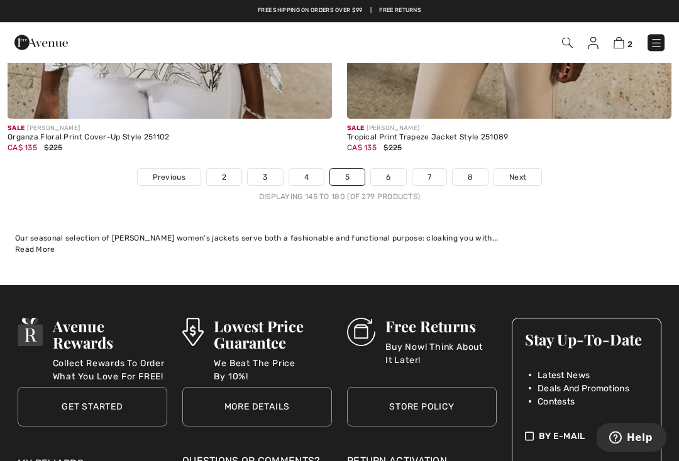
scroll to position [10193, 0]
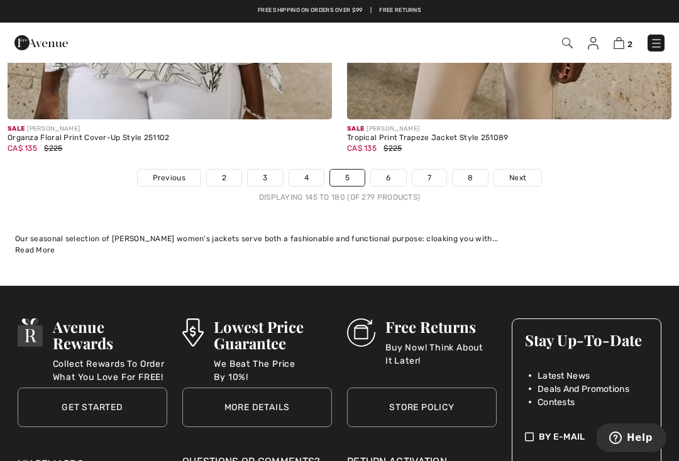
click at [387, 173] on link "6" at bounding box center [388, 178] width 35 height 16
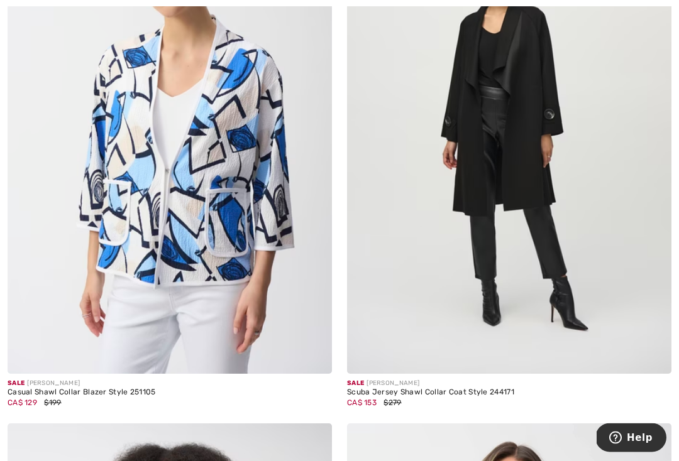
scroll to position [5960, 0]
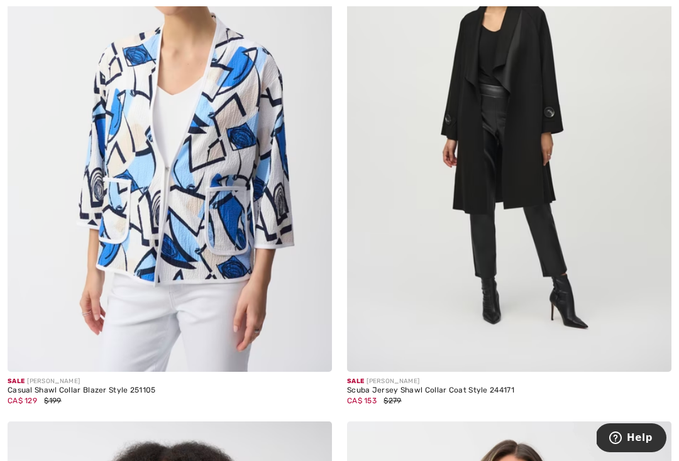
click at [505, 124] on img at bounding box center [509, 129] width 324 height 486
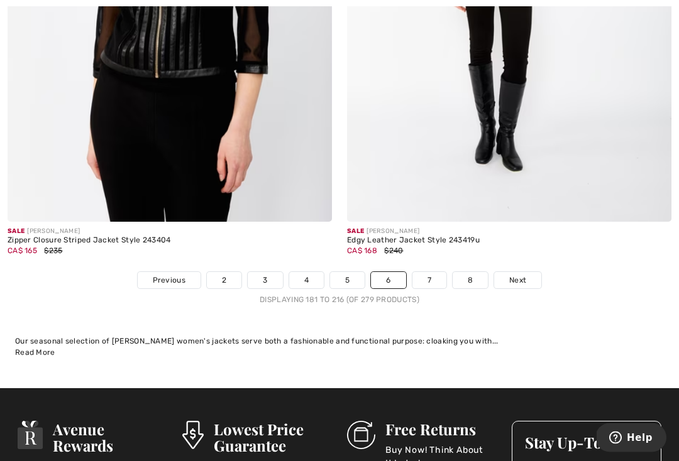
scroll to position [10111, 0]
click at [434, 272] on link "7" at bounding box center [429, 280] width 34 height 16
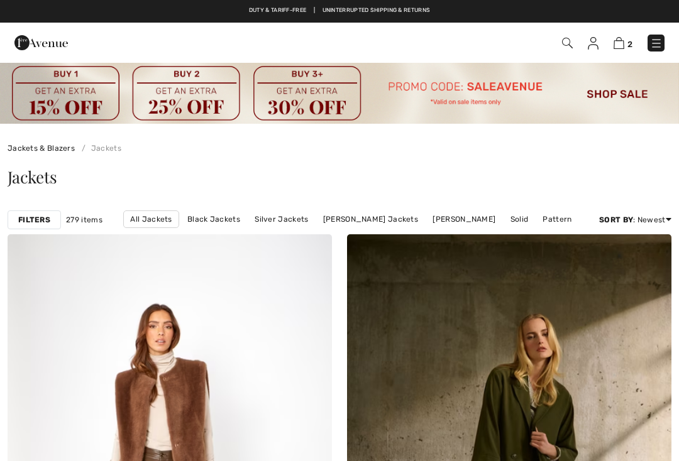
checkbox input "true"
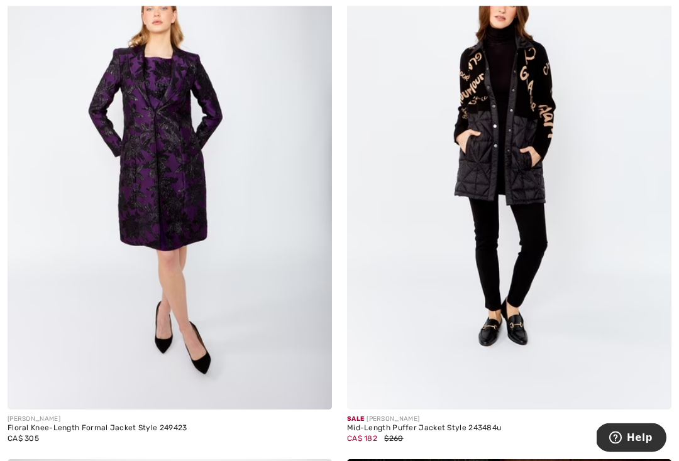
scroll to position [2454, 0]
click at [519, 151] on img at bounding box center [509, 166] width 324 height 486
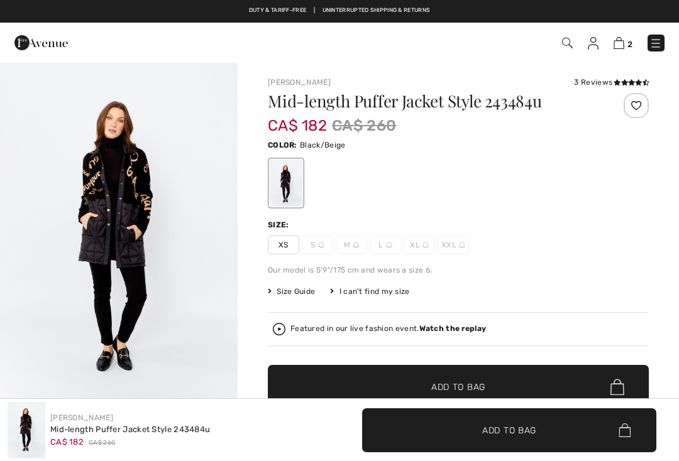
checkbox input "true"
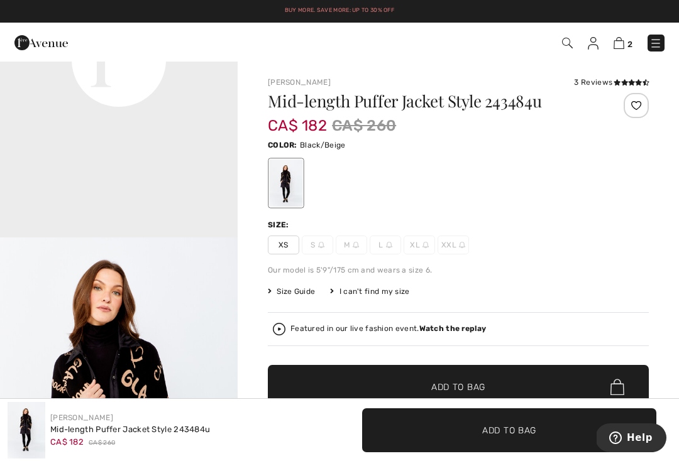
scroll to position [893, 0]
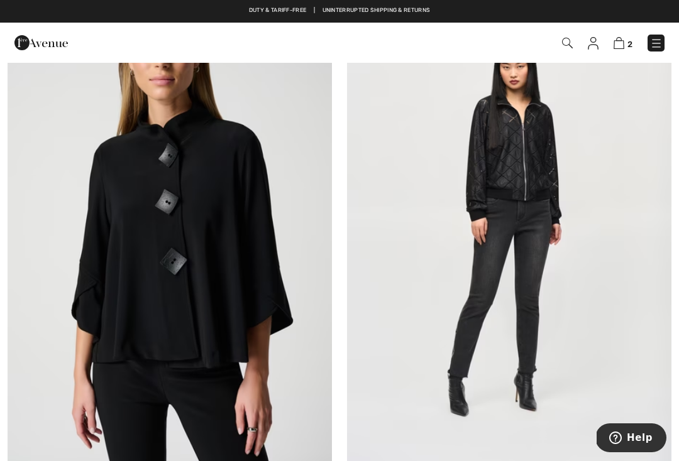
scroll to position [4110, 0]
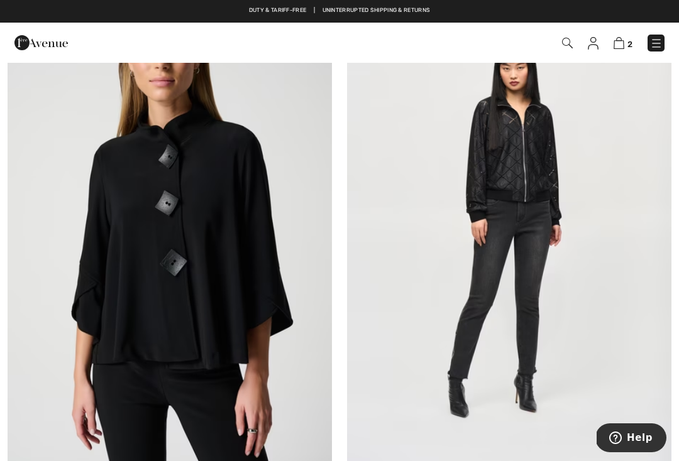
click at [528, 158] on img at bounding box center [509, 226] width 324 height 486
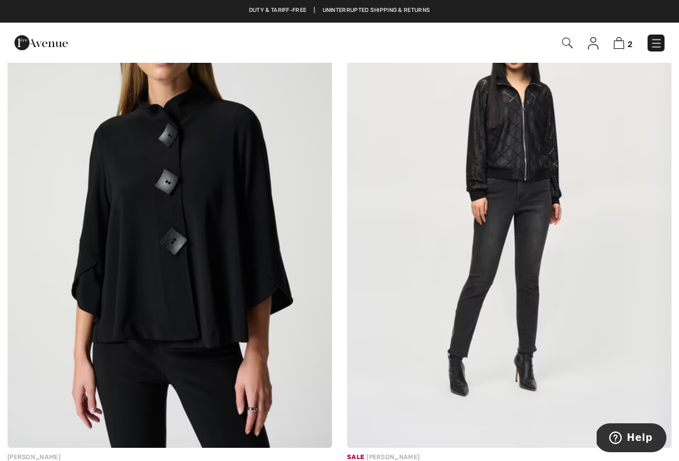
click at [527, 146] on img at bounding box center [509, 205] width 324 height 486
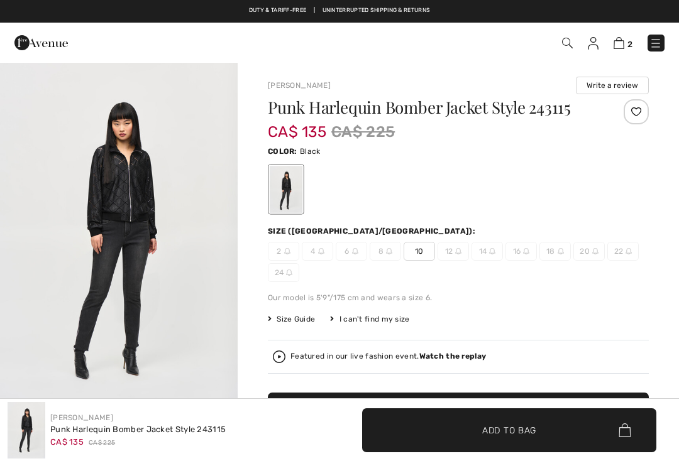
checkbox input "true"
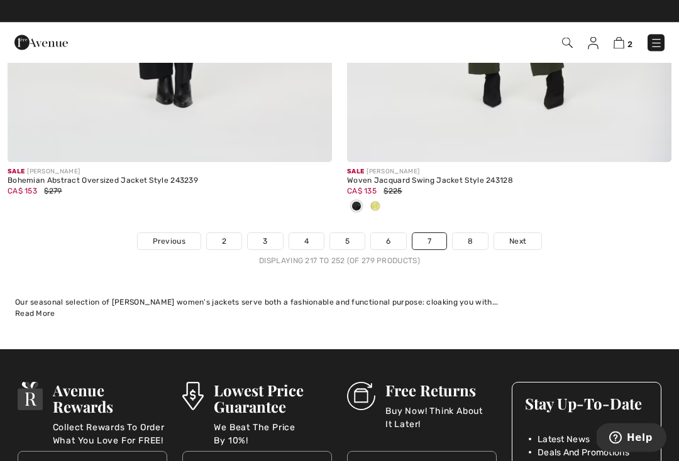
scroll to position [10088, 0]
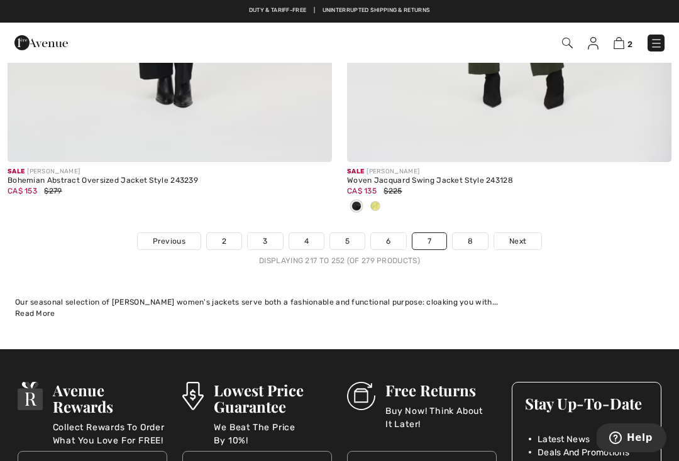
click at [472, 233] on link "8" at bounding box center [469, 241] width 35 height 16
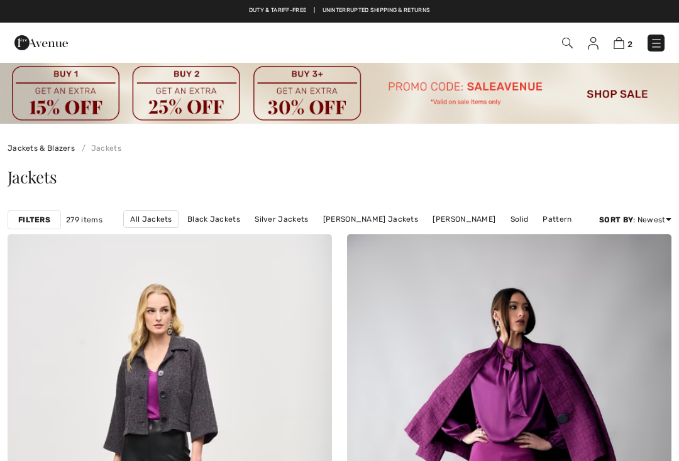
checkbox input "true"
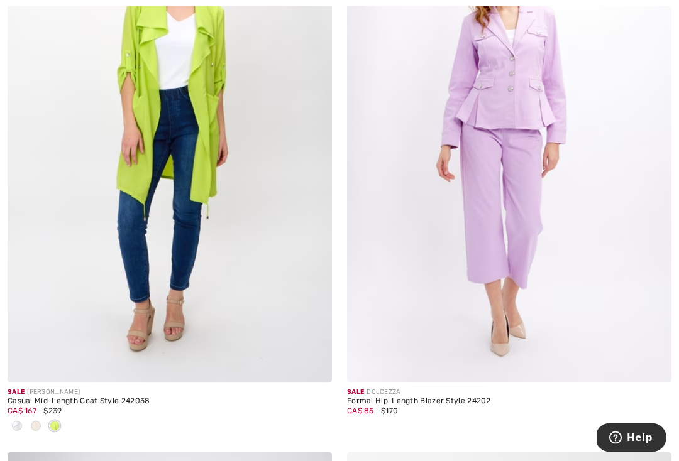
scroll to position [1451, 0]
click at [40, 422] on div at bounding box center [35, 427] width 19 height 21
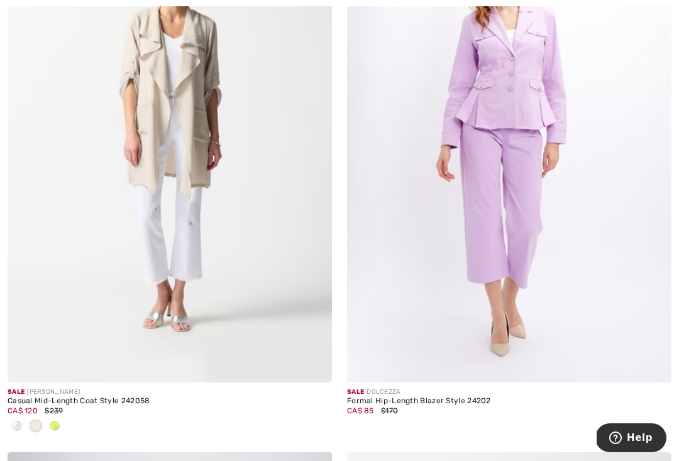
click at [36, 423] on span at bounding box center [36, 426] width 10 height 10
click at [21, 425] on span at bounding box center [17, 426] width 10 height 10
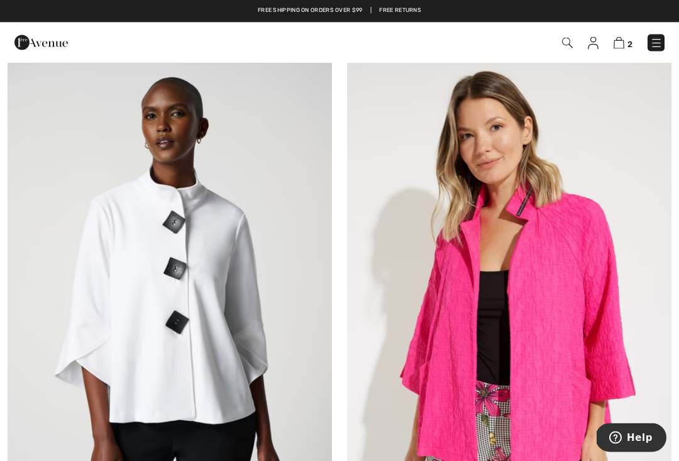
scroll to position [7094, 0]
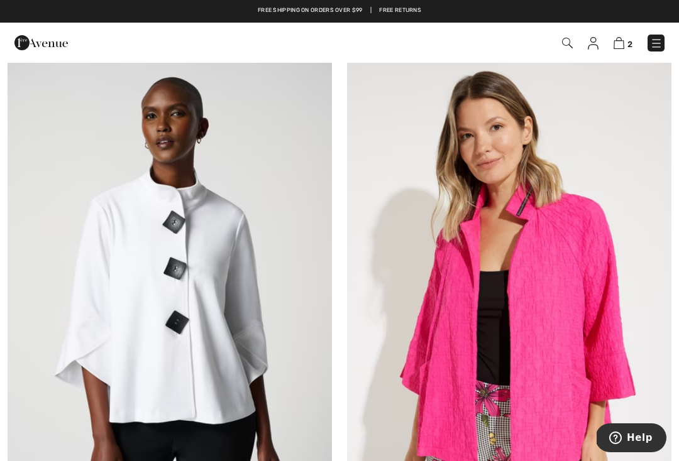
click at [654, 45] on img at bounding box center [656, 43] width 13 height 13
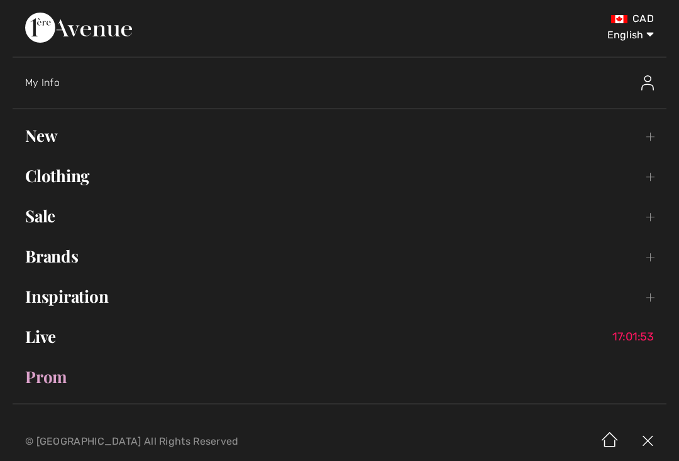
click at [146, 168] on link "Clothing Toggle submenu" at bounding box center [339, 176] width 653 height 28
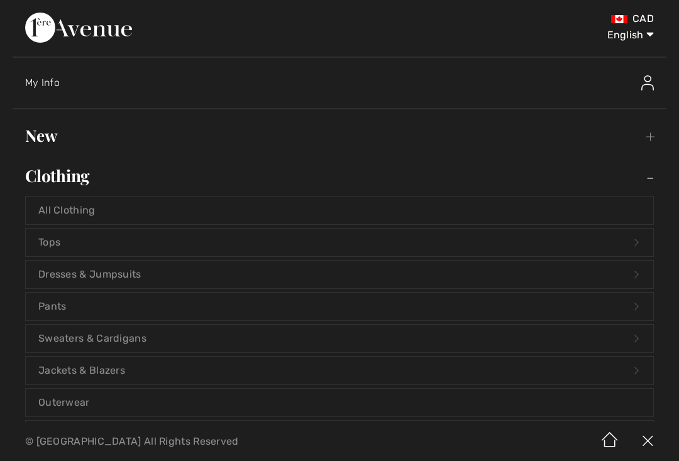
click at [208, 412] on link "Outerwear" at bounding box center [339, 403] width 627 height 28
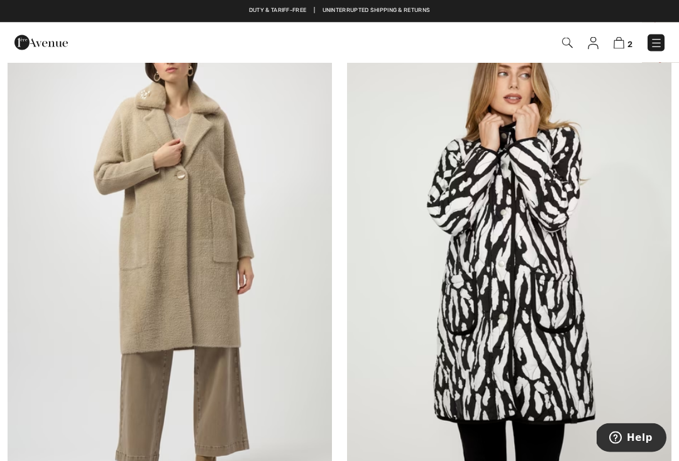
scroll to position [1303, 0]
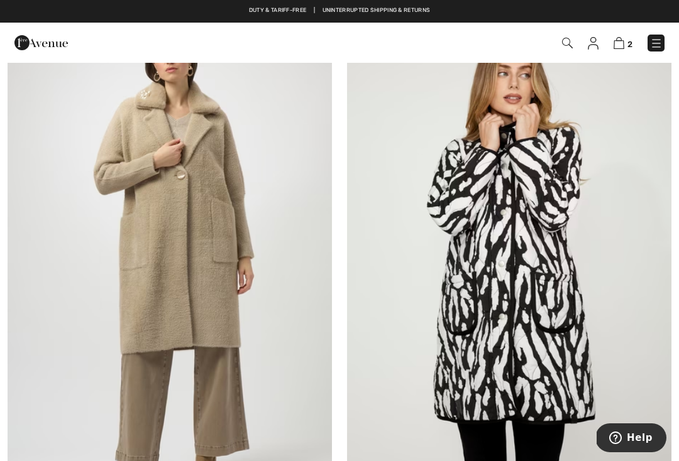
click at [526, 260] on img at bounding box center [509, 252] width 324 height 486
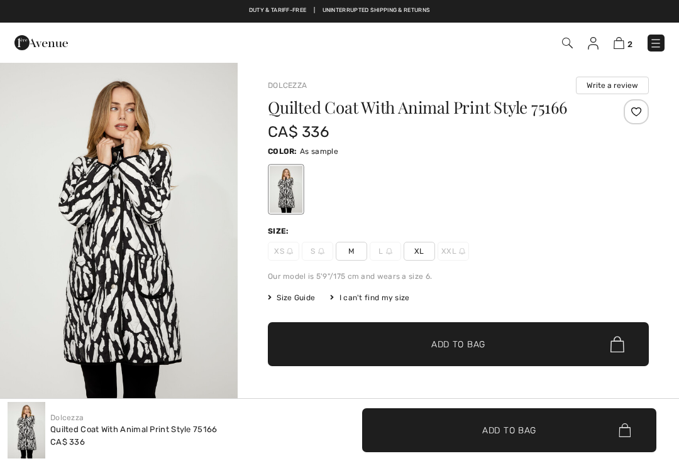
checkbox input "true"
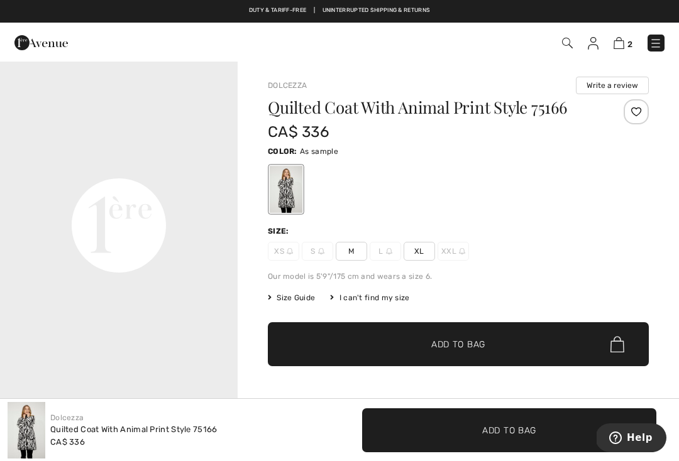
scroll to position [785, 0]
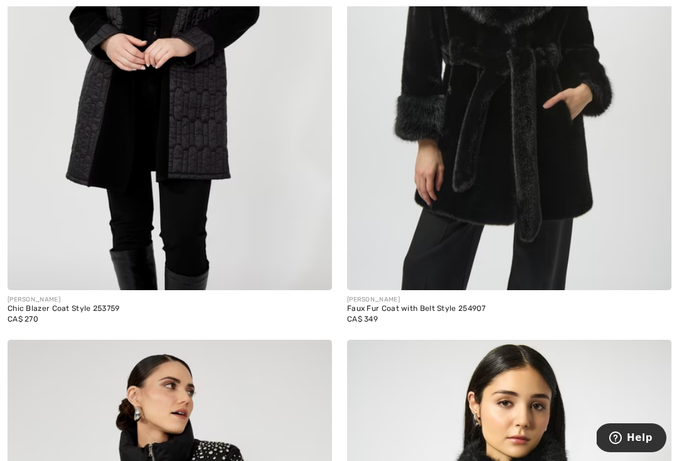
scroll to position [2635, 0]
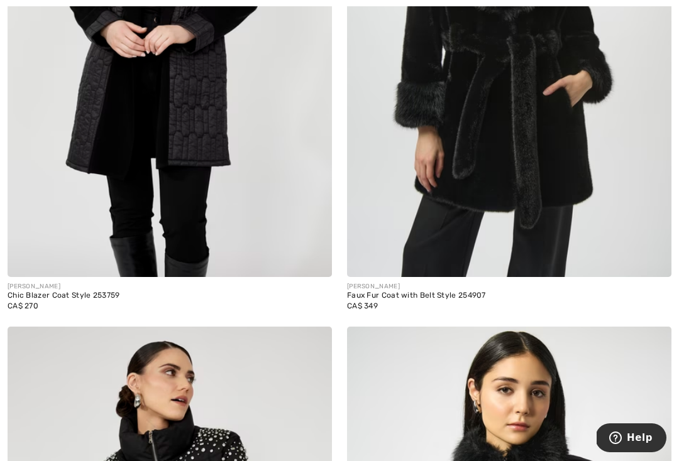
click at [190, 121] on img at bounding box center [170, 34] width 324 height 486
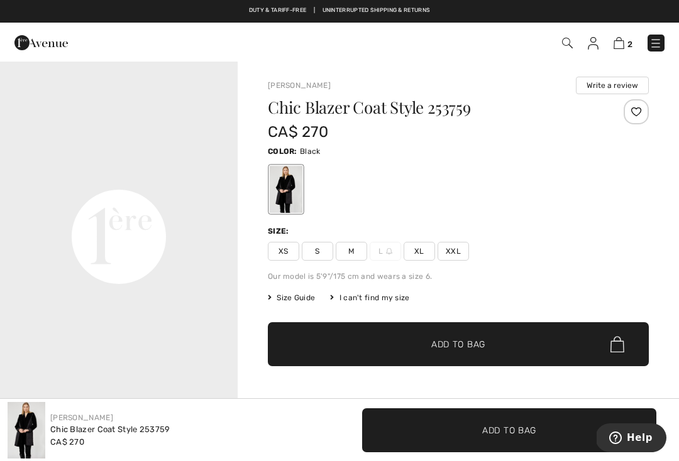
scroll to position [786, 0]
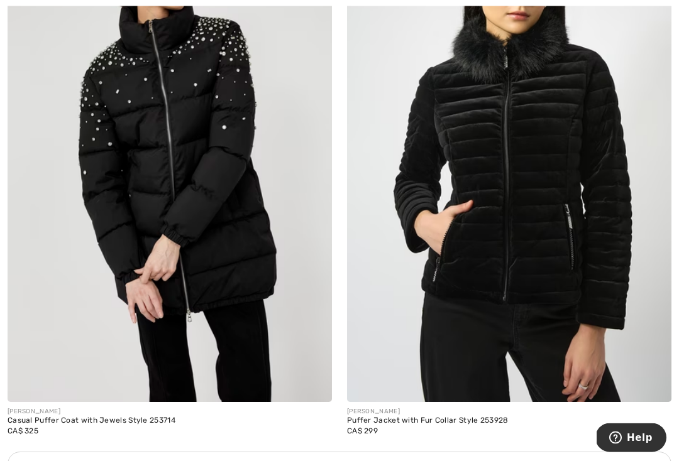
scroll to position [3059, 0]
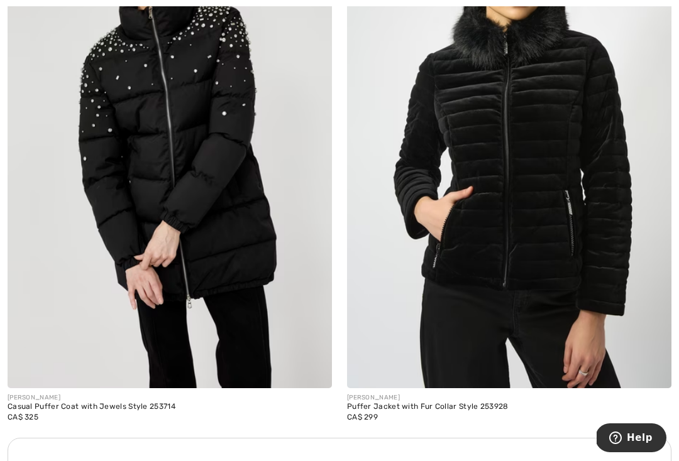
click at [196, 156] on img at bounding box center [170, 145] width 324 height 486
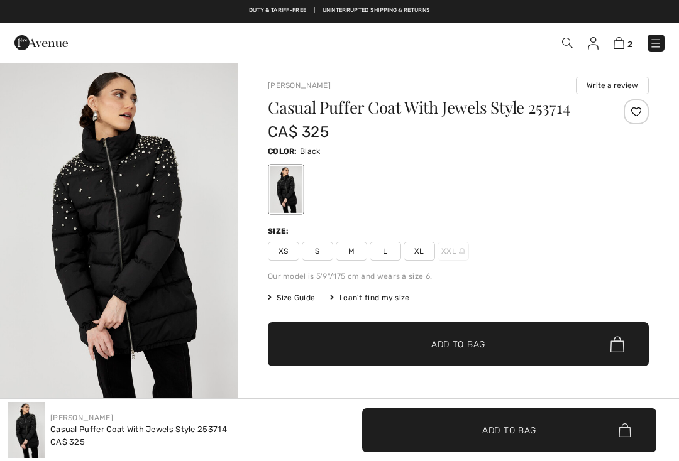
checkbox input "true"
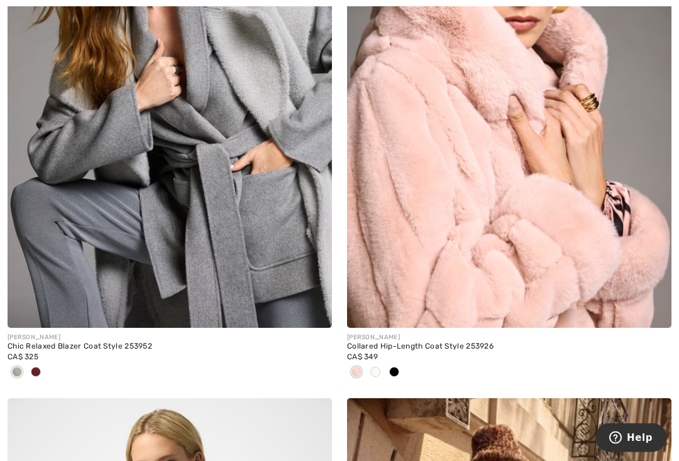
scroll to position [4320, 0]
click at [207, 178] on img at bounding box center [170, 85] width 324 height 486
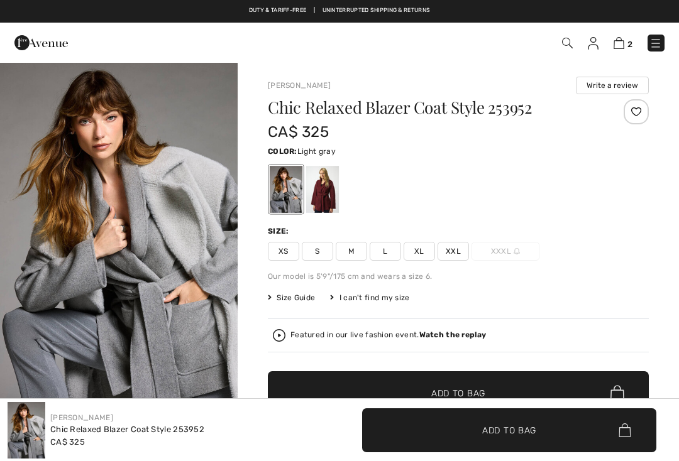
checkbox input "true"
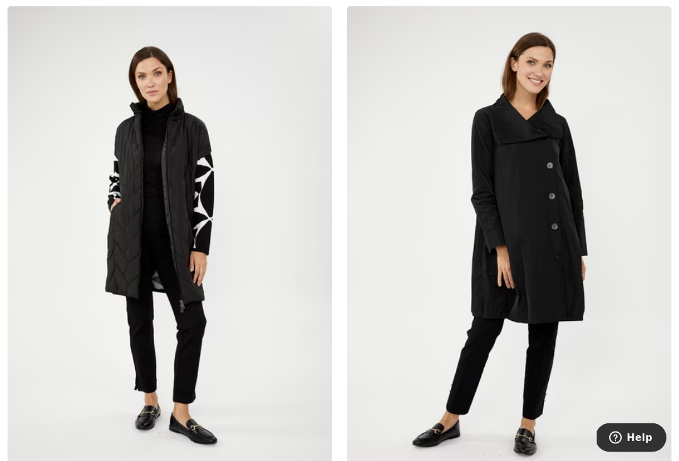
scroll to position [8816, 0]
click at [201, 197] on img at bounding box center [170, 249] width 324 height 486
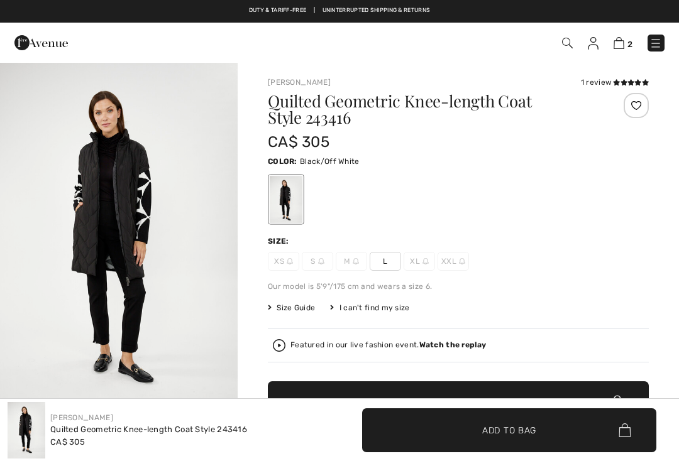
checkbox input "true"
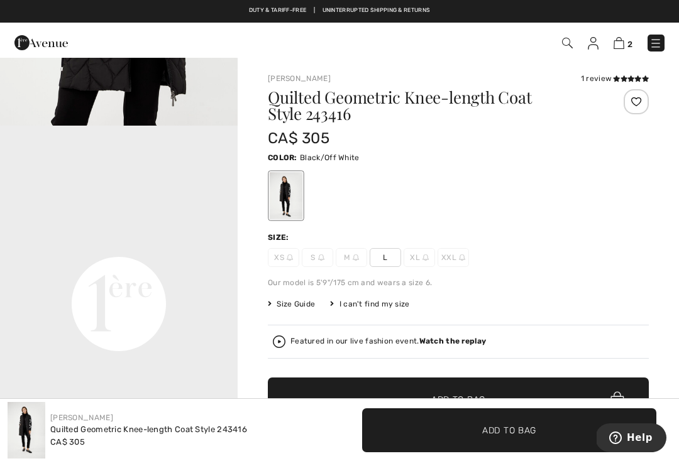
scroll to position [15, 0]
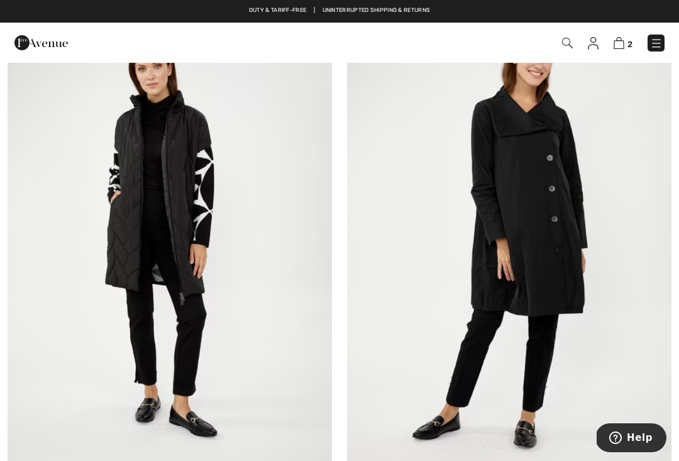
scroll to position [8805, 0]
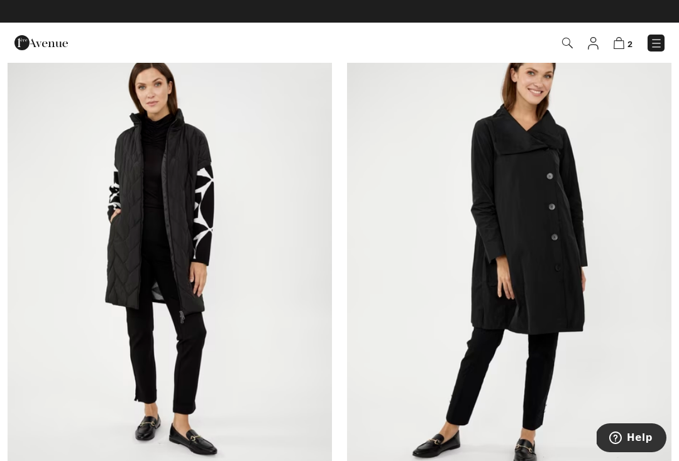
click at [527, 178] on img at bounding box center [509, 260] width 324 height 486
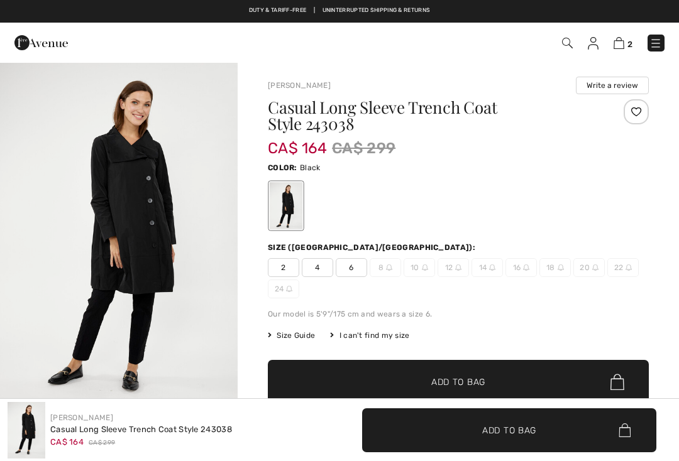
checkbox input "true"
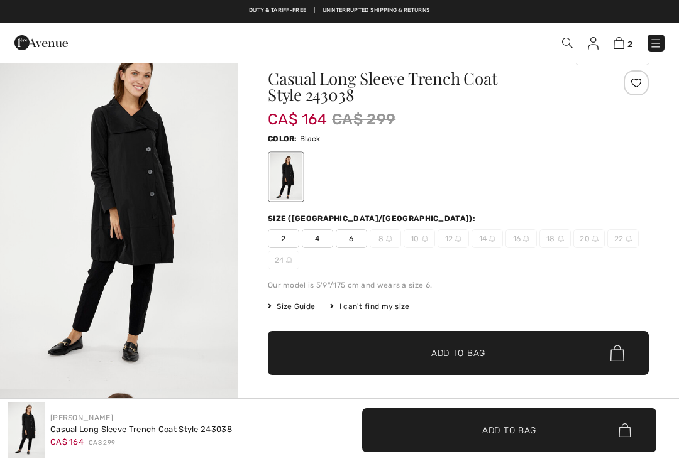
scroll to position [66, 0]
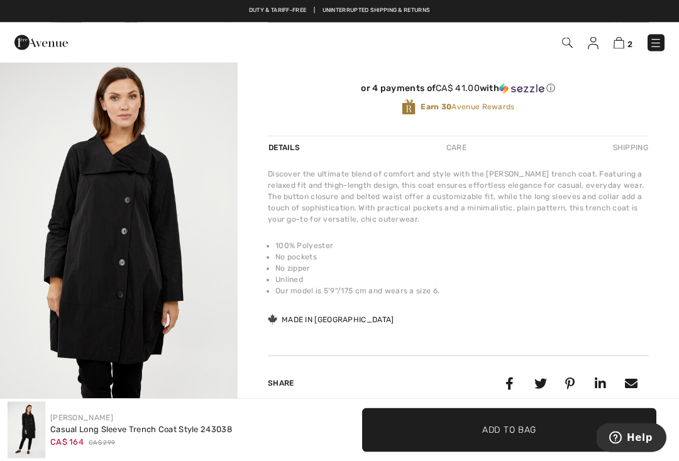
click at [193, 214] on img "2 / 4" at bounding box center [119, 241] width 238 height 356
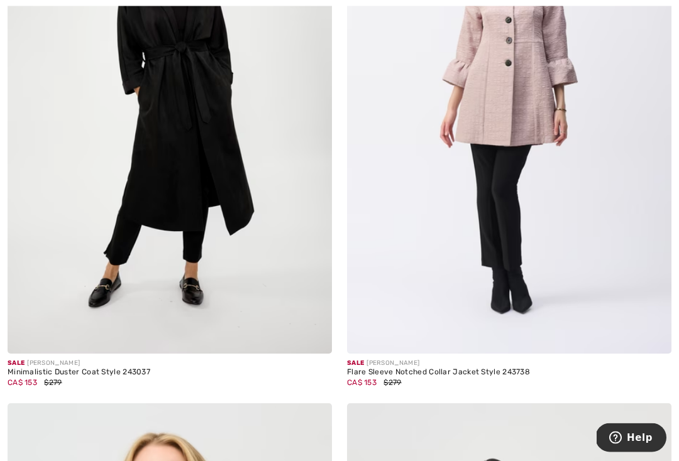
scroll to position [9491, 0]
click at [167, 135] on img at bounding box center [170, 110] width 324 height 486
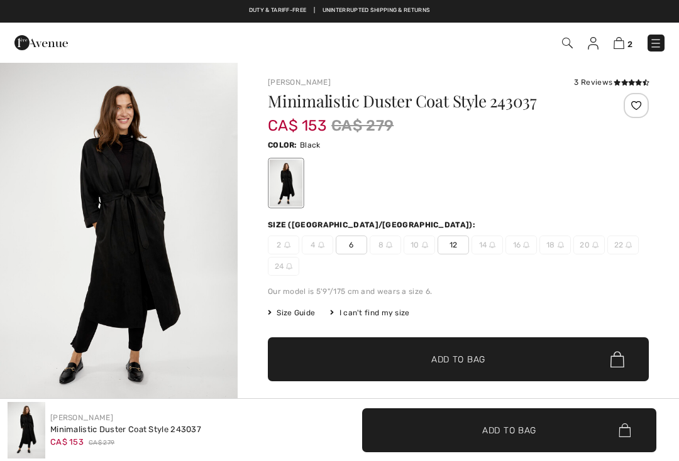
checkbox input "true"
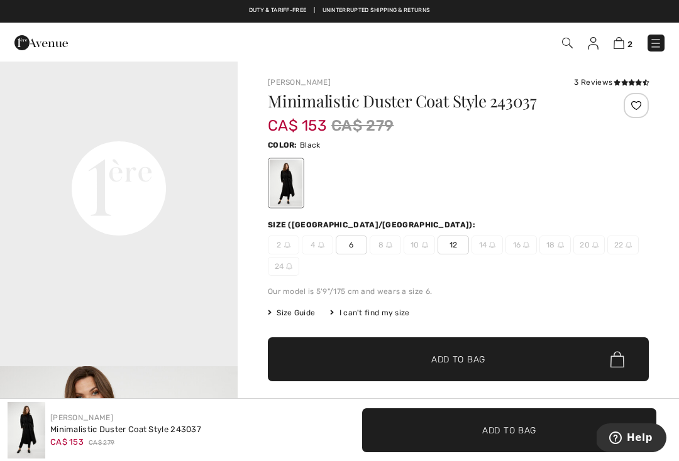
scroll to position [765, 0]
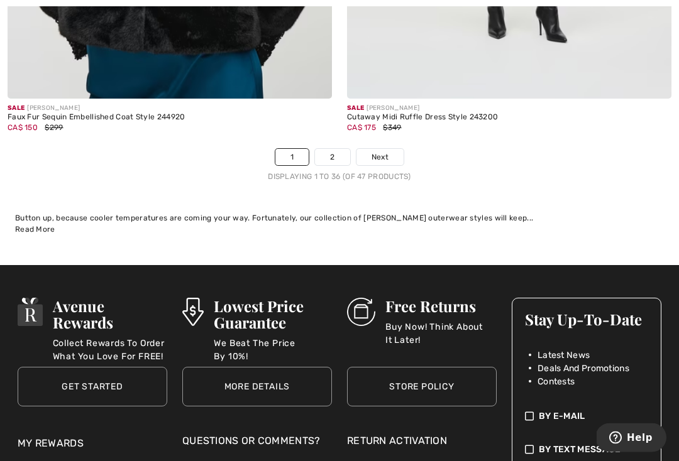
scroll to position [10282, 0]
click at [334, 150] on link "2" at bounding box center [332, 157] width 35 height 16
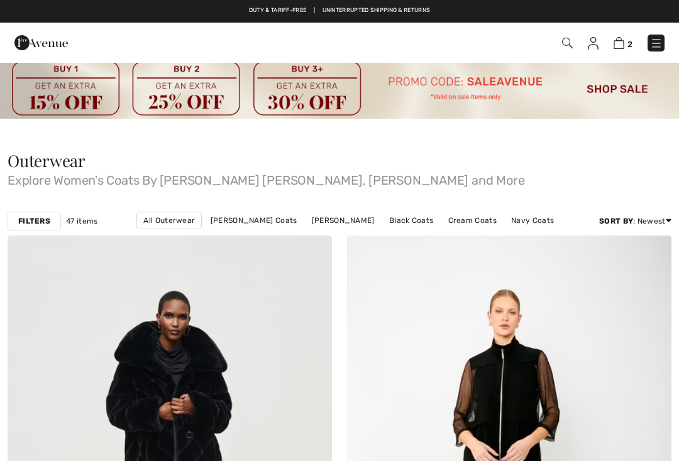
checkbox input "true"
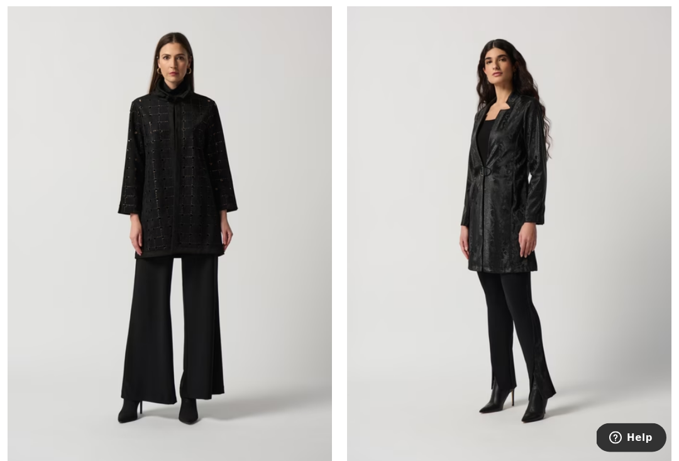
scroll to position [1884, 0]
click at [511, 194] on img at bounding box center [509, 228] width 324 height 486
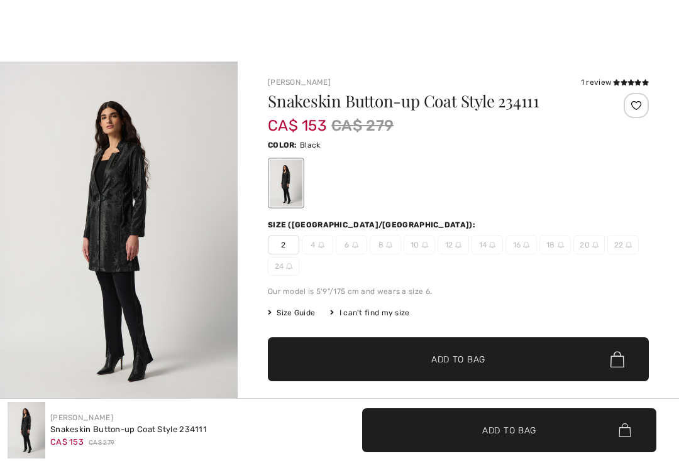
checkbox input "true"
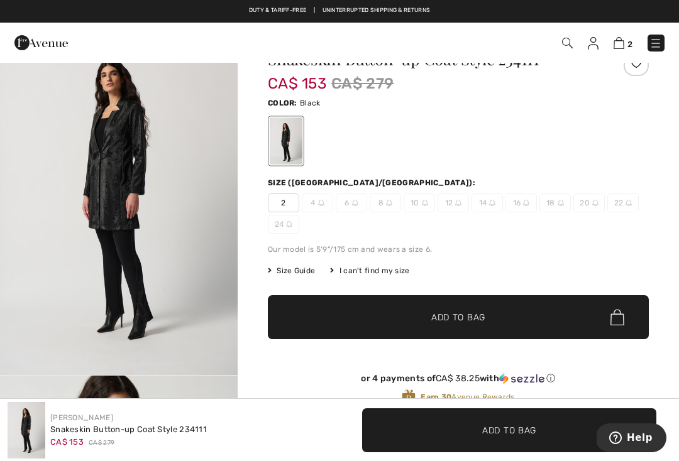
scroll to position [13, 0]
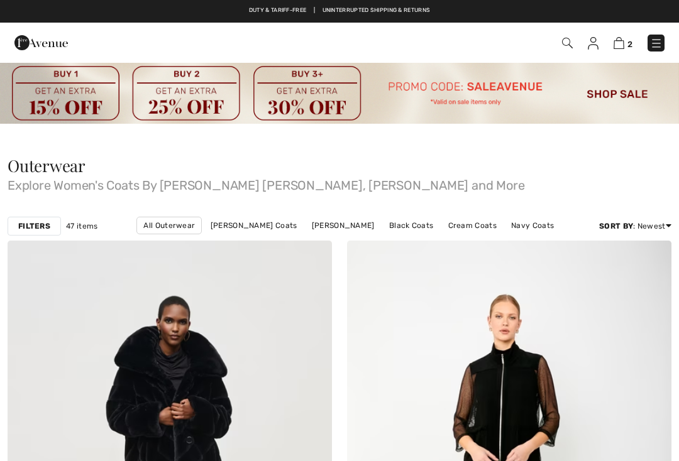
checkbox input "true"
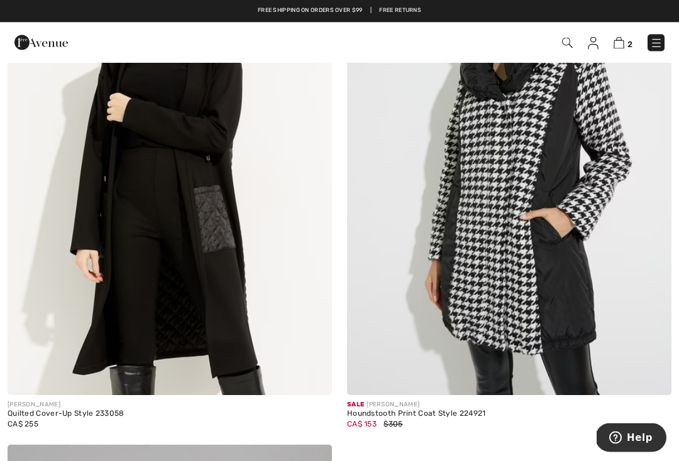
scroll to position [2494, 0]
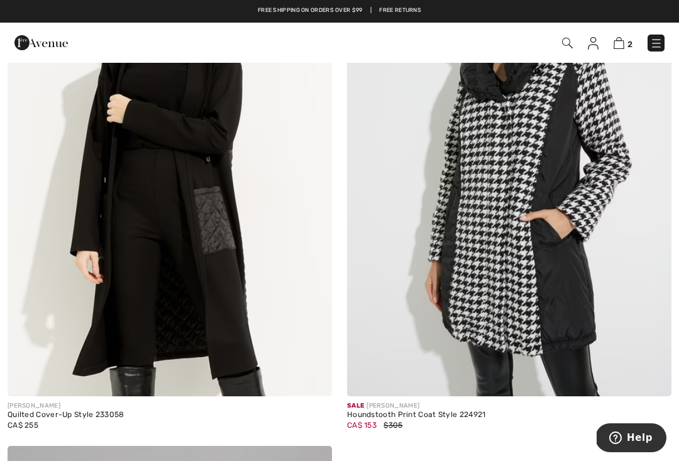
click at [217, 210] on img at bounding box center [170, 153] width 324 height 486
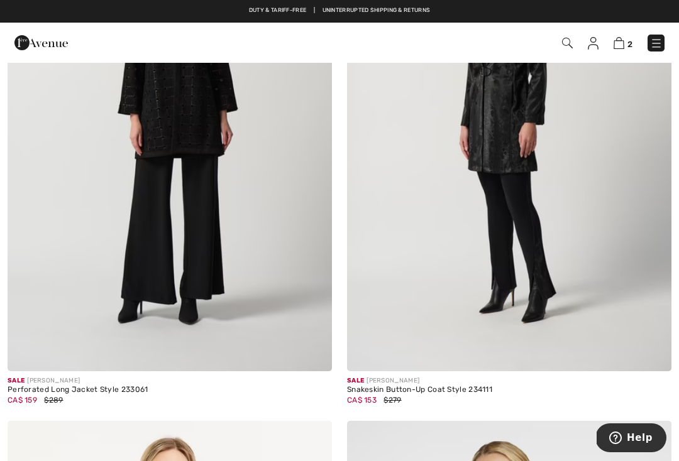
scroll to position [1978, 0]
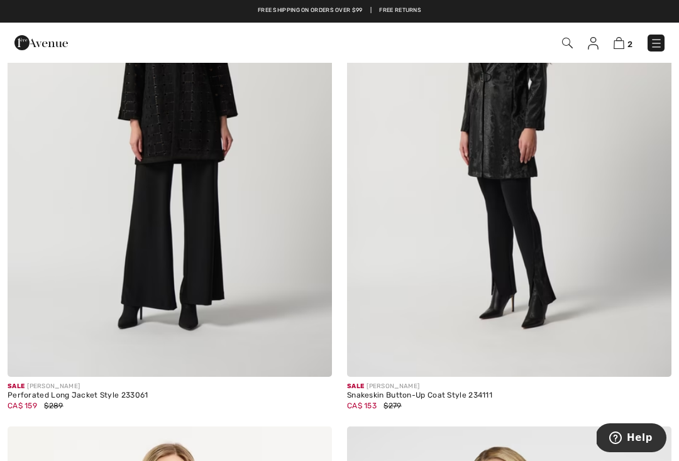
click at [659, 45] on img at bounding box center [656, 43] width 13 height 13
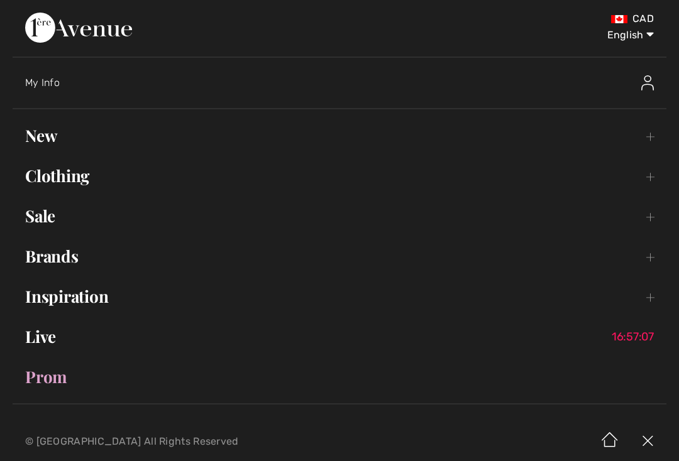
click at [202, 176] on link "Clothing Toggle submenu" at bounding box center [339, 176] width 653 height 28
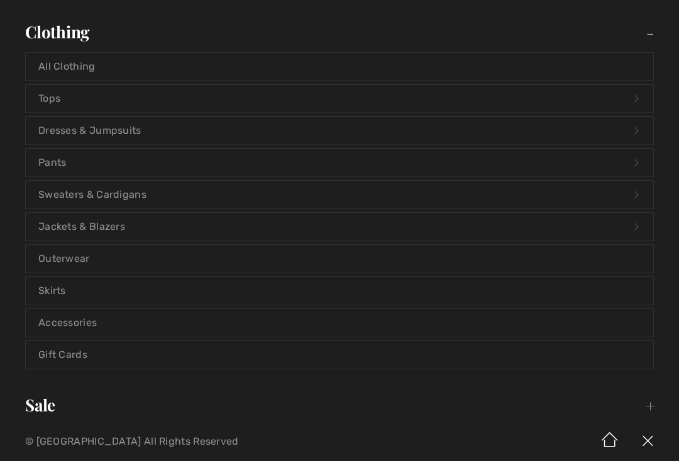
scroll to position [146, 0]
click at [173, 131] on link "Dresses & Jumpsuits Open submenu" at bounding box center [339, 129] width 627 height 28
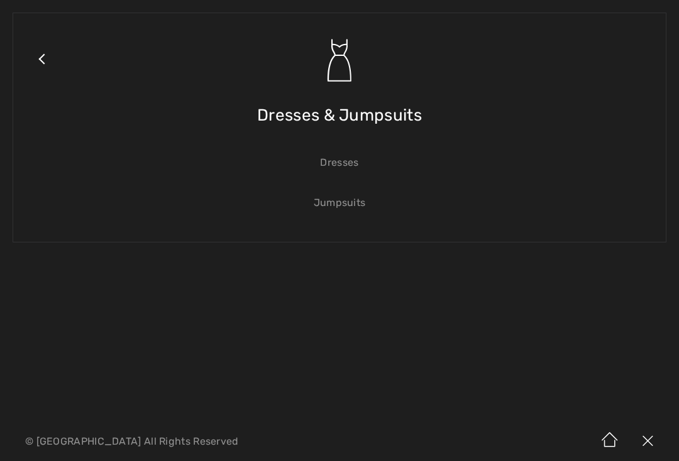
click at [360, 210] on link "Jumpsuits" at bounding box center [339, 203] width 627 height 28
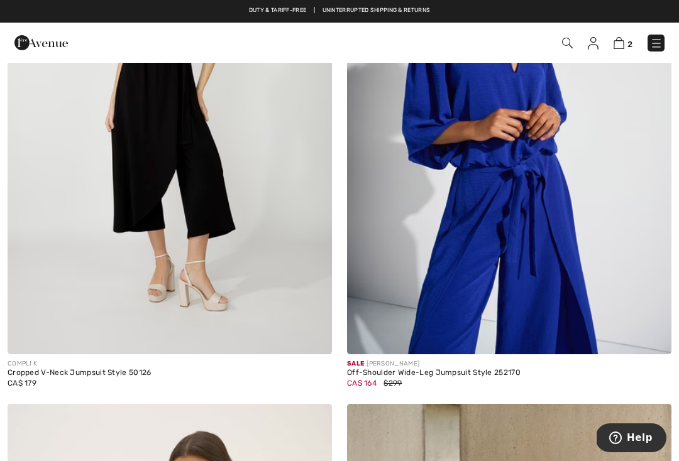
scroll to position [8917, 0]
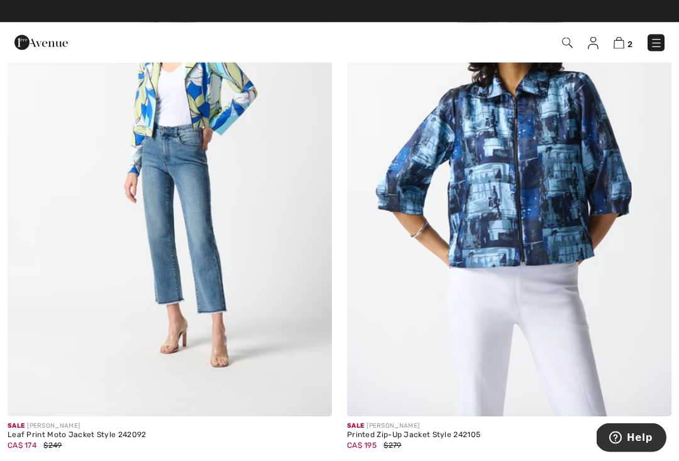
scroll to position [867, 0]
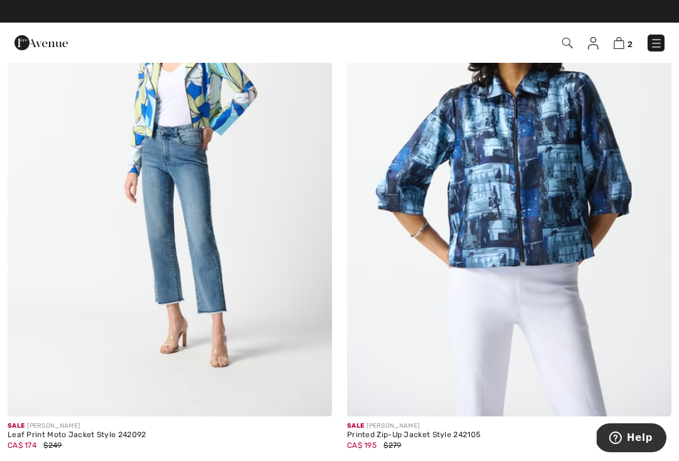
click at [652, 41] on img at bounding box center [656, 43] width 13 height 13
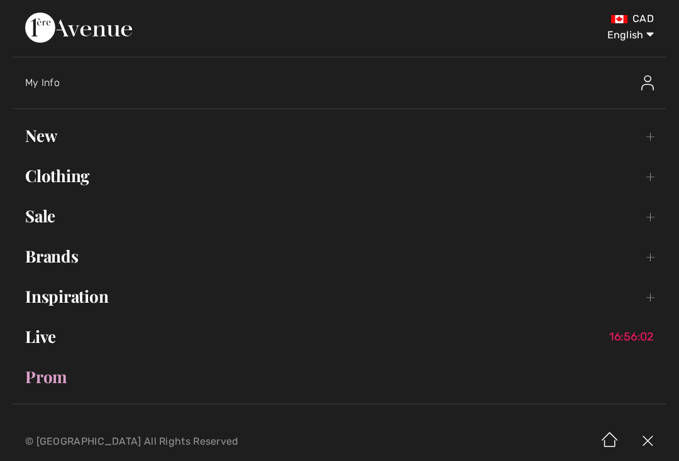
click at [224, 182] on link "Clothing Toggle submenu" at bounding box center [339, 176] width 653 height 28
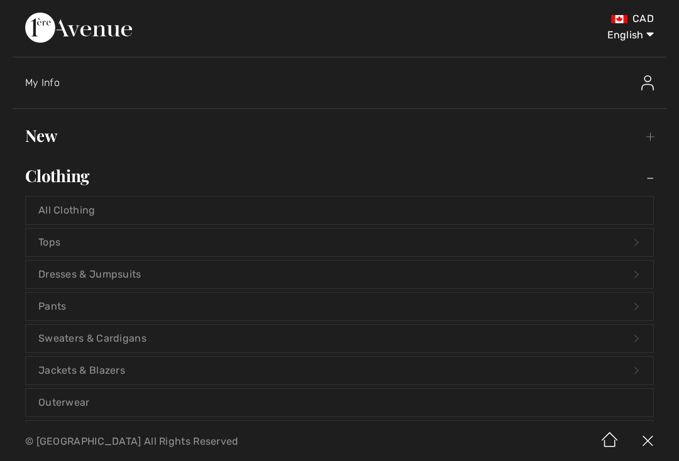
click at [302, 273] on link "Dresses & Jumpsuits Open submenu" at bounding box center [339, 275] width 627 height 28
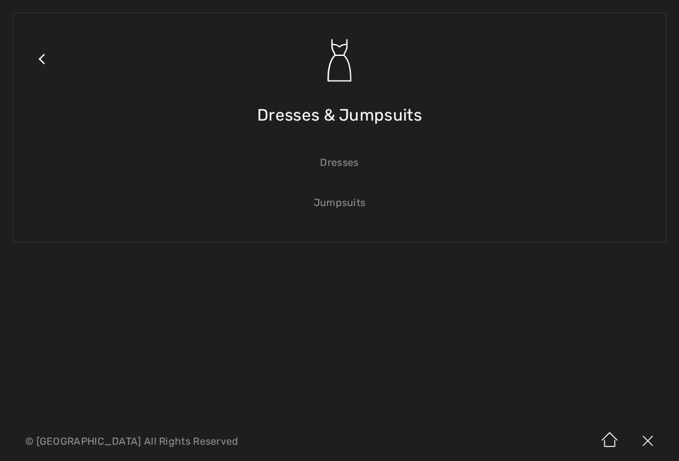
click at [345, 167] on link "Dresses" at bounding box center [339, 163] width 627 height 28
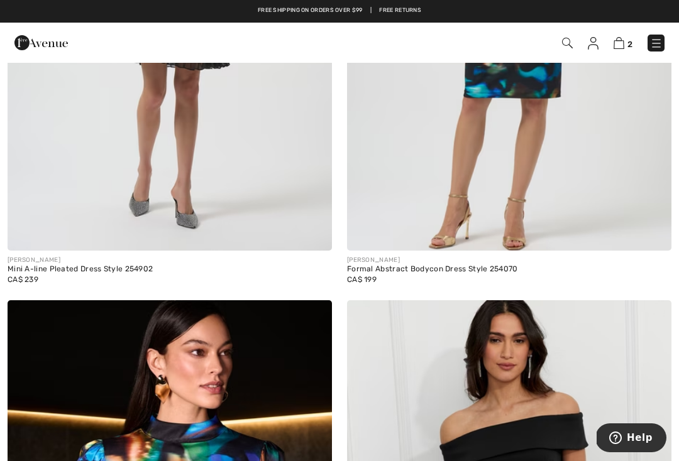
scroll to position [9051, 0]
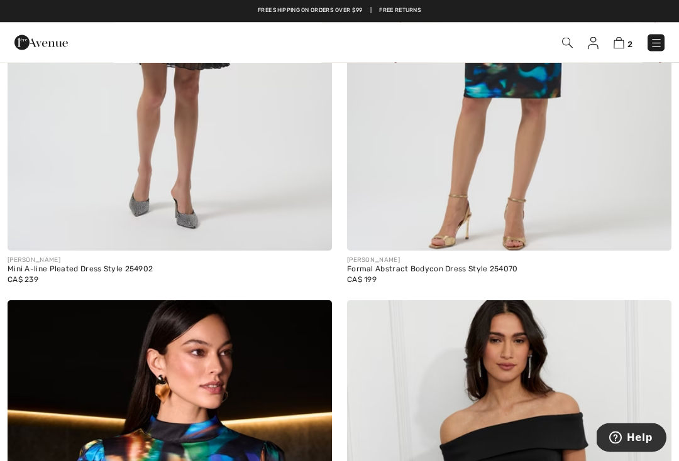
click at [659, 43] on img at bounding box center [656, 43] width 13 height 13
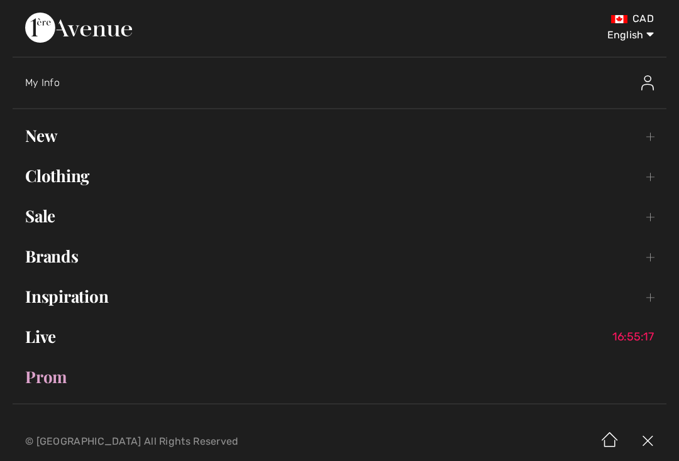
click at [190, 133] on link "New Toggle submenu" at bounding box center [339, 136] width 653 height 28
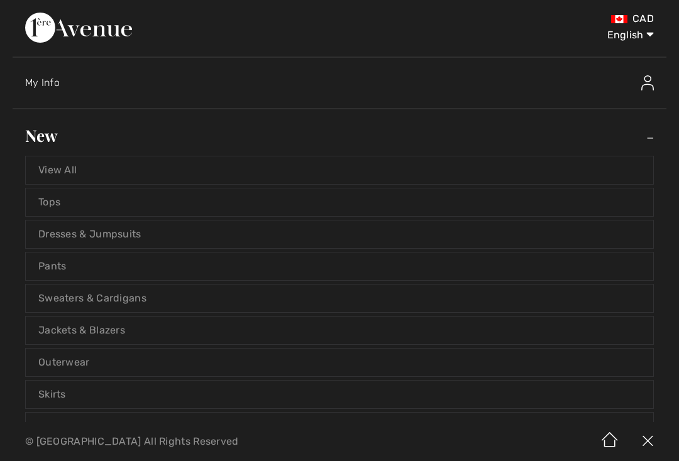
click at [293, 173] on link "View All" at bounding box center [339, 170] width 627 height 28
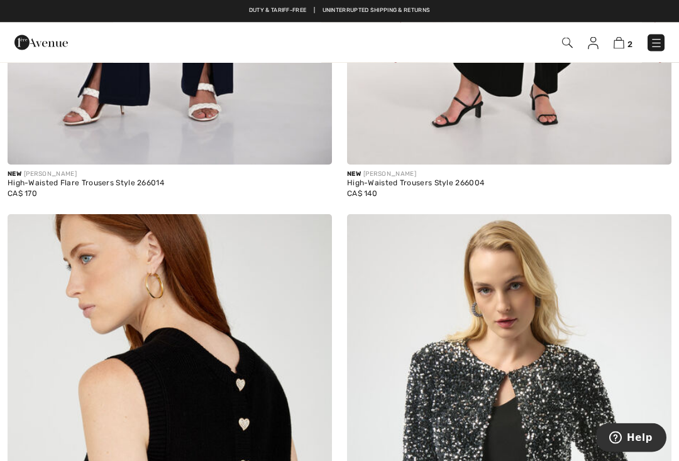
scroll to position [7362, 0]
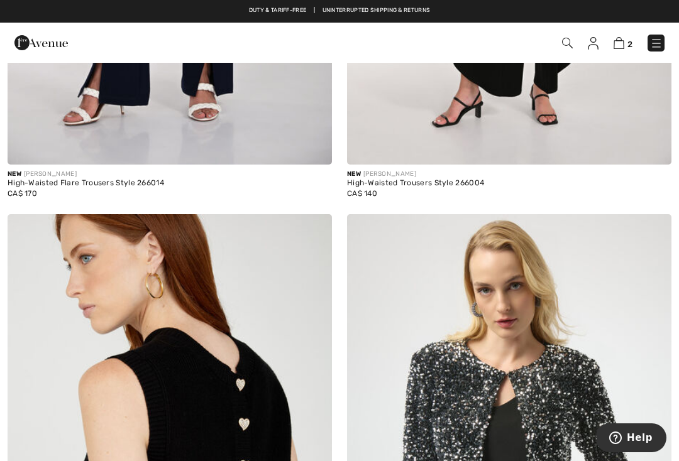
click at [623, 46] on img at bounding box center [618, 43] width 11 height 12
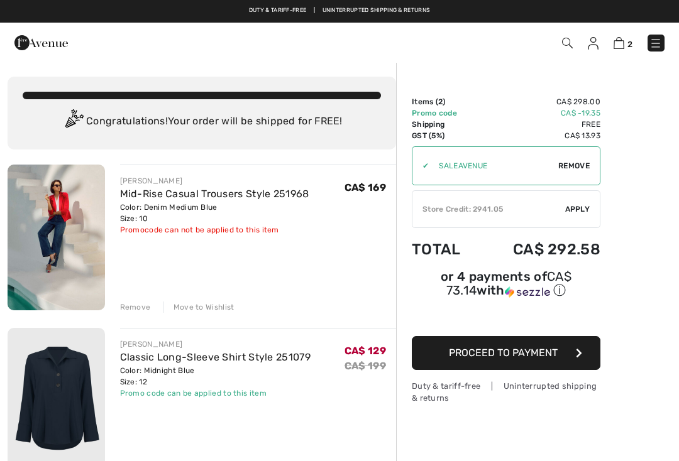
click at [141, 361] on link "Classic Long-Sleeve Shirt Style 251079" at bounding box center [215, 357] width 190 height 12
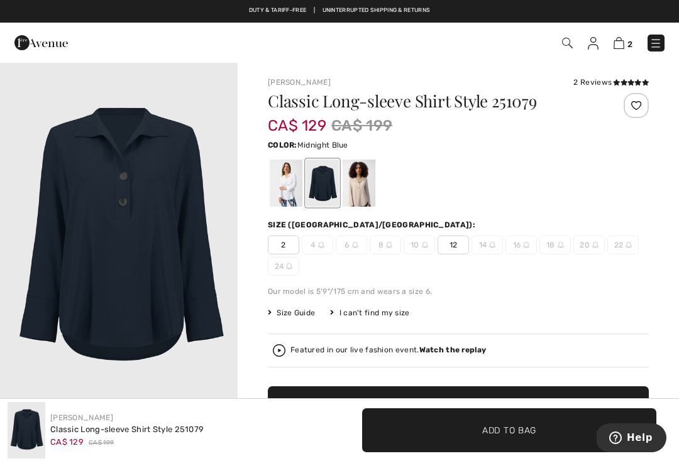
click at [486, 244] on span "14" at bounding box center [486, 245] width 31 height 19
click at [483, 246] on span "14" at bounding box center [486, 245] width 31 height 19
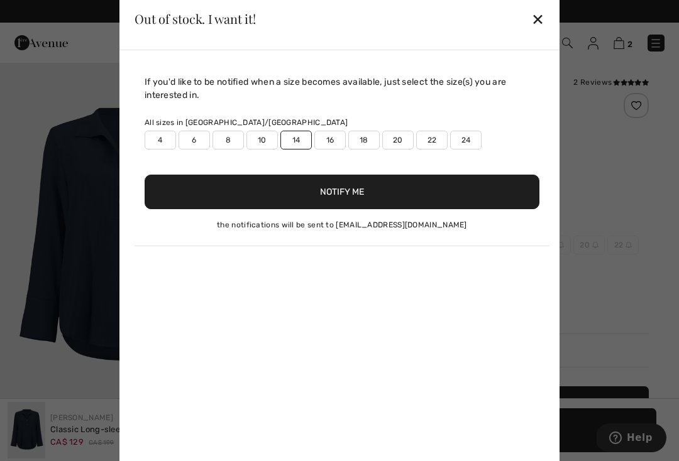
click at [370, 193] on button "Notify Me" at bounding box center [342, 192] width 395 height 35
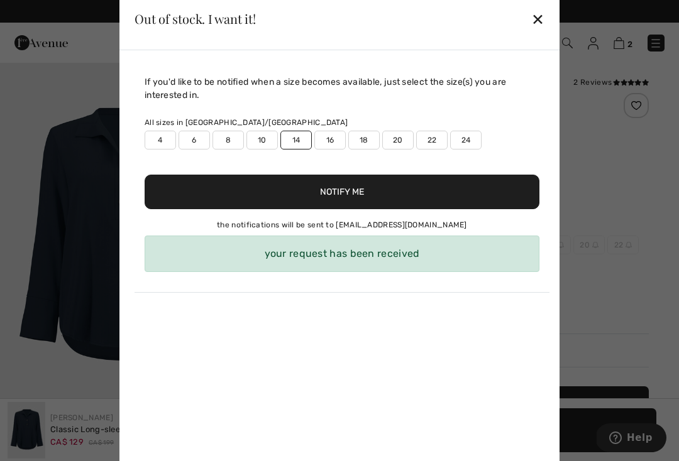
click at [542, 25] on div "✕" at bounding box center [537, 19] width 13 height 26
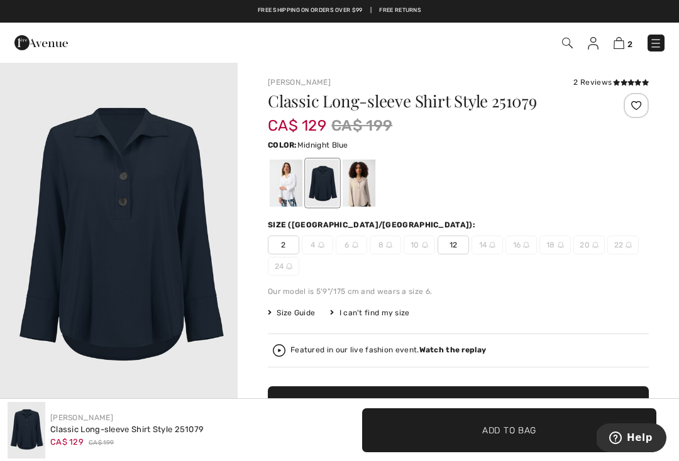
click at [310, 314] on span "Size Guide" at bounding box center [291, 312] width 47 height 11
click at [624, 47] on img at bounding box center [618, 43] width 11 height 12
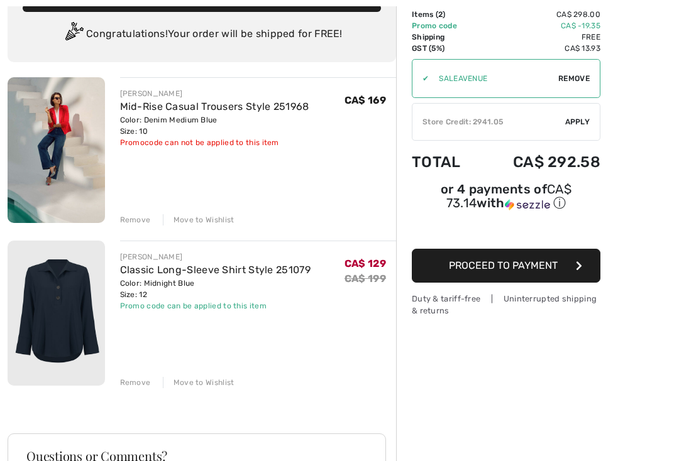
scroll to position [89, 0]
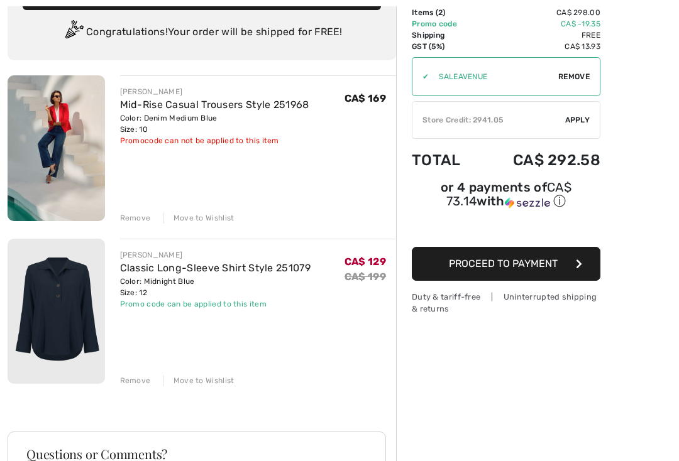
click at [141, 273] on link "Classic Long-Sleeve Shirt Style 251079" at bounding box center [215, 268] width 190 height 12
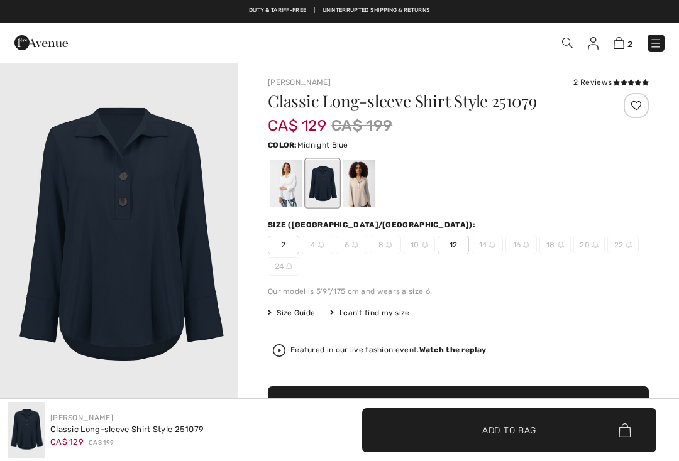
checkbox input "true"
click at [289, 183] on div at bounding box center [286, 183] width 33 height 47
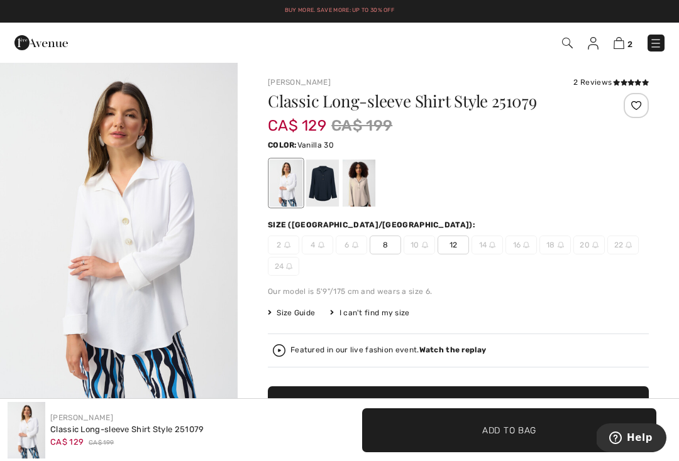
click at [363, 187] on div at bounding box center [358, 183] width 33 height 47
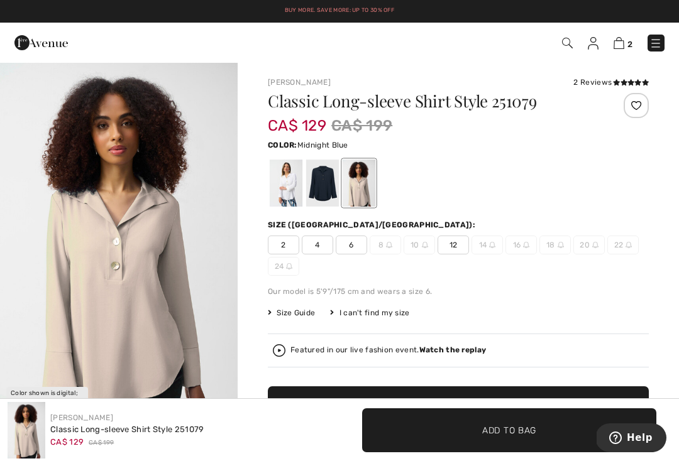
click at [324, 187] on div at bounding box center [322, 183] width 33 height 47
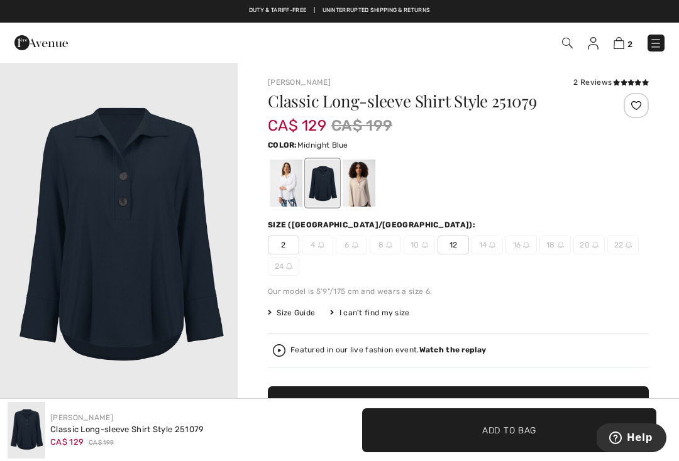
click at [621, 41] on img at bounding box center [618, 43] width 11 height 12
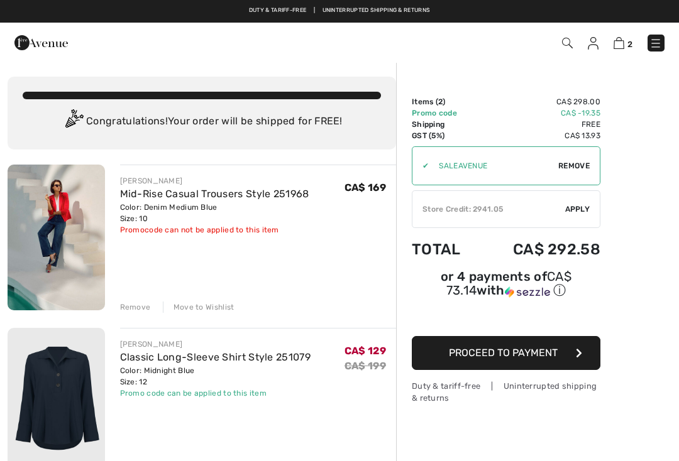
click at [577, 351] on icon "button" at bounding box center [579, 353] width 6 height 10
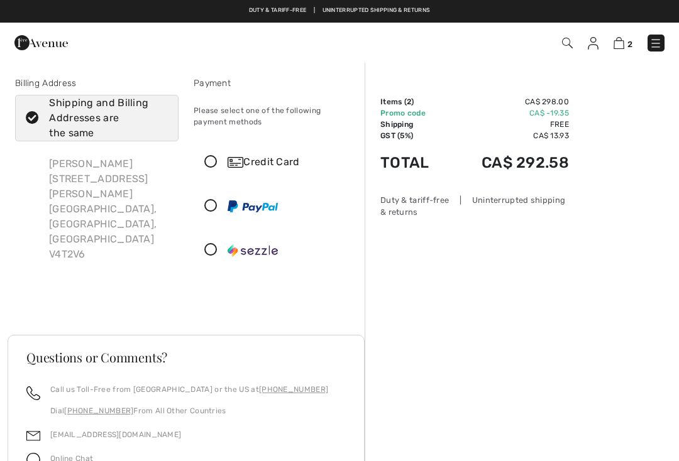
click at [90, 173] on div "Shirley Pengelly 1635 Gregory Rd Westbank, BC, CA V4T2V6" at bounding box center [108, 209] width 139 height 126
click at [589, 48] on img at bounding box center [592, 43] width 11 height 13
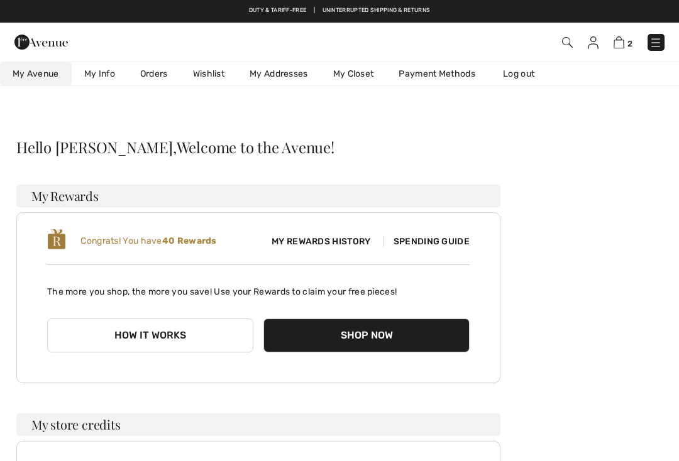
click at [93, 77] on link "My Info" at bounding box center [100, 73] width 56 height 23
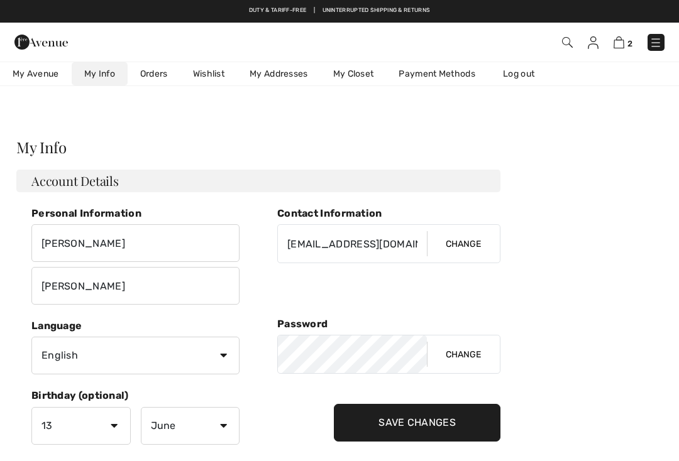
click at [280, 76] on link "My Addresses" at bounding box center [279, 73] width 84 height 23
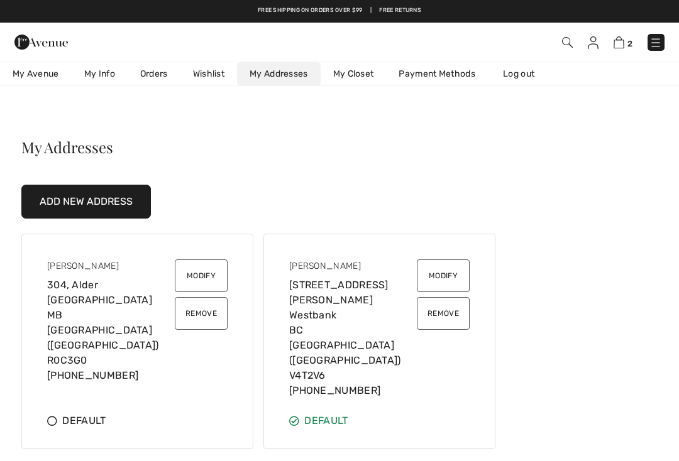
click at [454, 316] on button "Remove" at bounding box center [443, 313] width 53 height 33
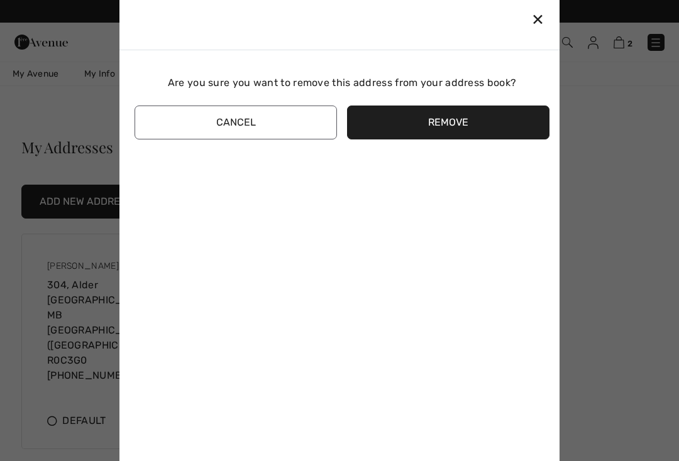
click at [452, 124] on button "Remove" at bounding box center [448, 123] width 202 height 34
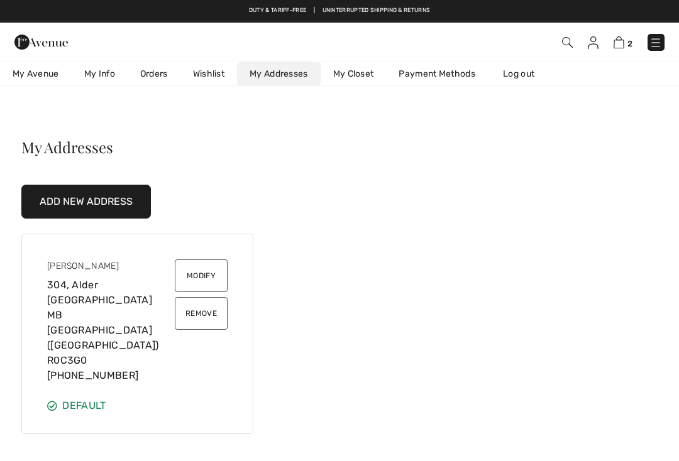
click at [623, 41] on img at bounding box center [618, 42] width 11 height 12
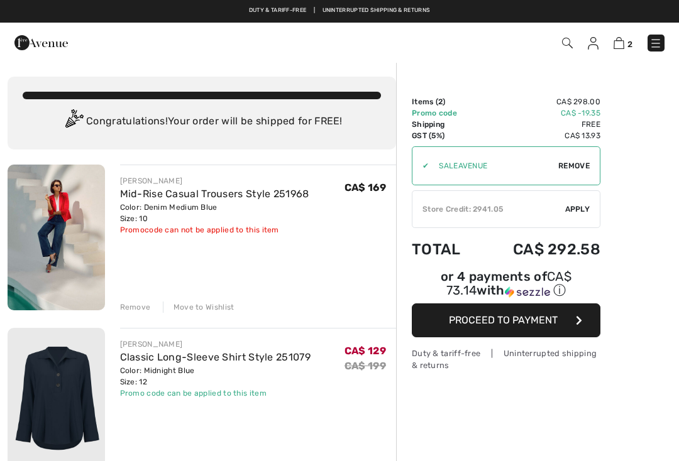
checkbox input "true"
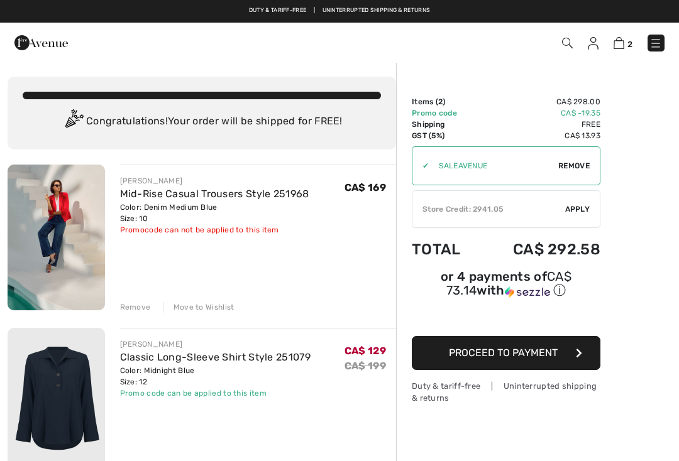
click at [575, 351] on button "Proceed to Payment" at bounding box center [506, 353] width 188 height 34
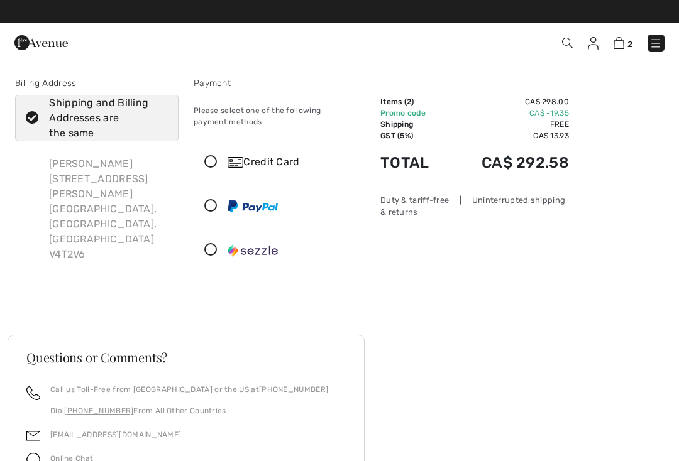
click at [596, 48] on img at bounding box center [592, 43] width 11 height 13
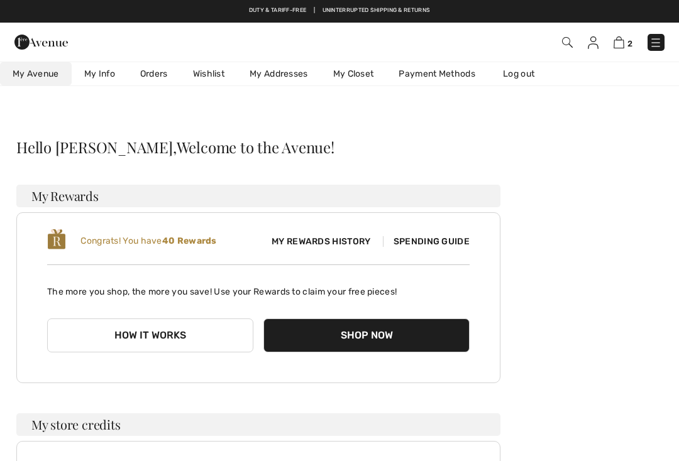
click at [102, 75] on link "My Info" at bounding box center [100, 73] width 56 height 23
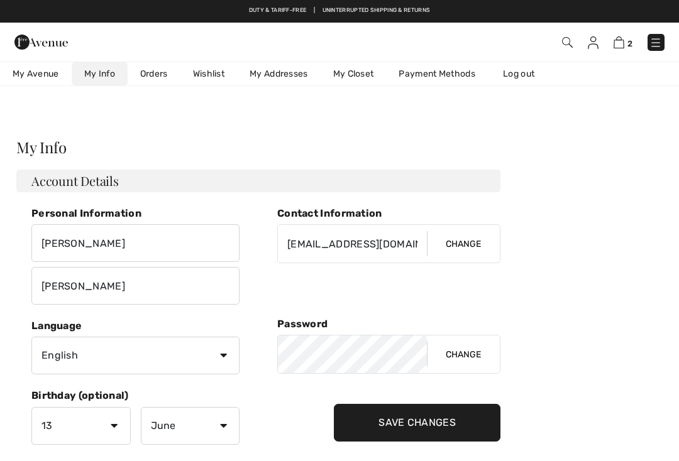
click at [412, 159] on div "My Info Account Details Personal Information Shirley Pengelly Contact Informati…" at bounding box center [258, 299] width 484 height 320
click at [280, 79] on link "My Addresses" at bounding box center [279, 73] width 84 height 23
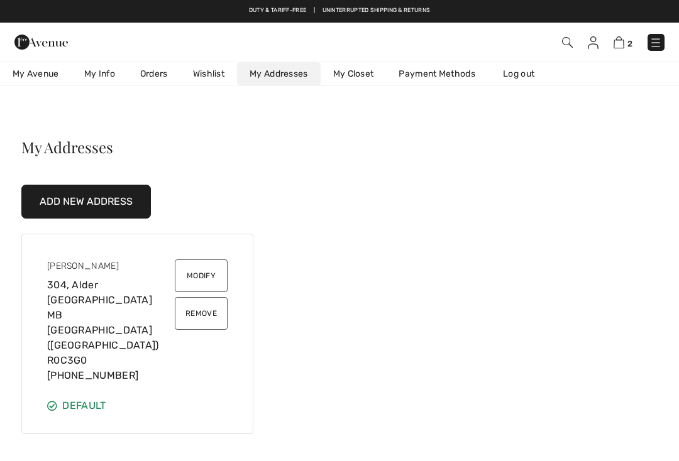
click at [93, 398] on div "Default" at bounding box center [137, 405] width 180 height 15
click at [437, 72] on link "Payment Methods" at bounding box center [437, 73] width 102 height 23
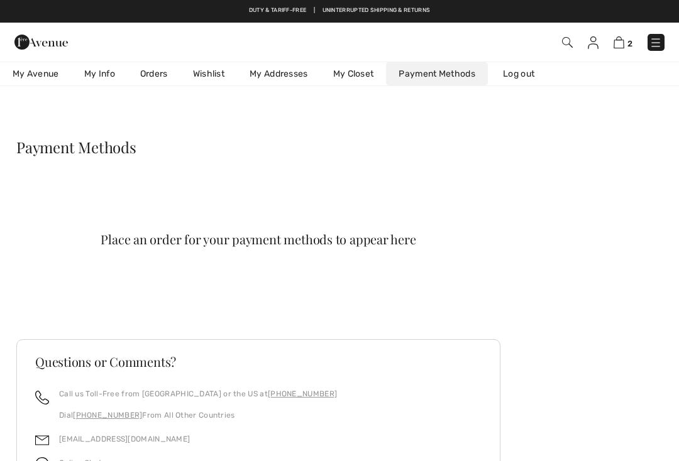
click at [45, 72] on span "My Avenue" at bounding box center [36, 73] width 46 height 13
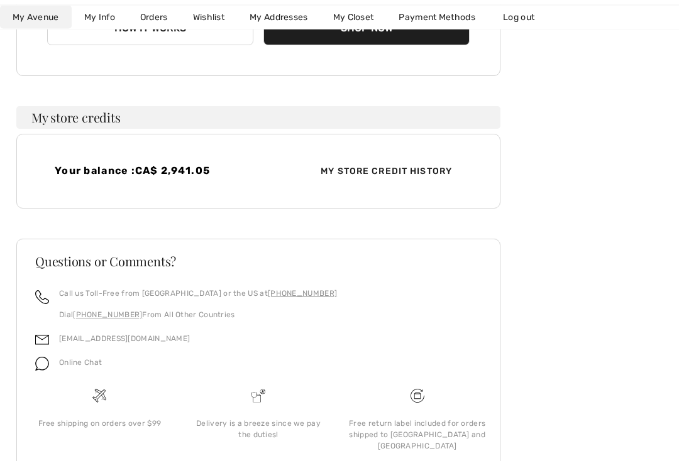
scroll to position [307, 0]
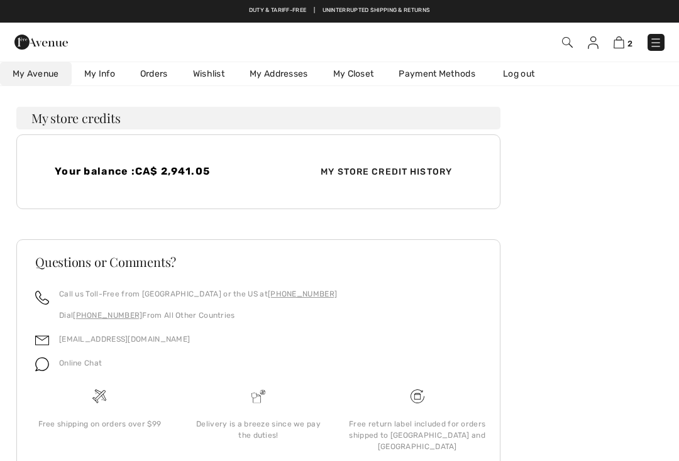
click at [189, 176] on span "CA$ 2,941.05" at bounding box center [172, 171] width 75 height 12
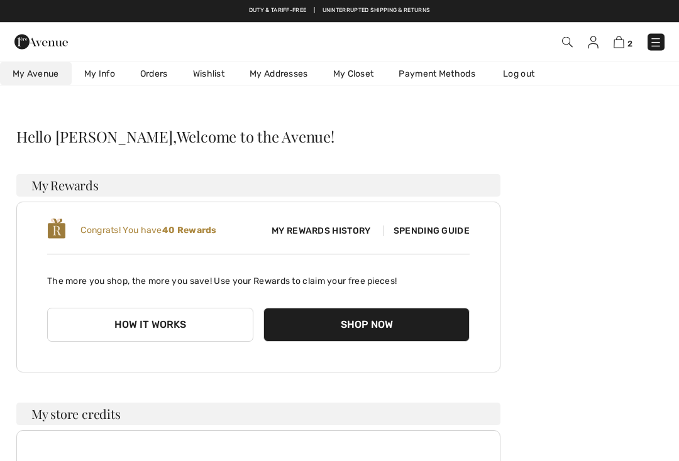
scroll to position [0, 0]
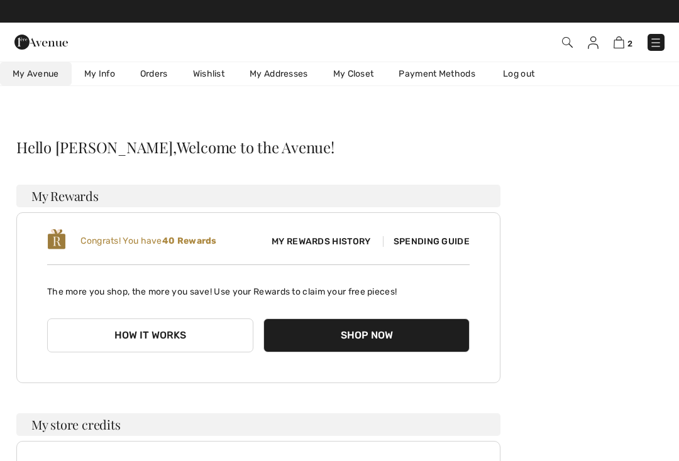
click at [453, 77] on link "Payment Methods" at bounding box center [437, 73] width 102 height 23
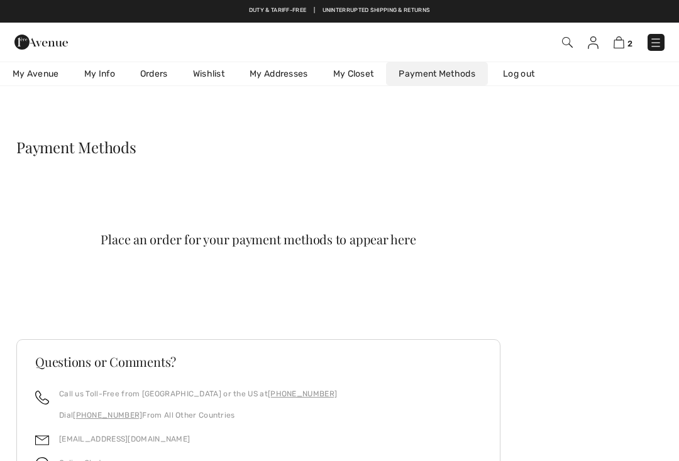
click at [362, 73] on link "My Closet" at bounding box center [353, 73] width 66 height 23
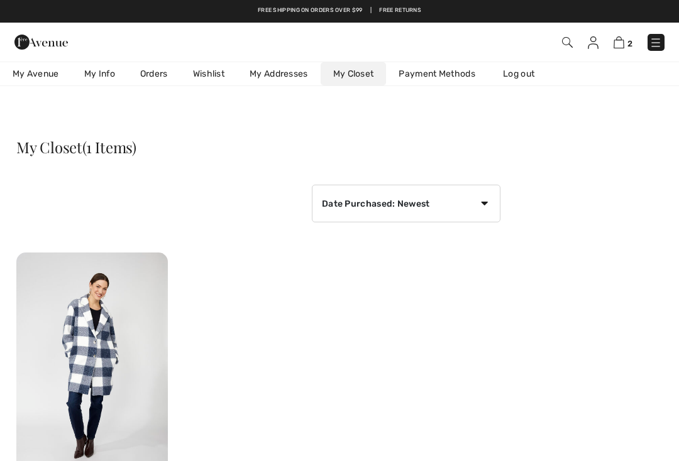
click at [161, 75] on link "Orders" at bounding box center [154, 73] width 53 height 23
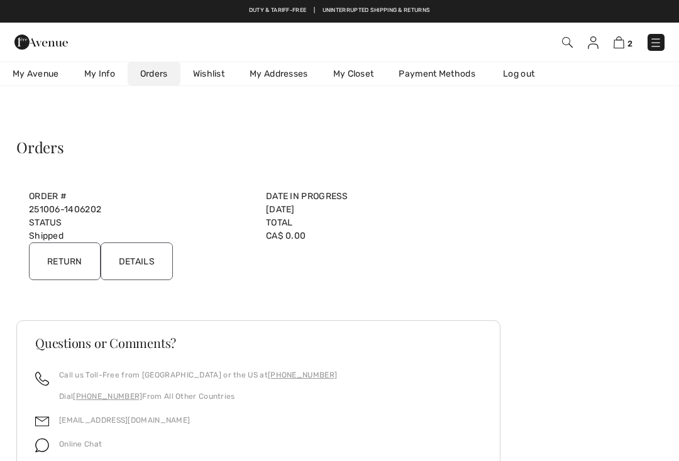
click at [102, 80] on link "My Info" at bounding box center [100, 73] width 56 height 23
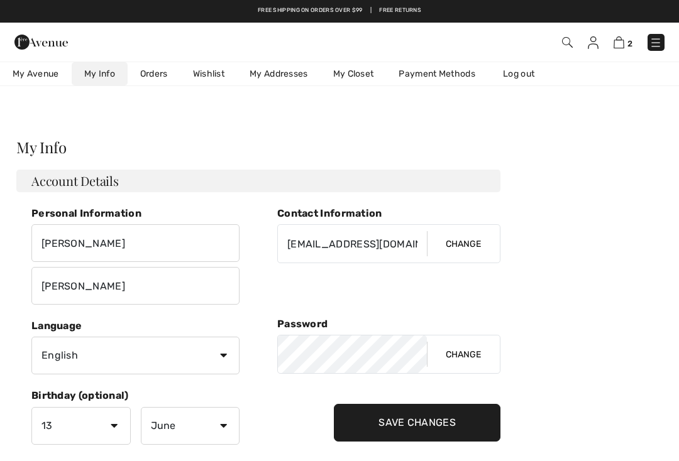
click at [618, 47] on img at bounding box center [618, 42] width 11 height 12
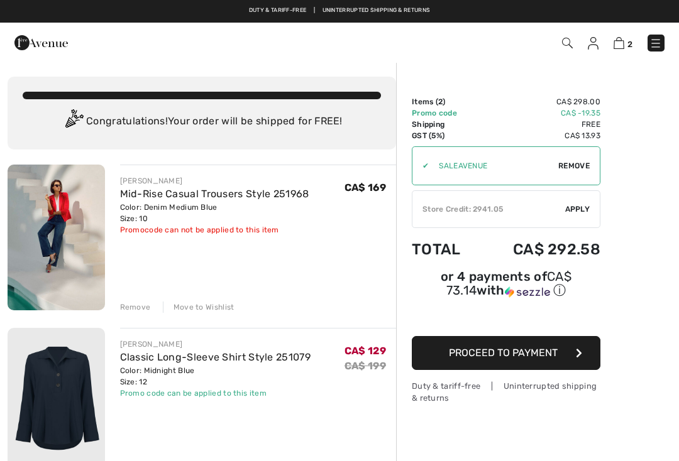
click at [584, 210] on span "Apply" at bounding box center [577, 209] width 25 height 11
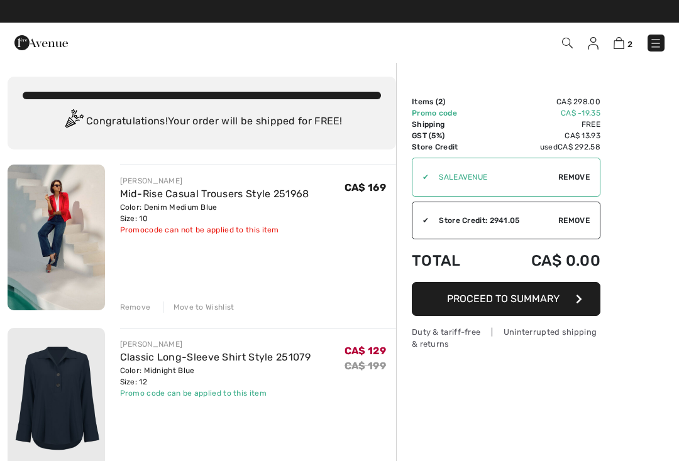
click at [534, 298] on span "Proceed to Summary" at bounding box center [503, 299] width 112 height 12
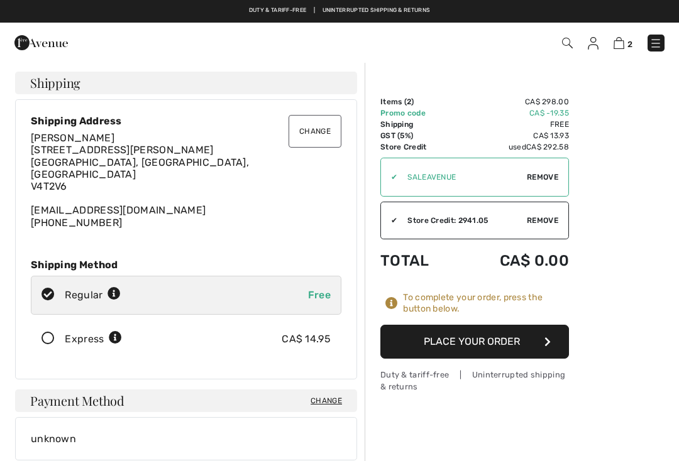
click at [324, 131] on button "Change" at bounding box center [314, 131] width 53 height 33
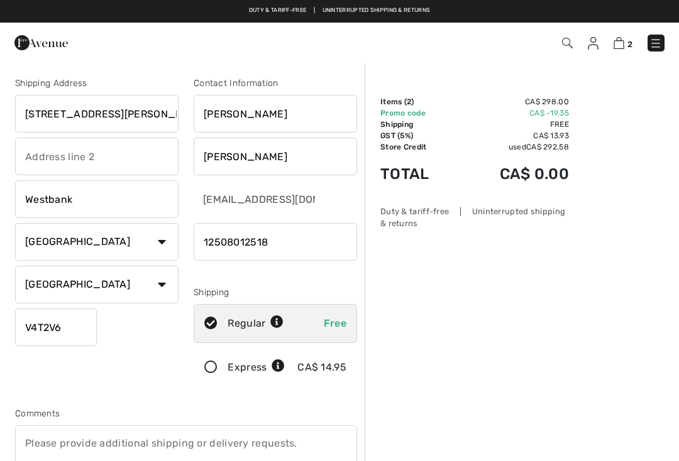
click at [144, 114] on input "1635 Gregory Rd" at bounding box center [96, 114] width 163 height 38
type input "1"
type input "304"
click at [121, 152] on input "text" at bounding box center [96, 157] width 163 height 38
type input "Alder ave"
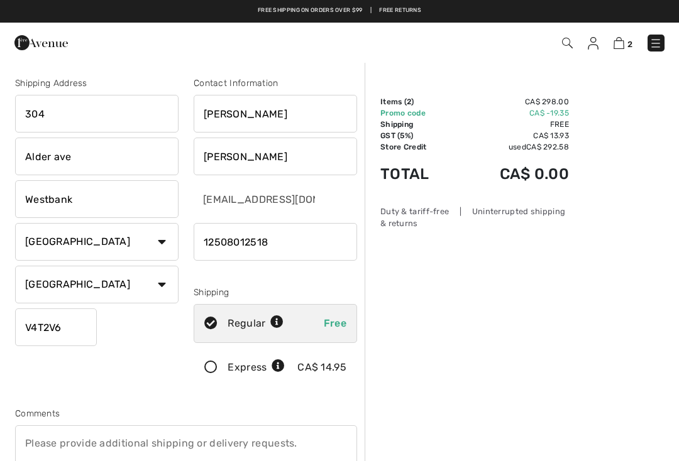
click at [123, 207] on input "Westbank" at bounding box center [96, 199] width 163 height 38
type input "Winnipeg Beach"
click at [161, 287] on select "State/Province Alberta British Columbia Manitoba New Brunswick Newfoundland and…" at bounding box center [96, 285] width 163 height 38
select select "MB"
click at [88, 322] on input "V4T2V6" at bounding box center [56, 328] width 82 height 38
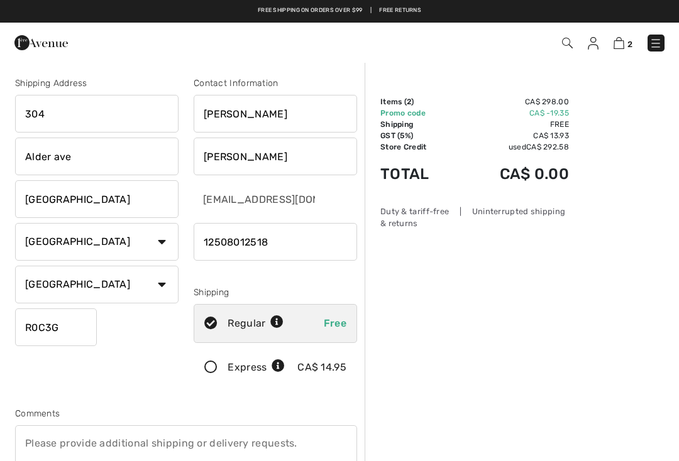
type input "R0C3G0"
click at [300, 242] on input "phone" at bounding box center [275, 242] width 163 height 38
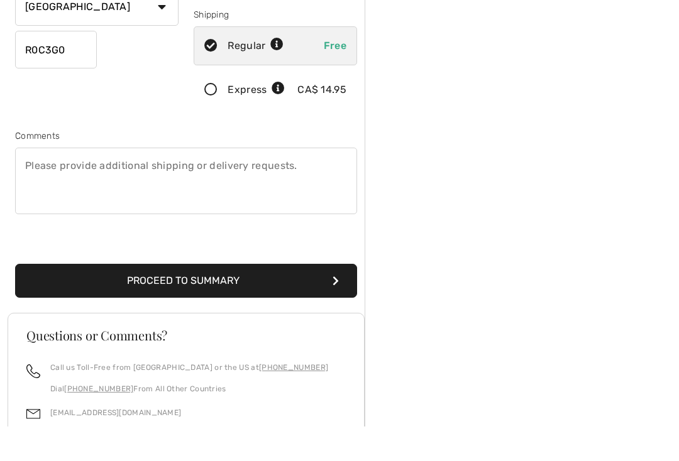
scroll to position [248, 0]
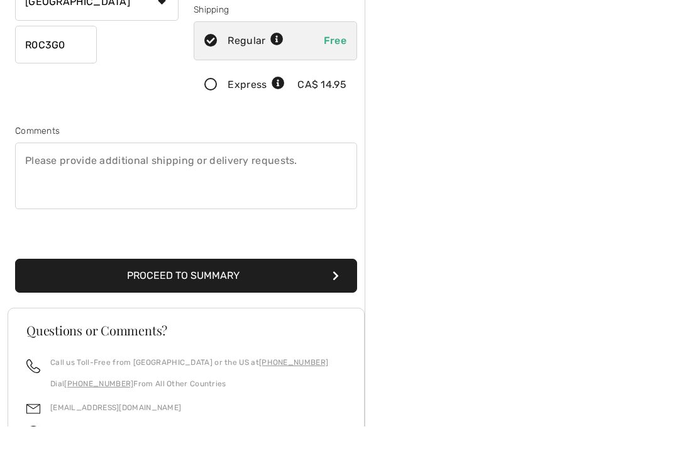
type input "12047810977"
click at [336, 305] on icon "submit" at bounding box center [335, 310] width 6 height 10
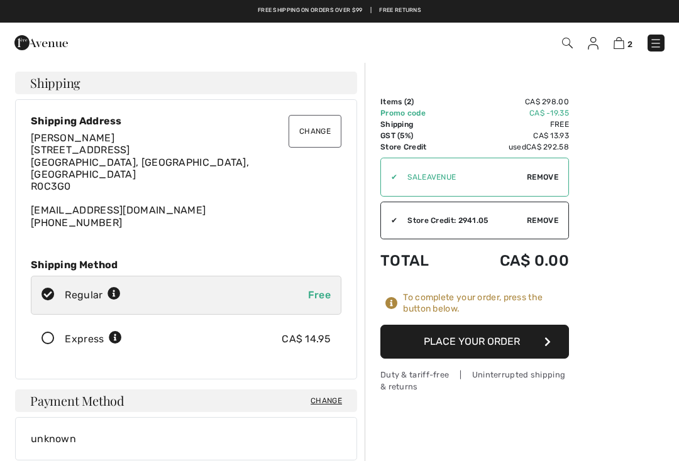
click at [535, 334] on button "Place Your Order" at bounding box center [474, 342] width 188 height 34
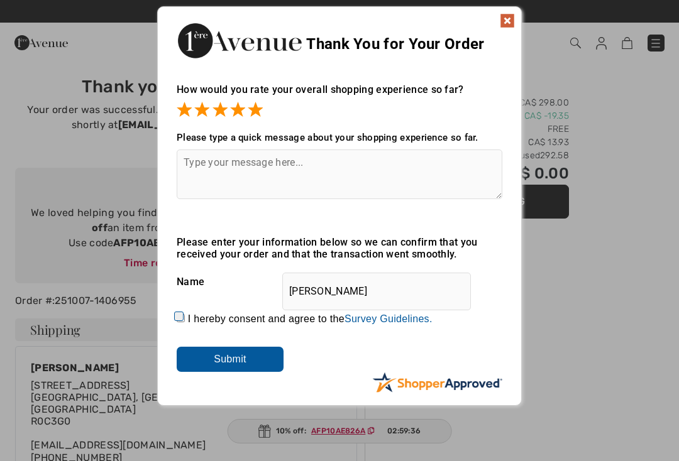
click at [241, 354] on input "Submit" at bounding box center [230, 359] width 107 height 25
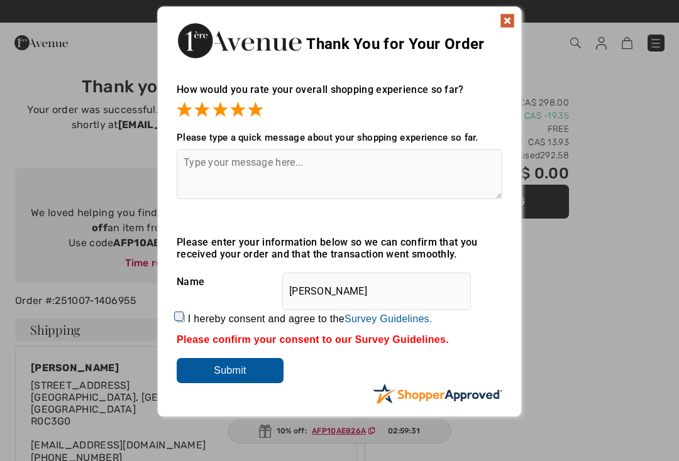
click at [185, 314] on input "I hereby consent and agree to the By submitting a review, you grant permission …" at bounding box center [181, 318] width 8 height 8
checkbox input "true"
click at [249, 364] on input "Submit" at bounding box center [230, 370] width 107 height 25
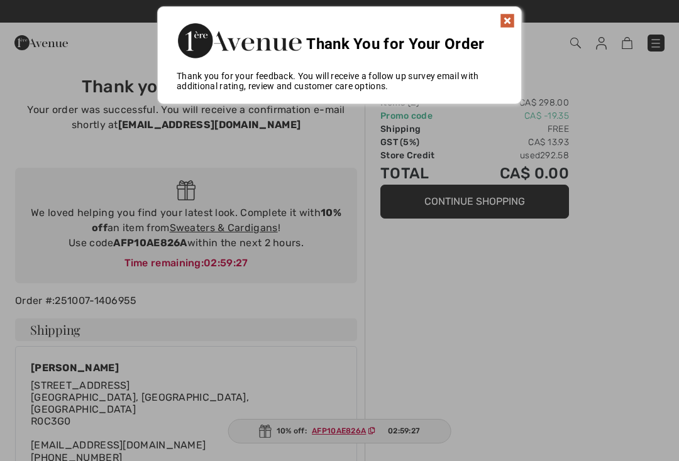
click at [504, 19] on img at bounding box center [507, 20] width 15 height 15
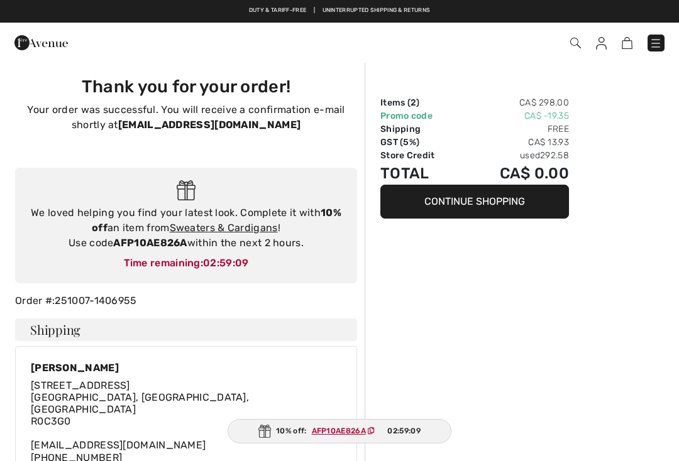
click at [652, 46] on img at bounding box center [655, 43] width 13 height 13
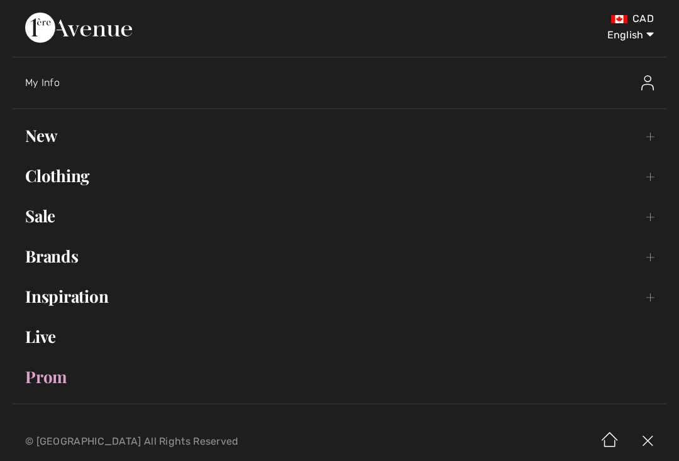
click at [644, 85] on img at bounding box center [647, 82] width 13 height 15
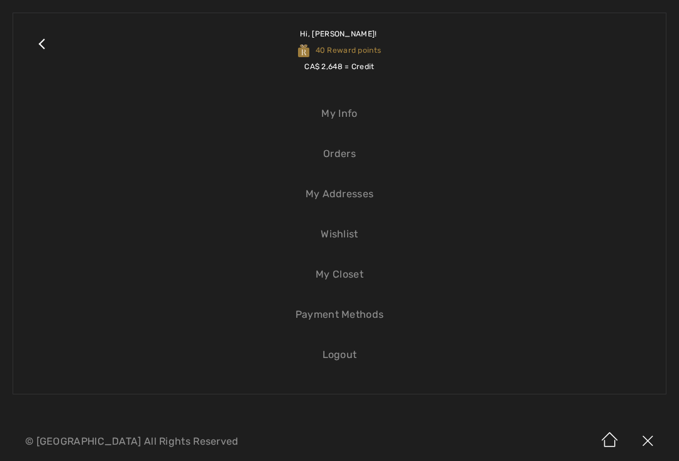
click at [346, 354] on link "Logout" at bounding box center [339, 355] width 627 height 28
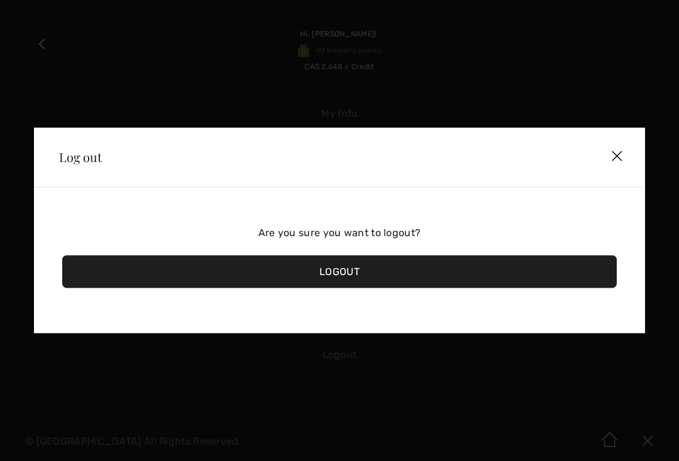
click at [494, 275] on div "Logout" at bounding box center [339, 272] width 554 height 33
